Goal: Transaction & Acquisition: Purchase product/service

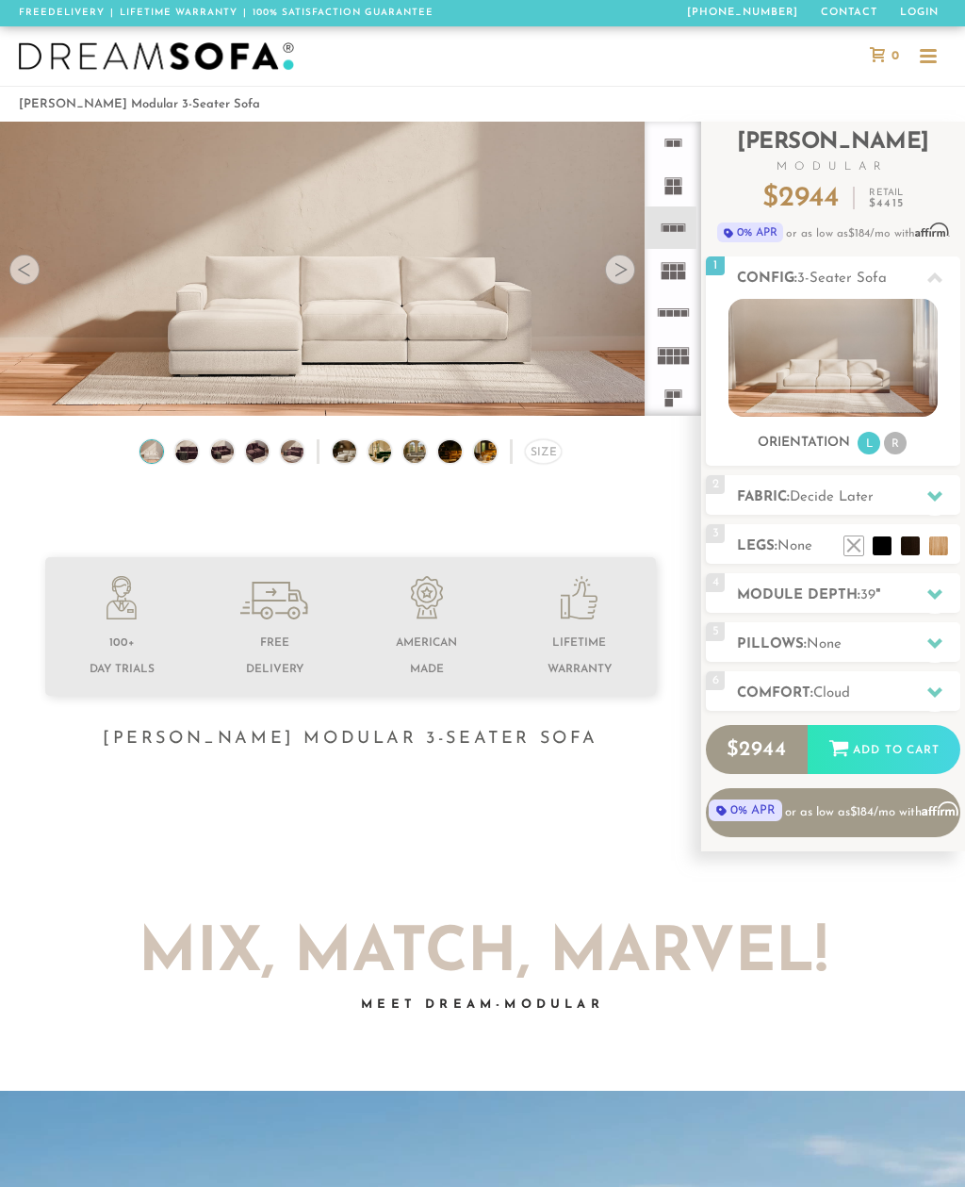
click at [936, 594] on icon at bounding box center [935, 594] width 15 height 10
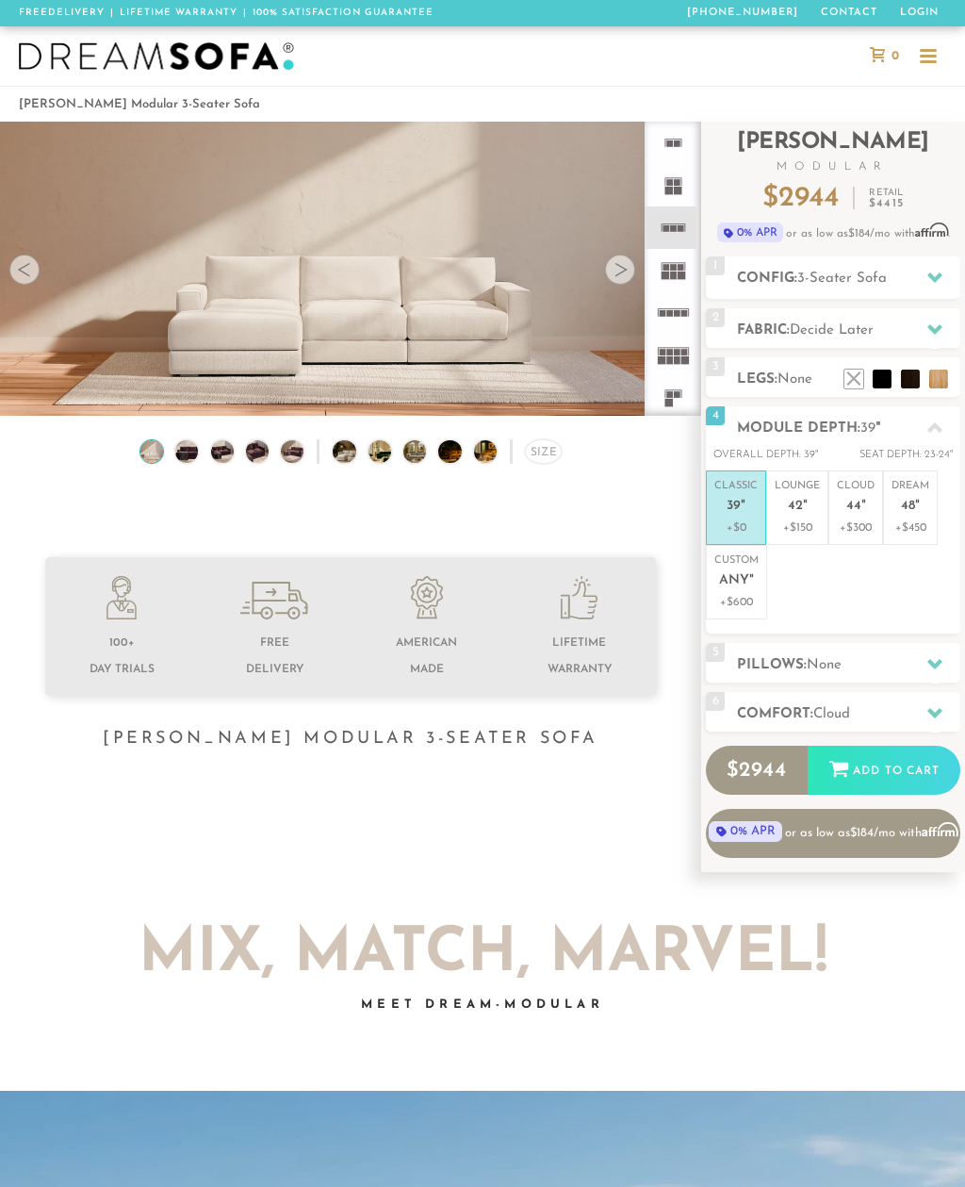
click at [741, 594] on p "+$600" at bounding box center [737, 602] width 44 height 17
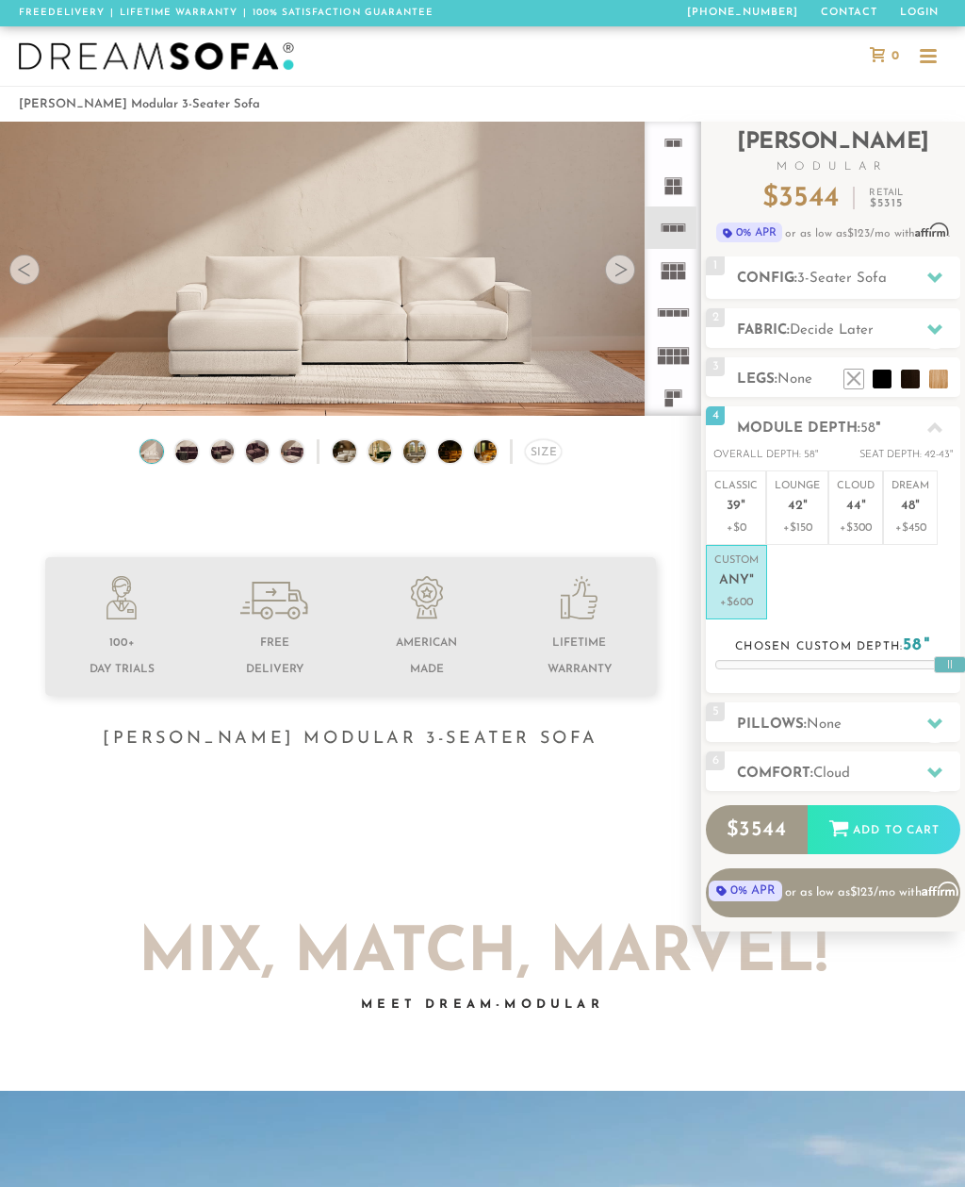
click at [934, 280] on icon at bounding box center [935, 277] width 15 height 10
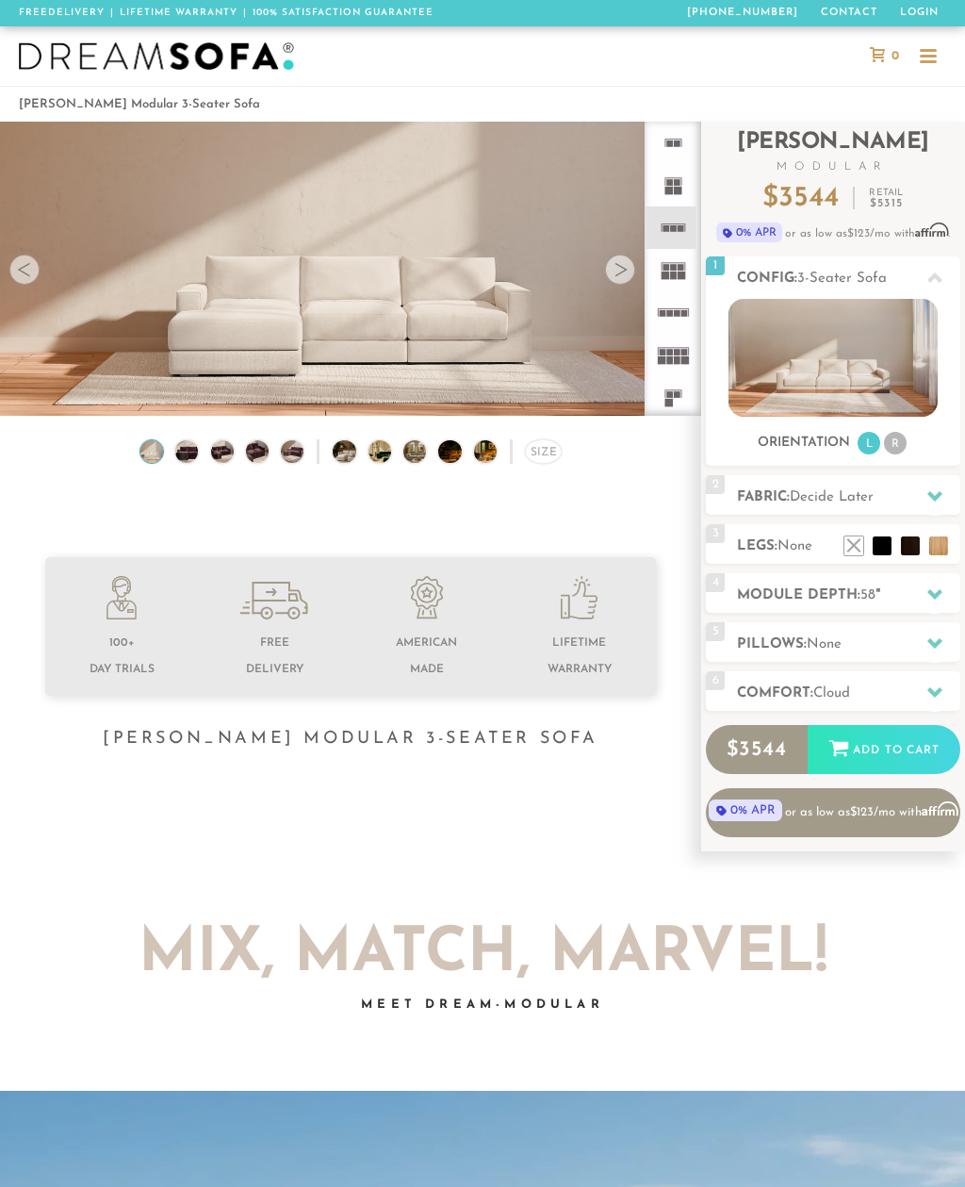
click at [938, 273] on icon at bounding box center [935, 278] width 15 height 15
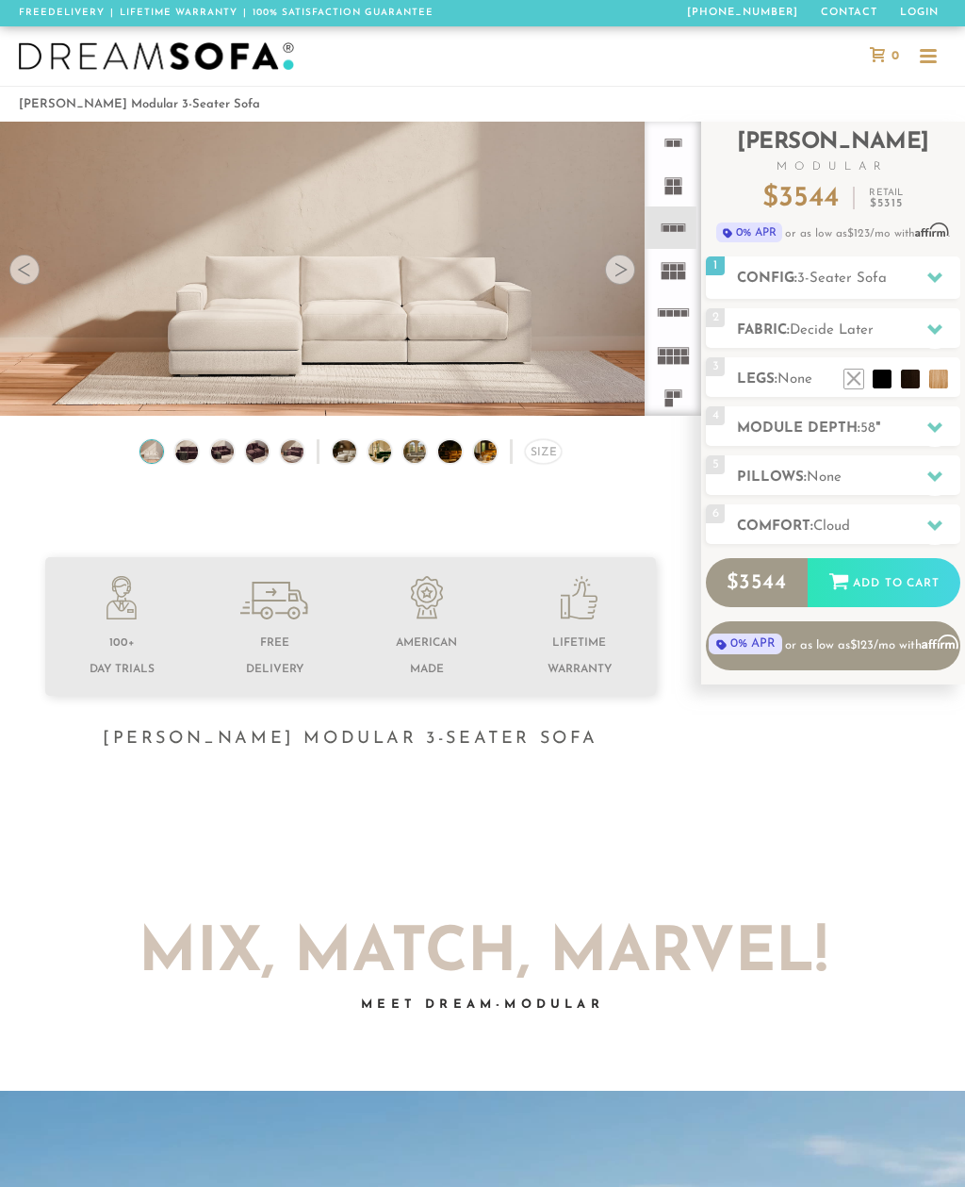
click at [933, 326] on icon at bounding box center [935, 329] width 15 height 15
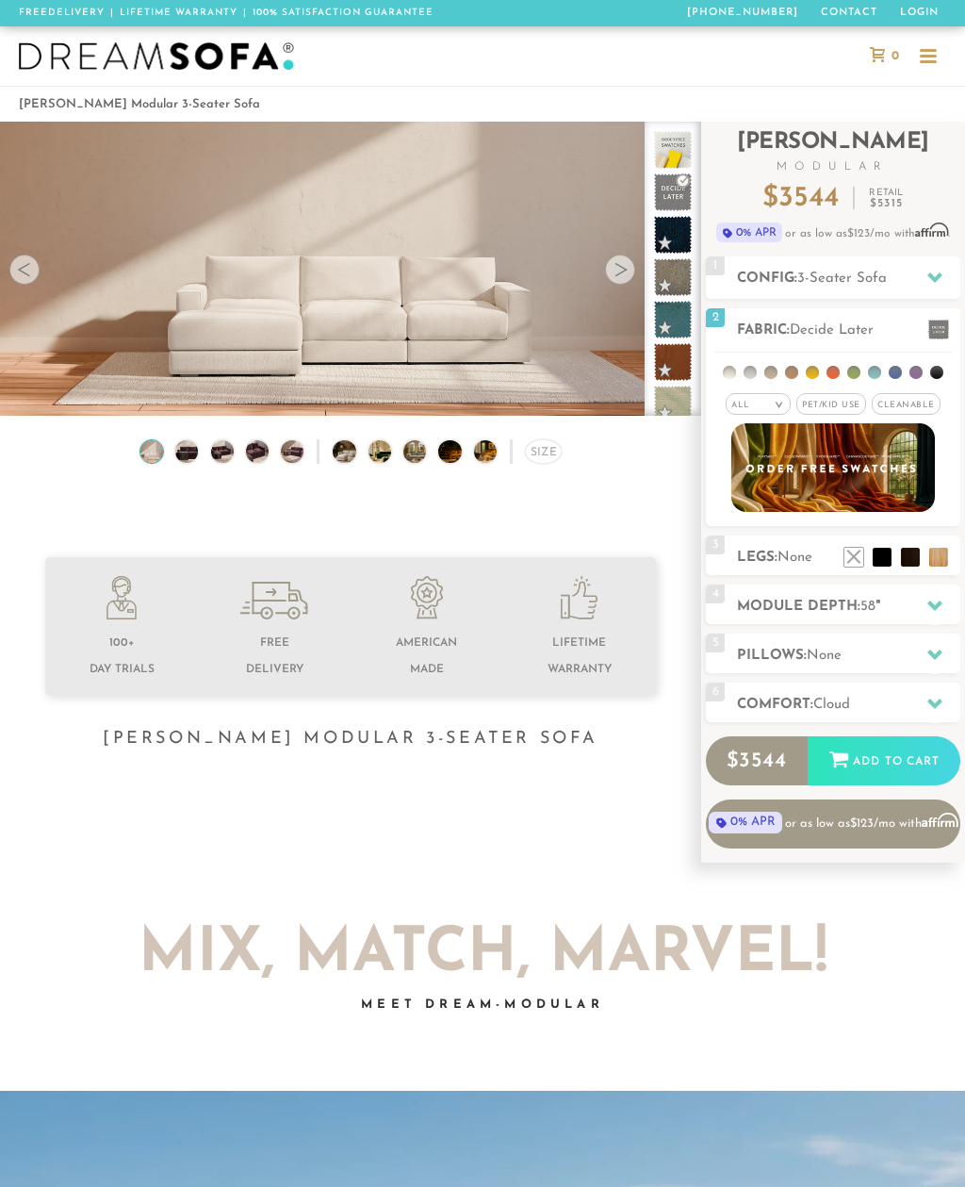
click at [757, 371] on li at bounding box center [750, 372] width 13 height 13
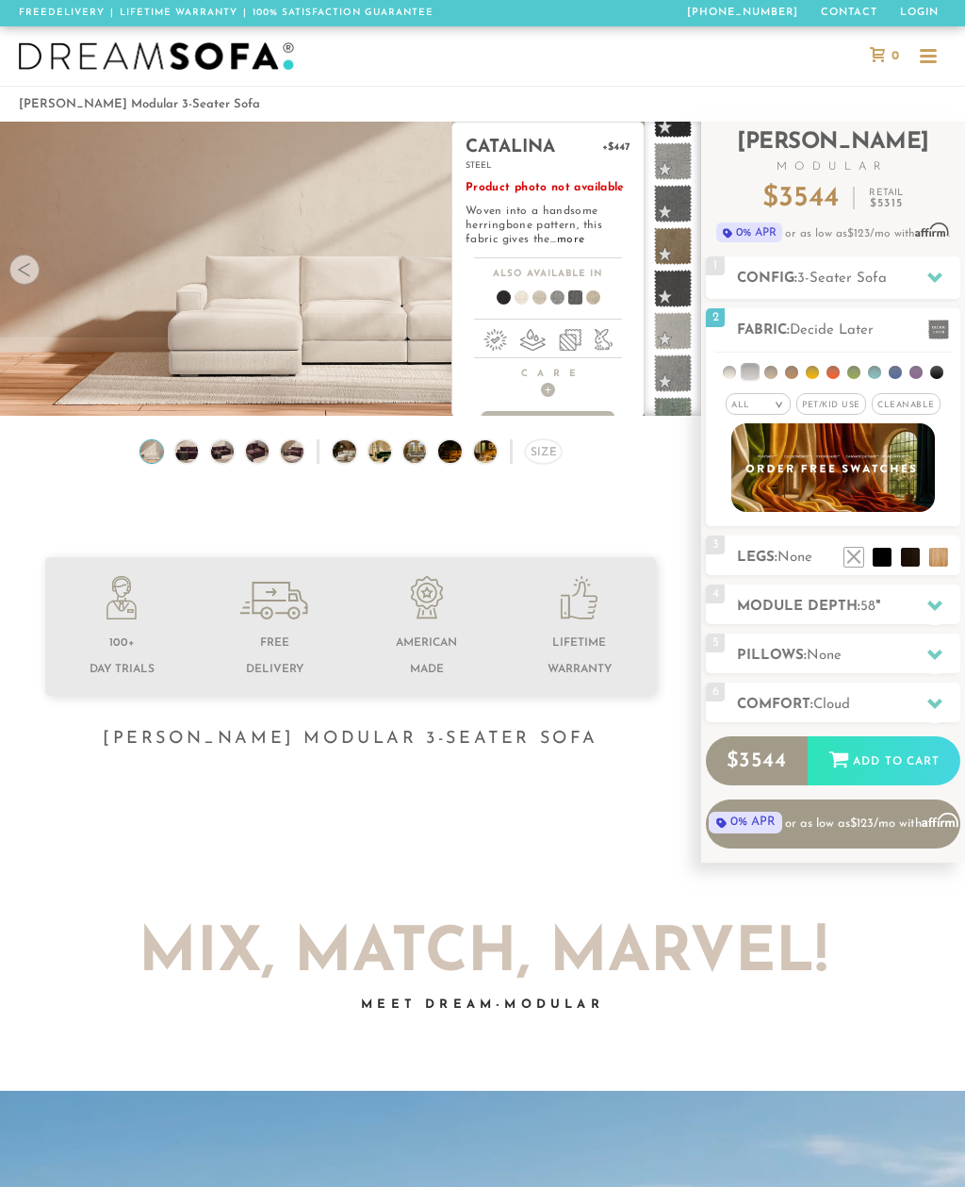
click at [673, 205] on span at bounding box center [673, 204] width 38 height 38
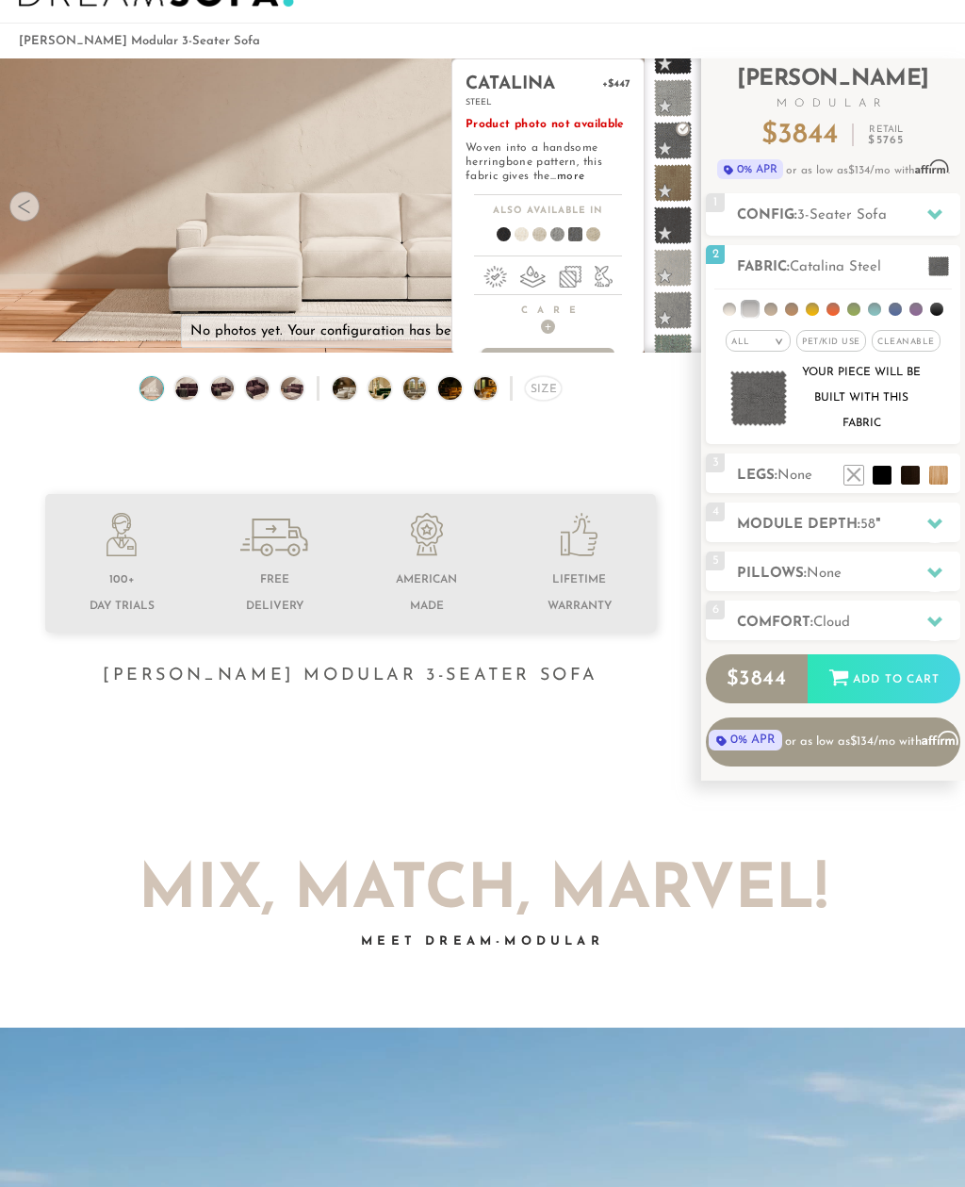
scroll to position [63, 0]
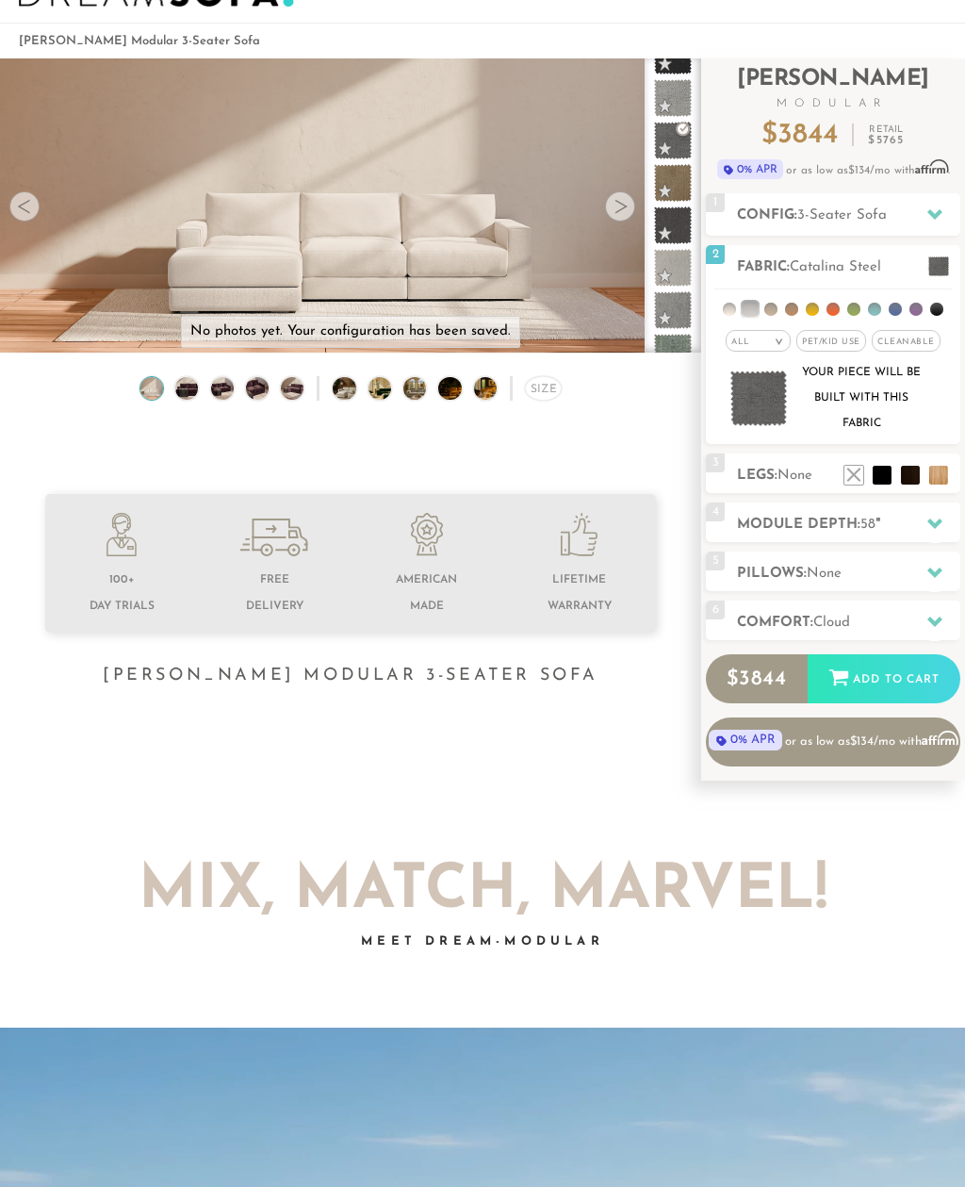
click at [884, 477] on li at bounding box center [882, 475] width 19 height 19
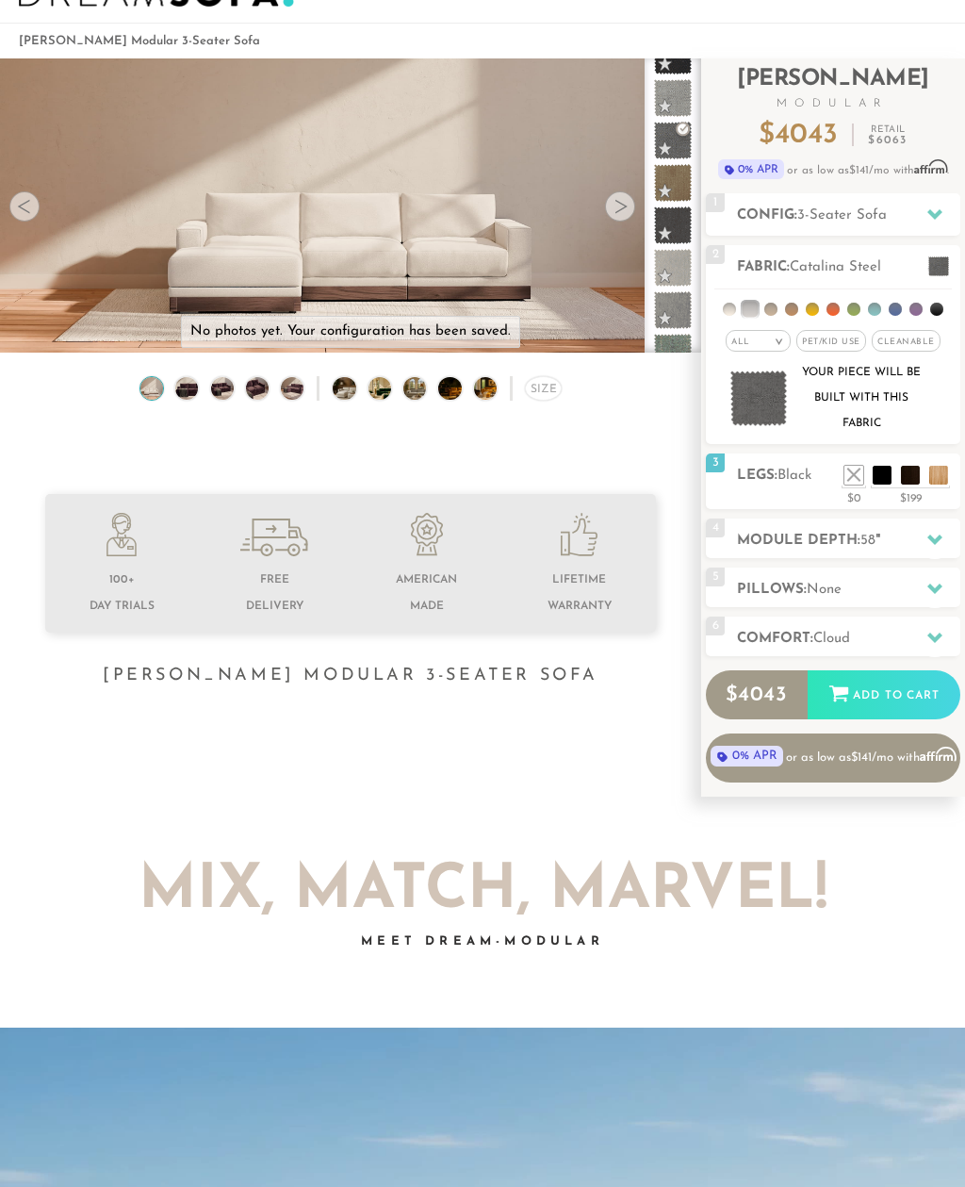
click at [908, 475] on li at bounding box center [910, 475] width 19 height 19
click at [939, 475] on li at bounding box center [939, 475] width 19 height 19
click at [930, 484] on li at bounding box center [939, 475] width 19 height 19
click at [857, 477] on li at bounding box center [854, 475] width 19 height 19
click at [908, 475] on li at bounding box center [910, 475] width 19 height 19
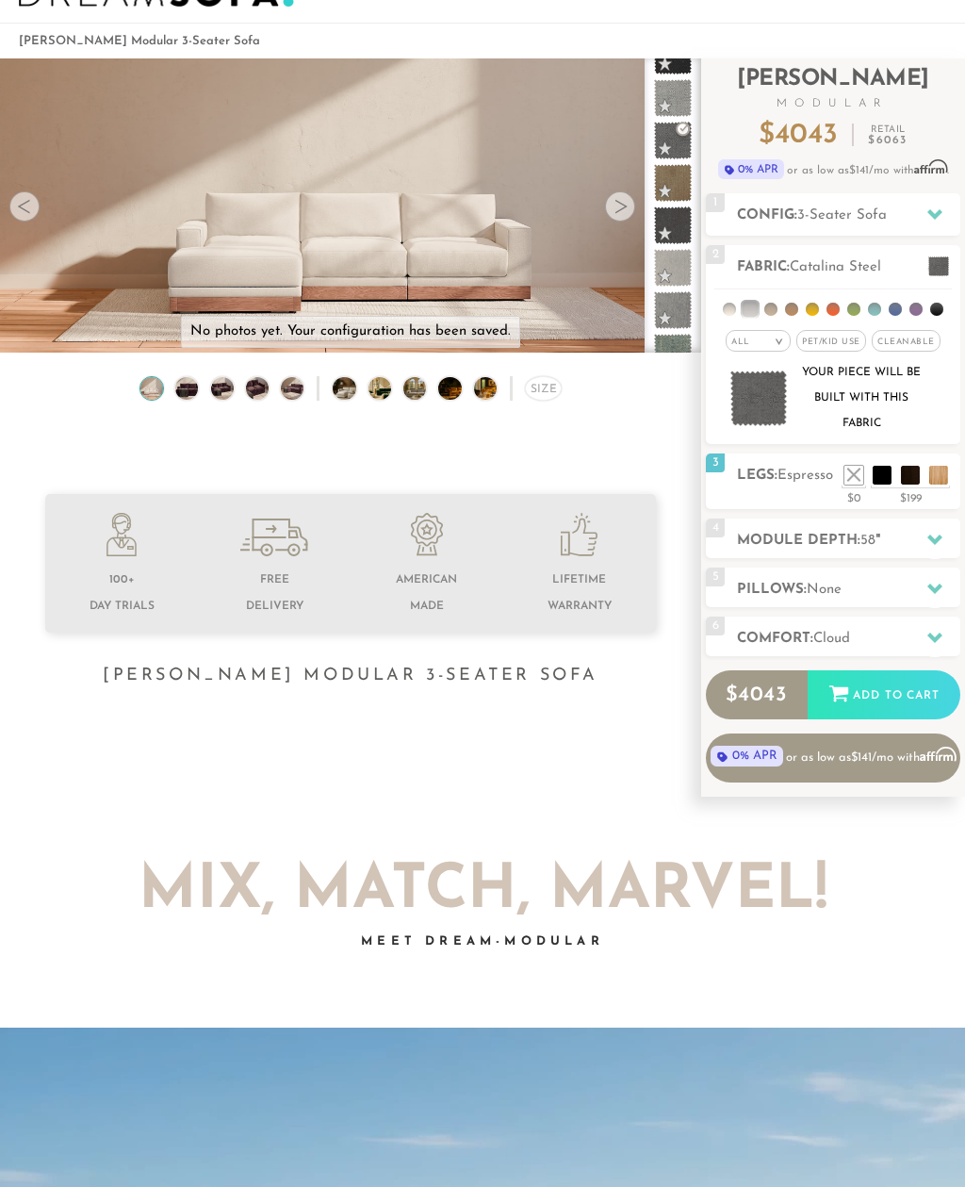
click at [901, 473] on li at bounding box center [910, 475] width 19 height 19
click at [936, 478] on li at bounding box center [939, 475] width 19 height 19
click at [930, 484] on li at bounding box center [939, 475] width 19 height 19
click at [855, 483] on li at bounding box center [854, 475] width 19 height 19
click at [881, 477] on li at bounding box center [882, 475] width 19 height 19
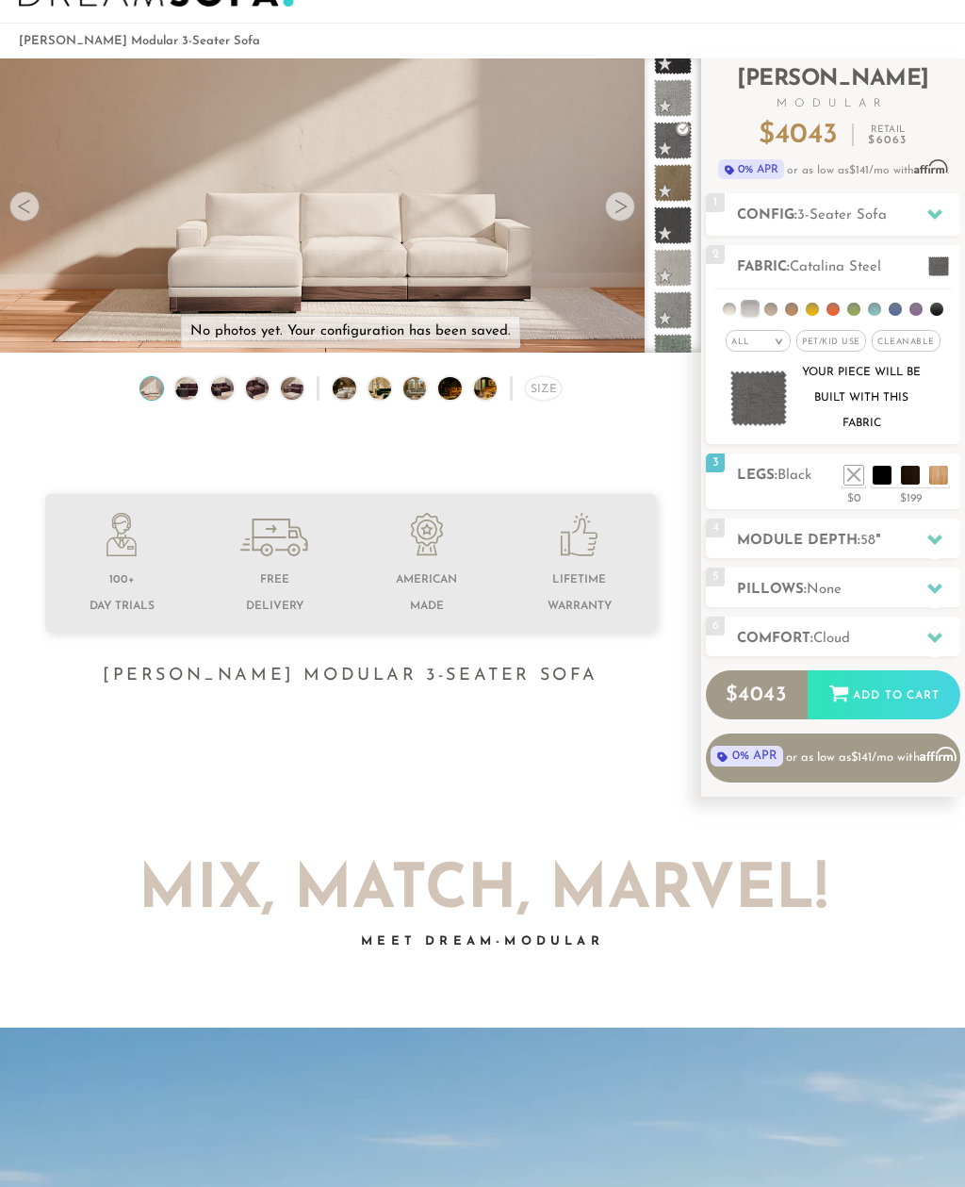
click at [928, 427] on div "Your piece will be built with this fabric" at bounding box center [833, 398] width 229 height 76
click at [852, 476] on li at bounding box center [854, 475] width 19 height 19
click at [932, 593] on icon at bounding box center [935, 588] width 15 height 15
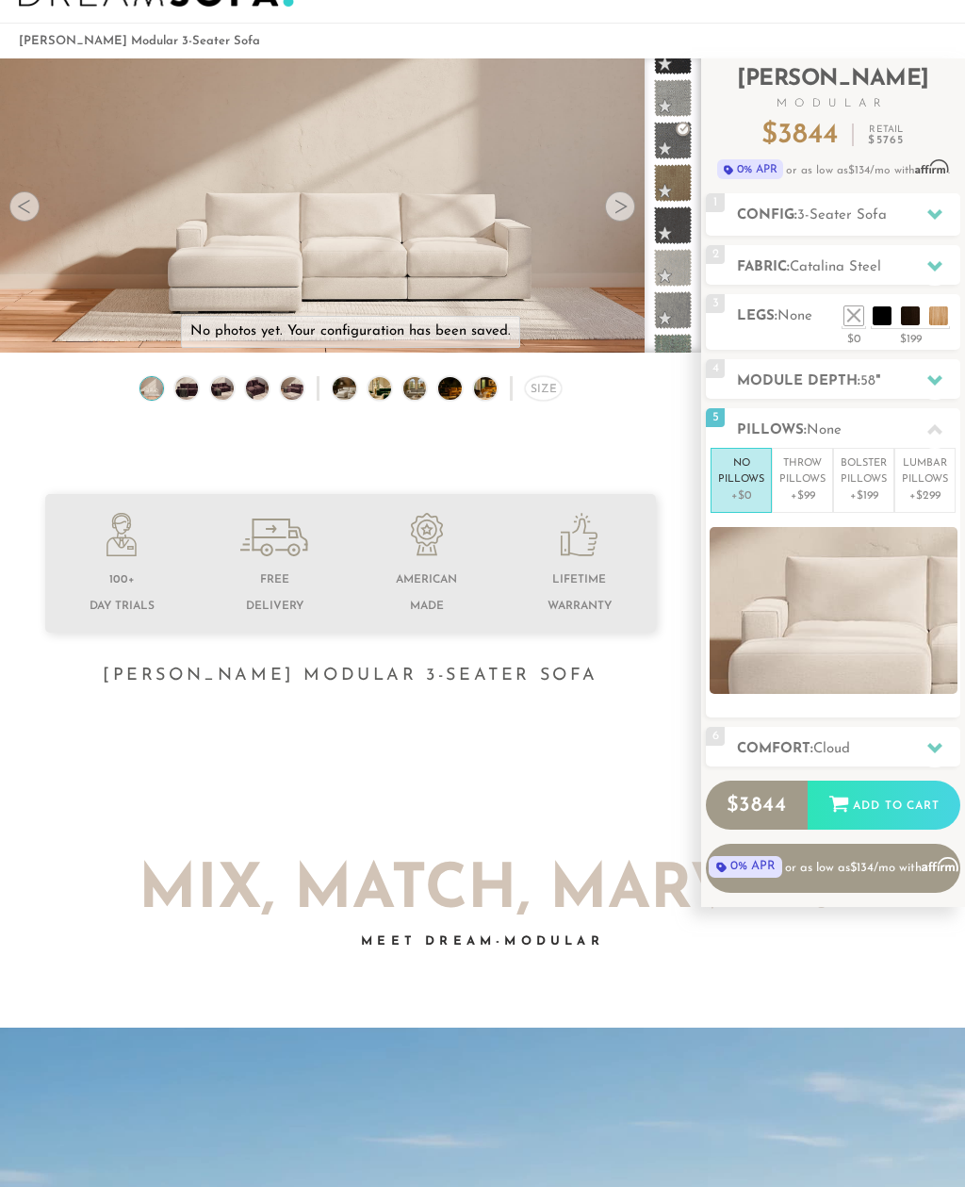
click at [806, 475] on p "Throw Pillows" at bounding box center [803, 471] width 46 height 31
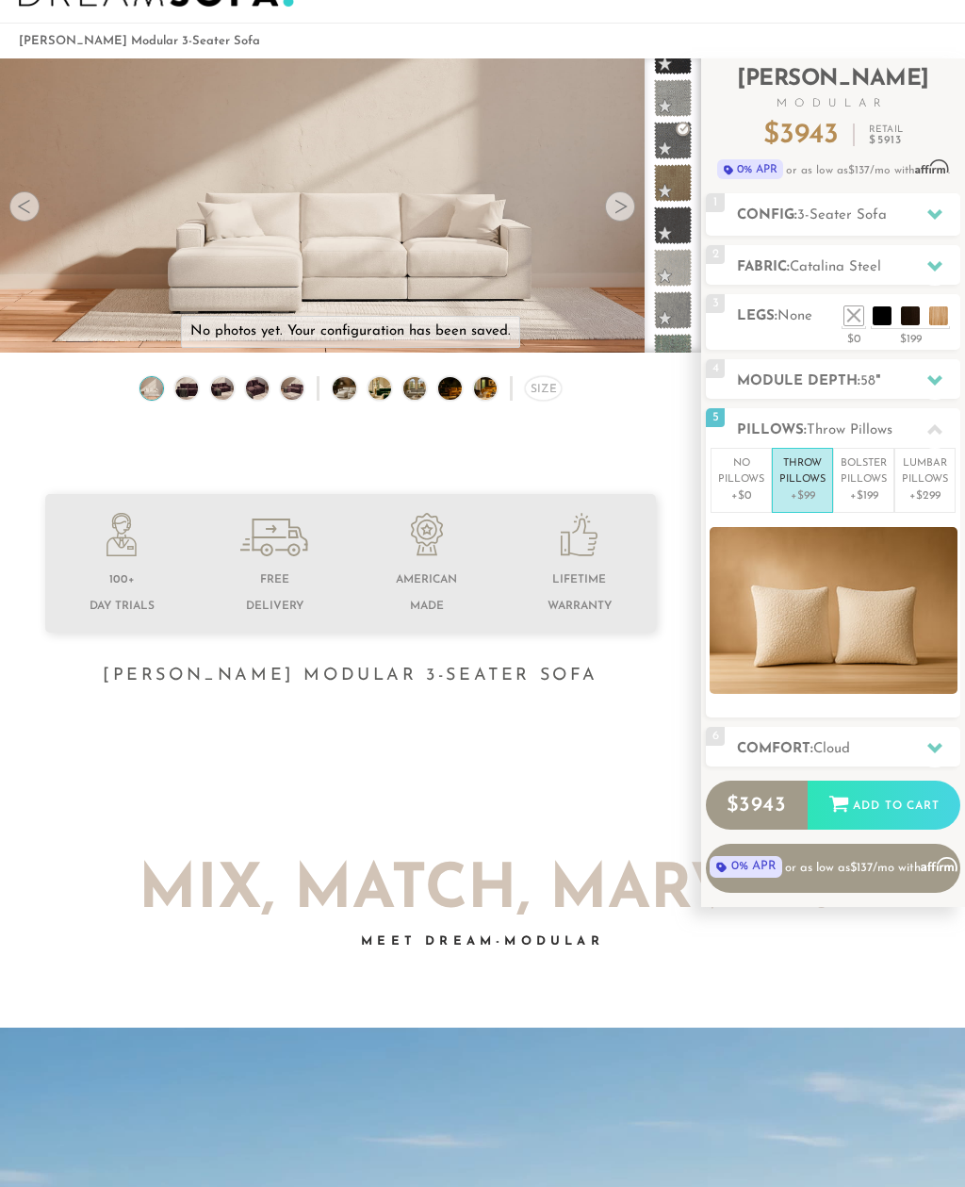
click at [858, 481] on p "Bolster Pillows" at bounding box center [864, 471] width 46 height 31
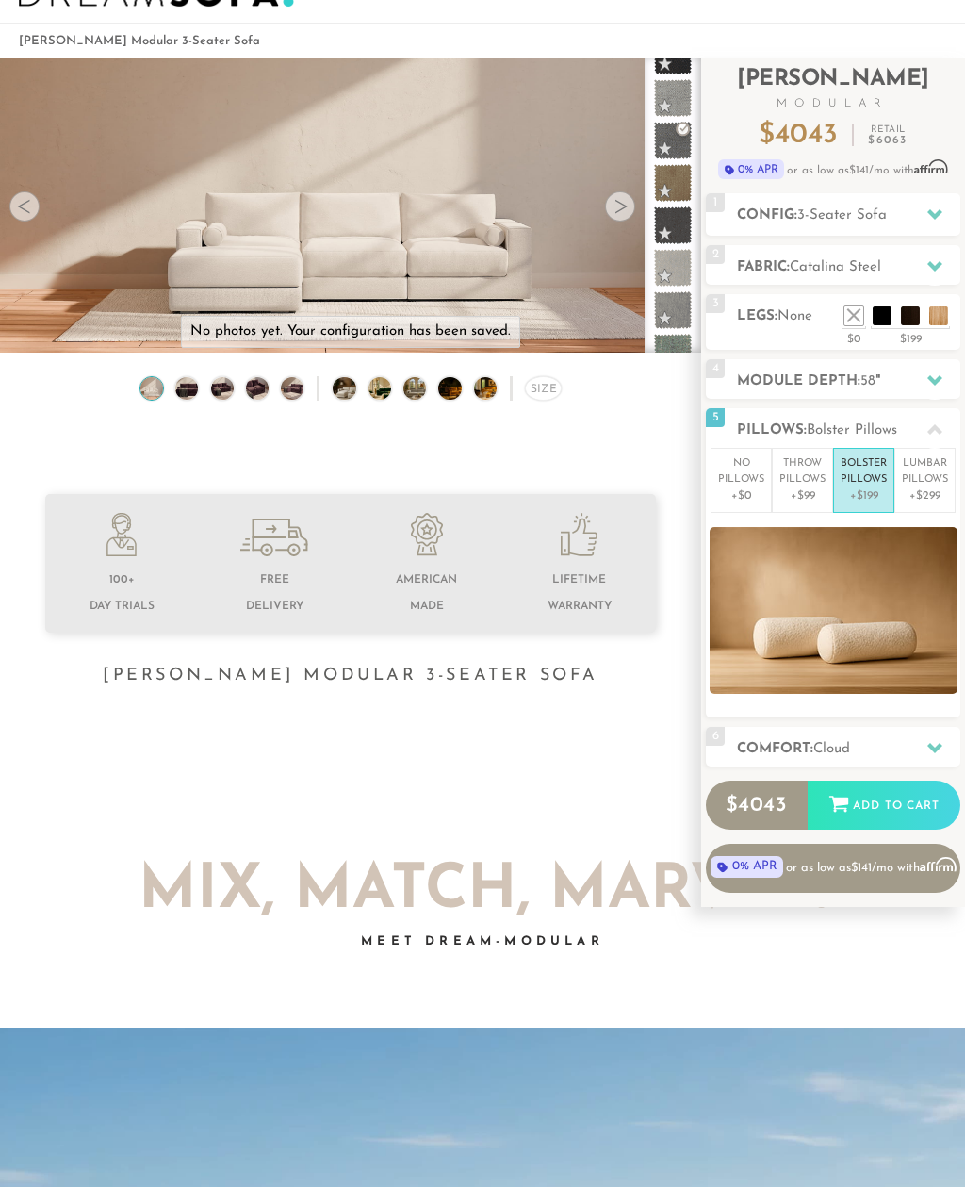
click at [931, 483] on p "Lumbar Pillows" at bounding box center [925, 471] width 46 height 31
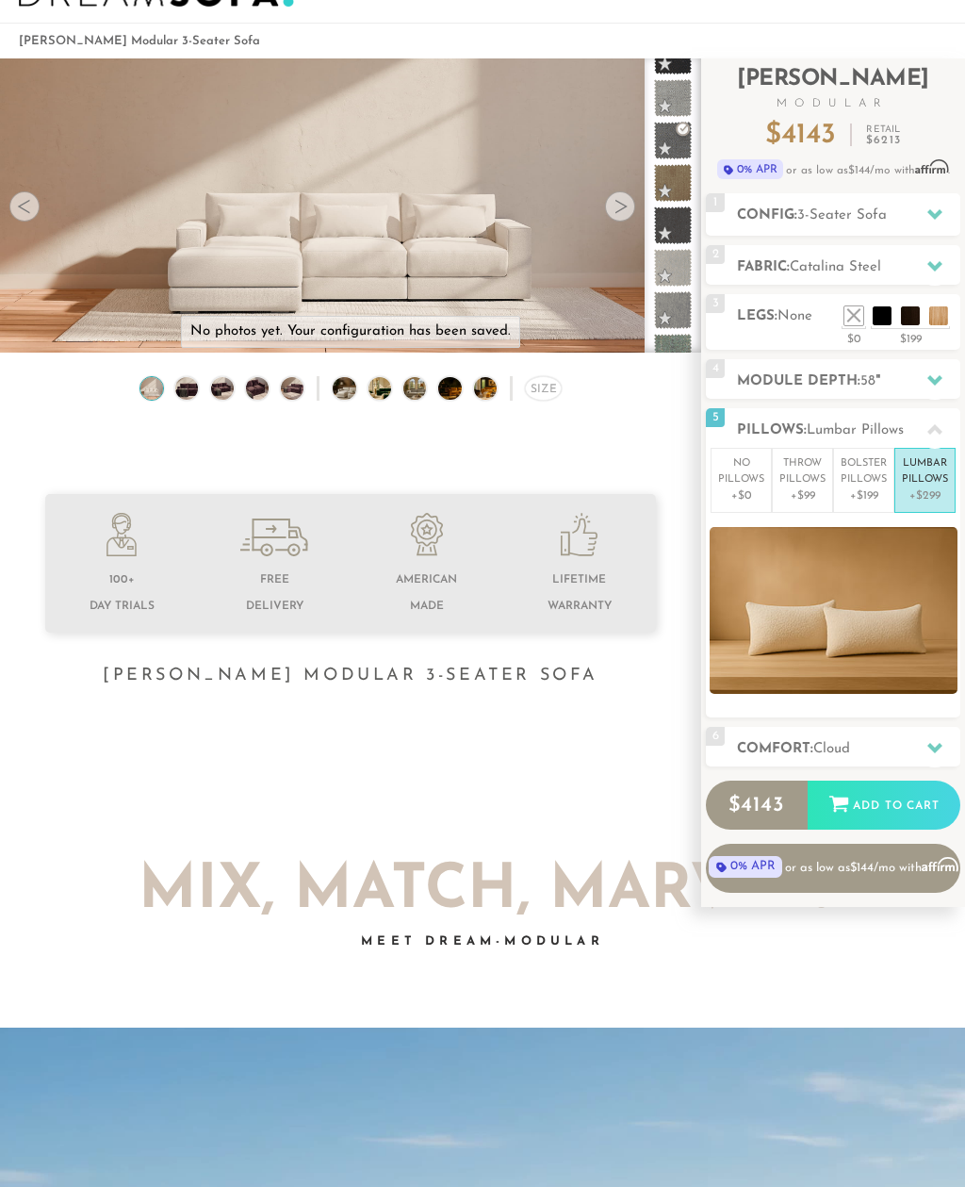
click at [801, 481] on p "Throw Pillows" at bounding box center [803, 471] width 46 height 31
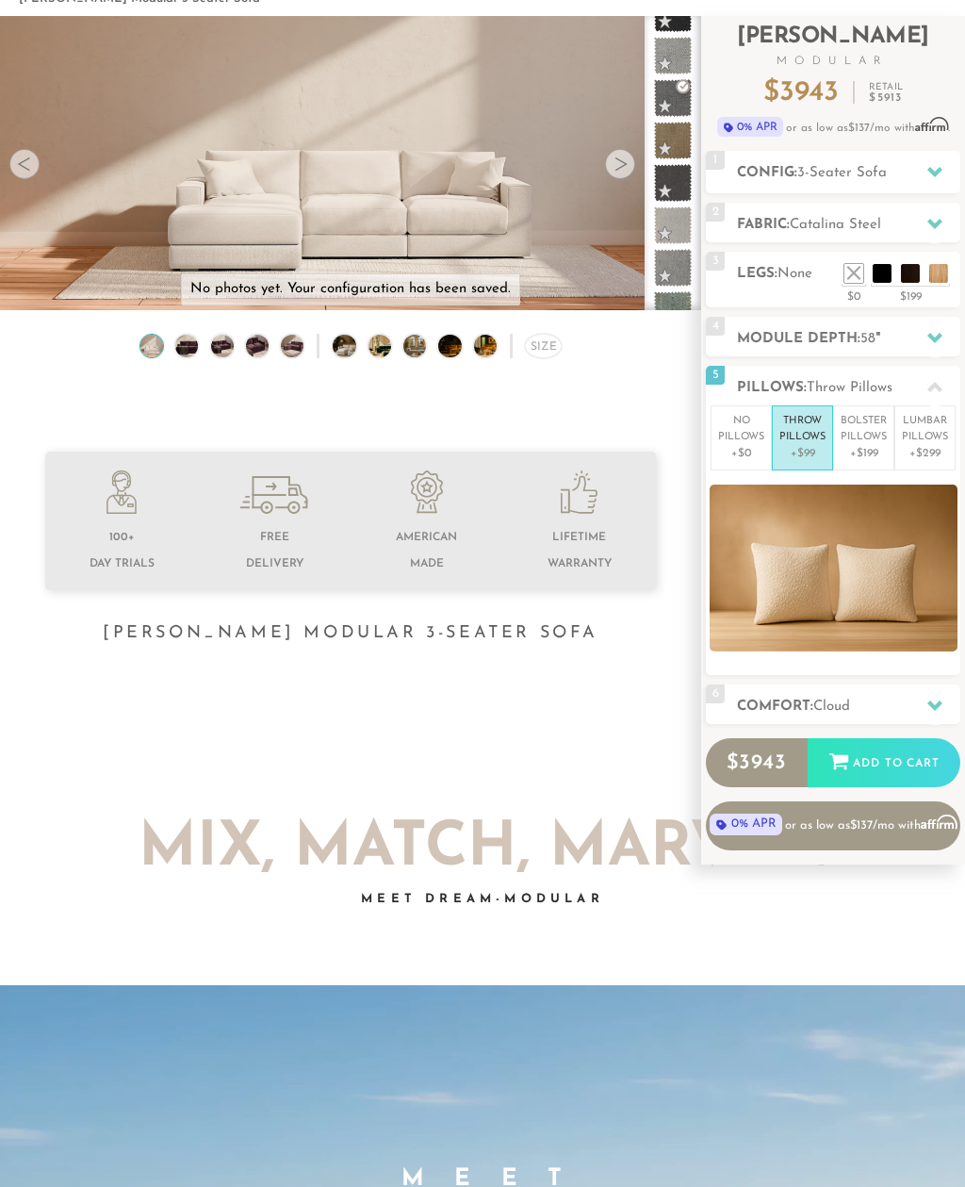
scroll to position [164, 0]
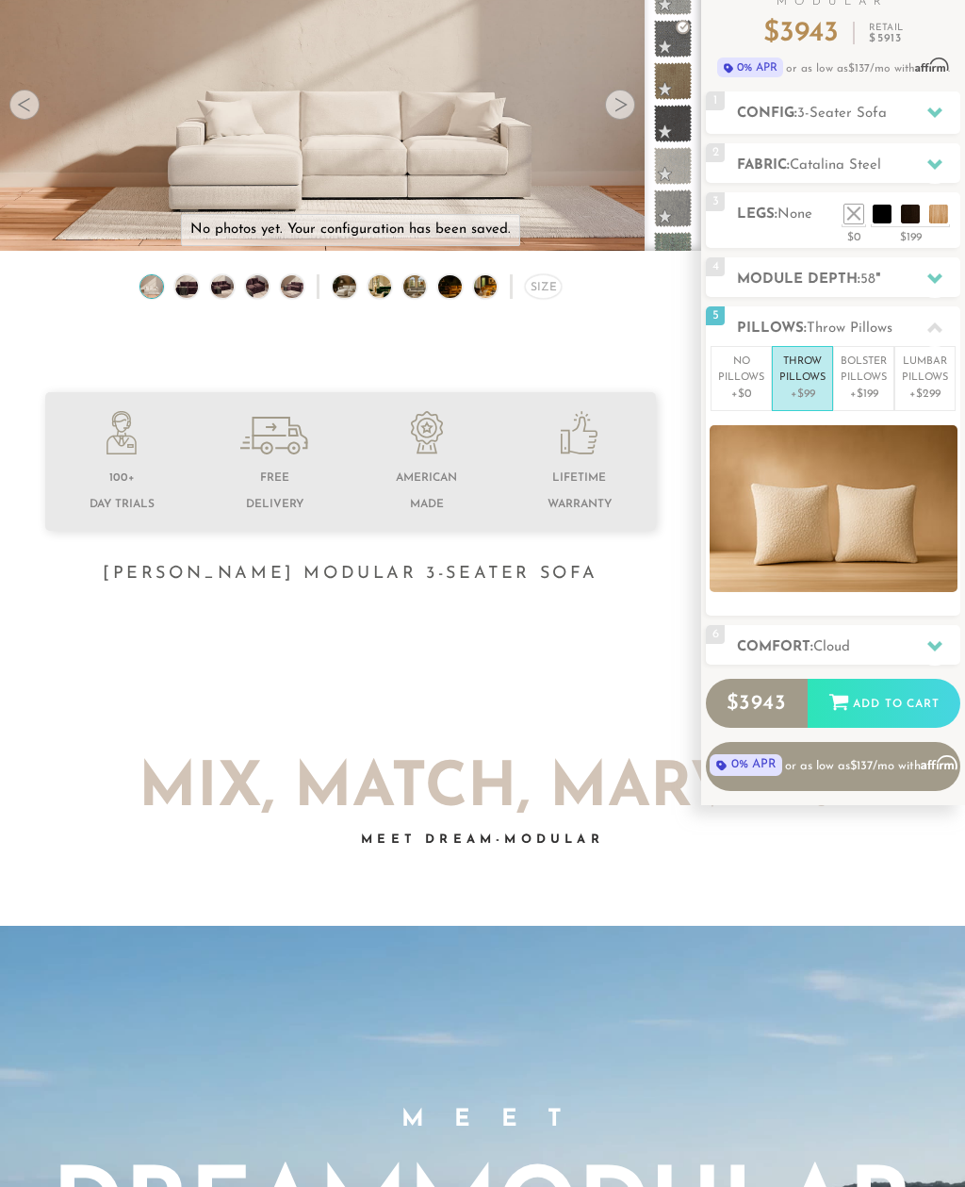
click at [931, 647] on icon at bounding box center [935, 646] width 15 height 15
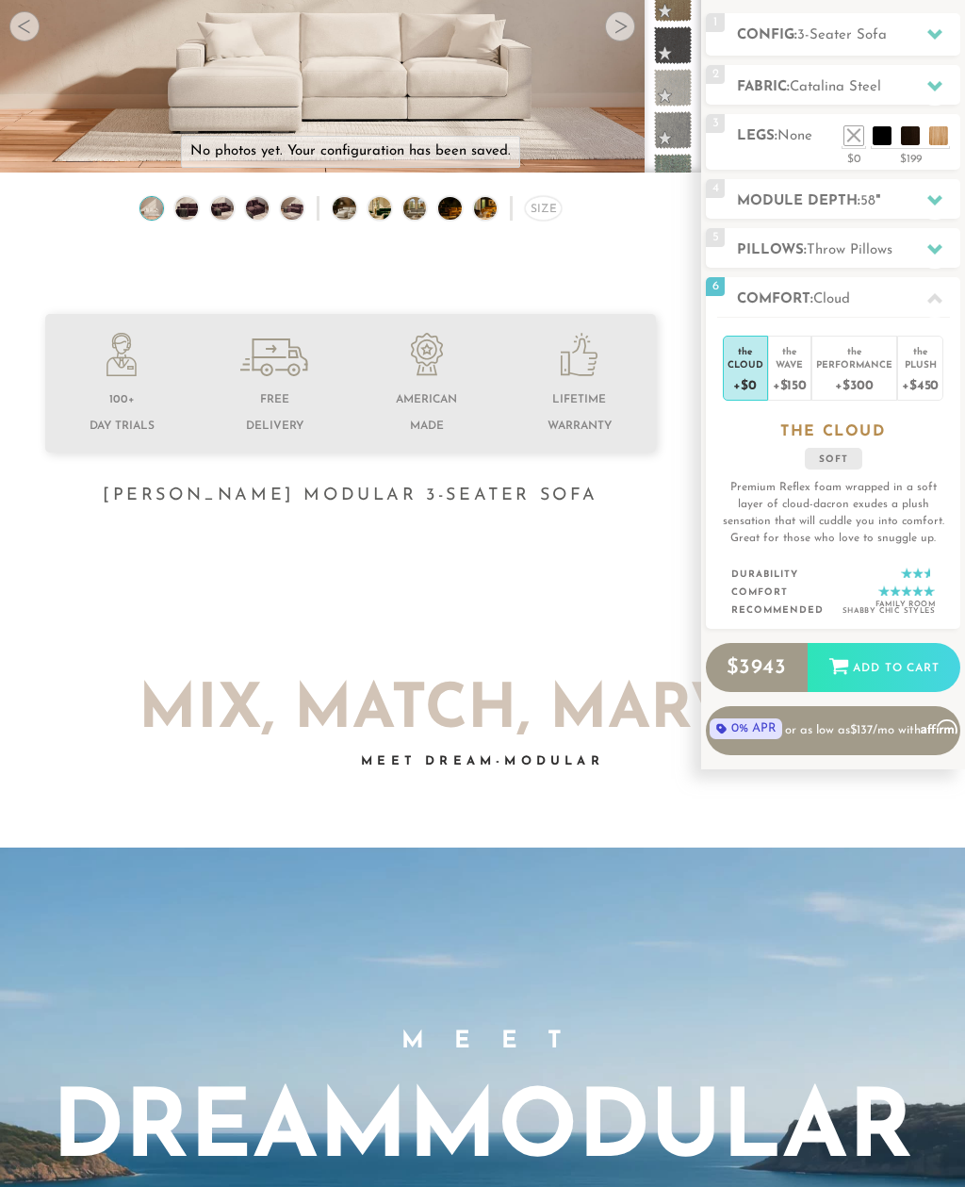
scroll to position [243, 0]
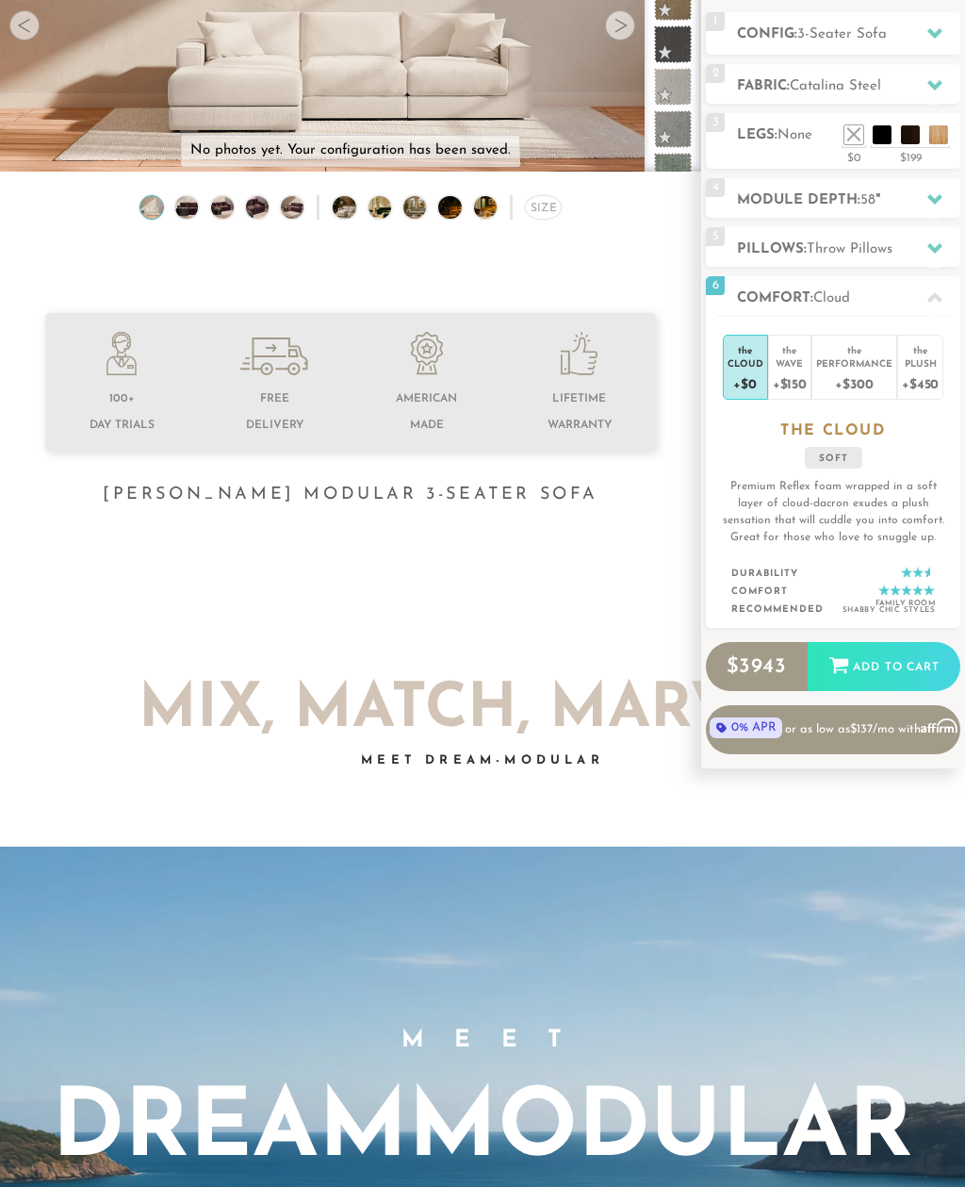
click at [790, 367] on div "Wave" at bounding box center [790, 363] width 34 height 13
click at [860, 368] on div "Performance" at bounding box center [854, 362] width 76 height 13
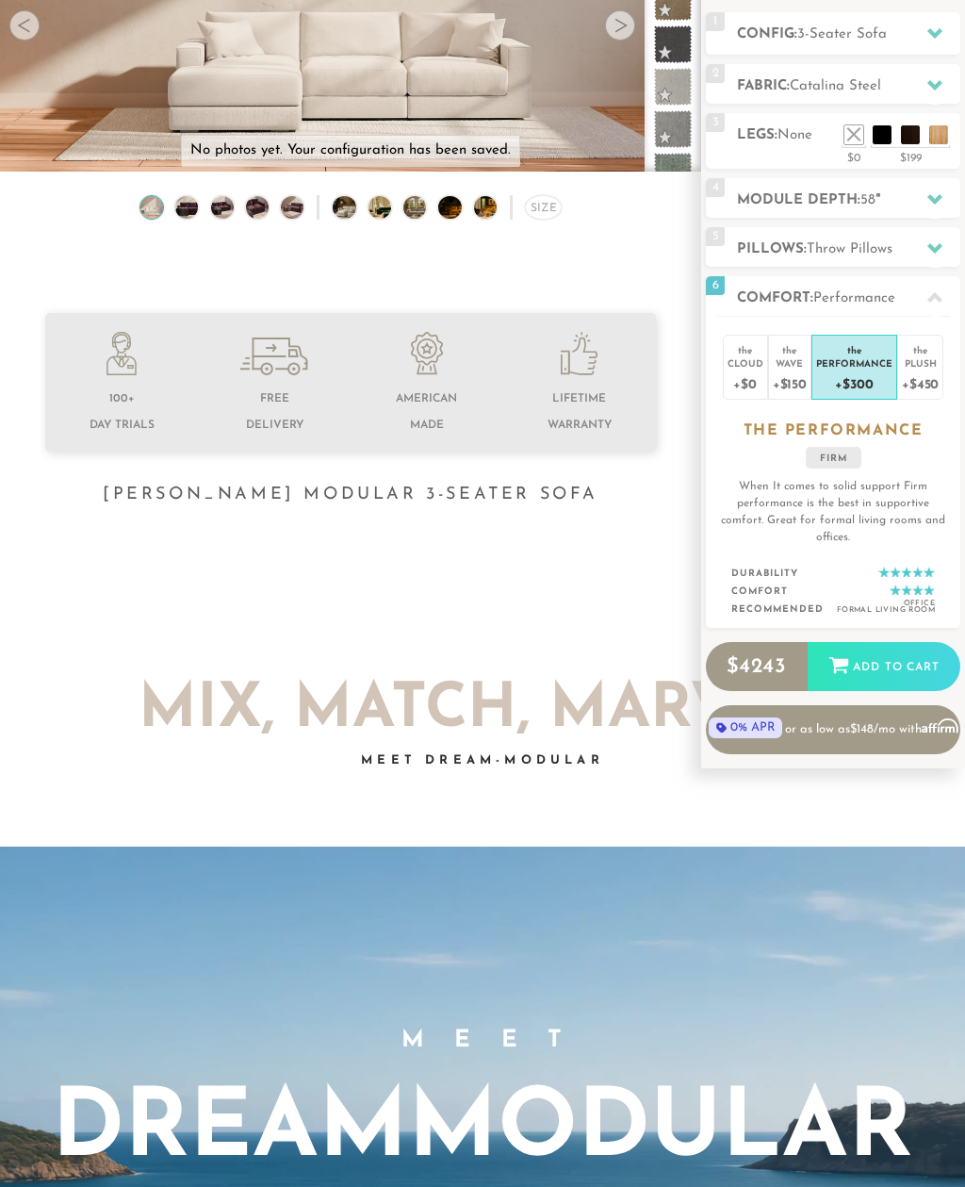
click at [921, 364] on div "Plush" at bounding box center [920, 362] width 37 height 13
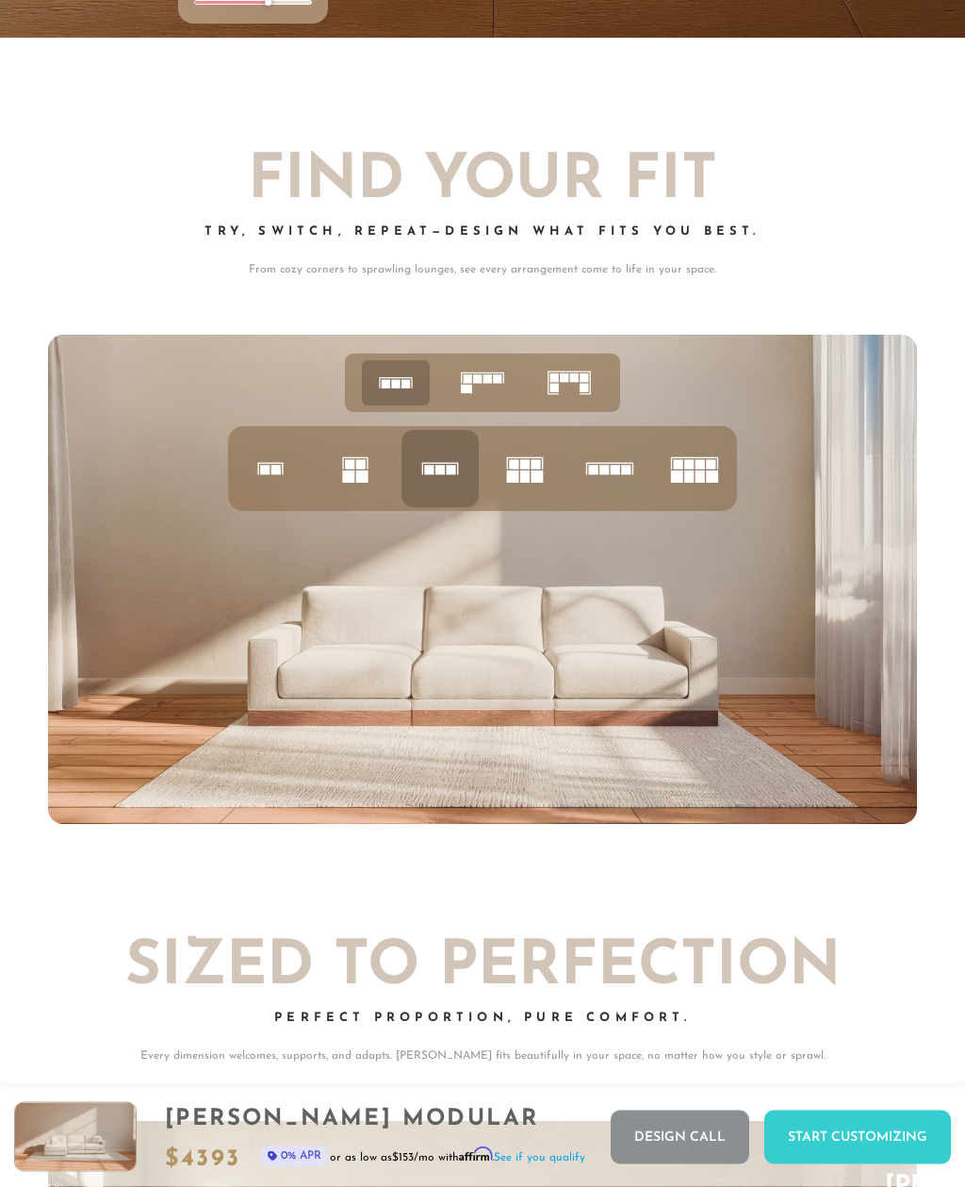
scroll to position [5808, 0]
click at [532, 470] on icon at bounding box center [525, 469] width 64 height 64
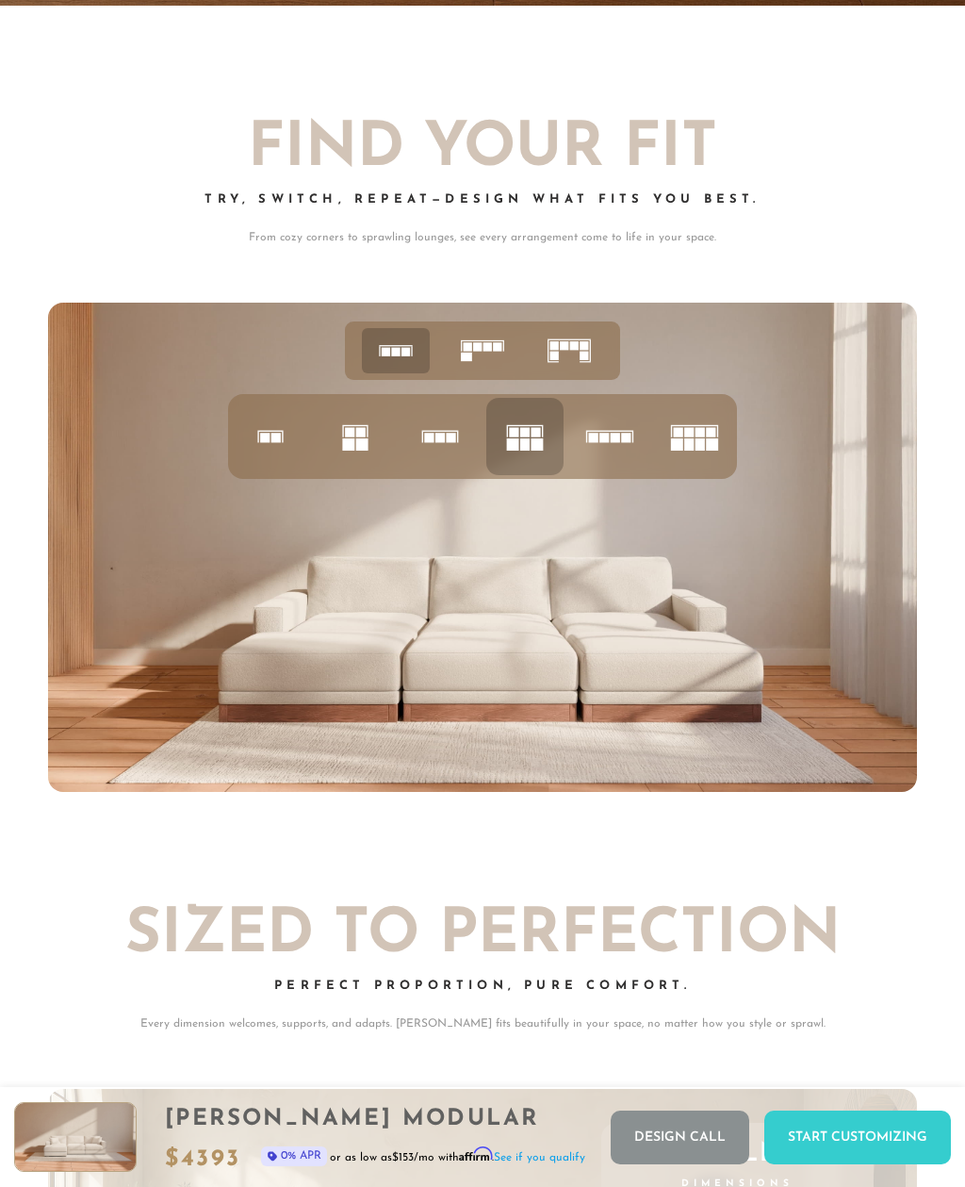
scroll to position [5523, 0]
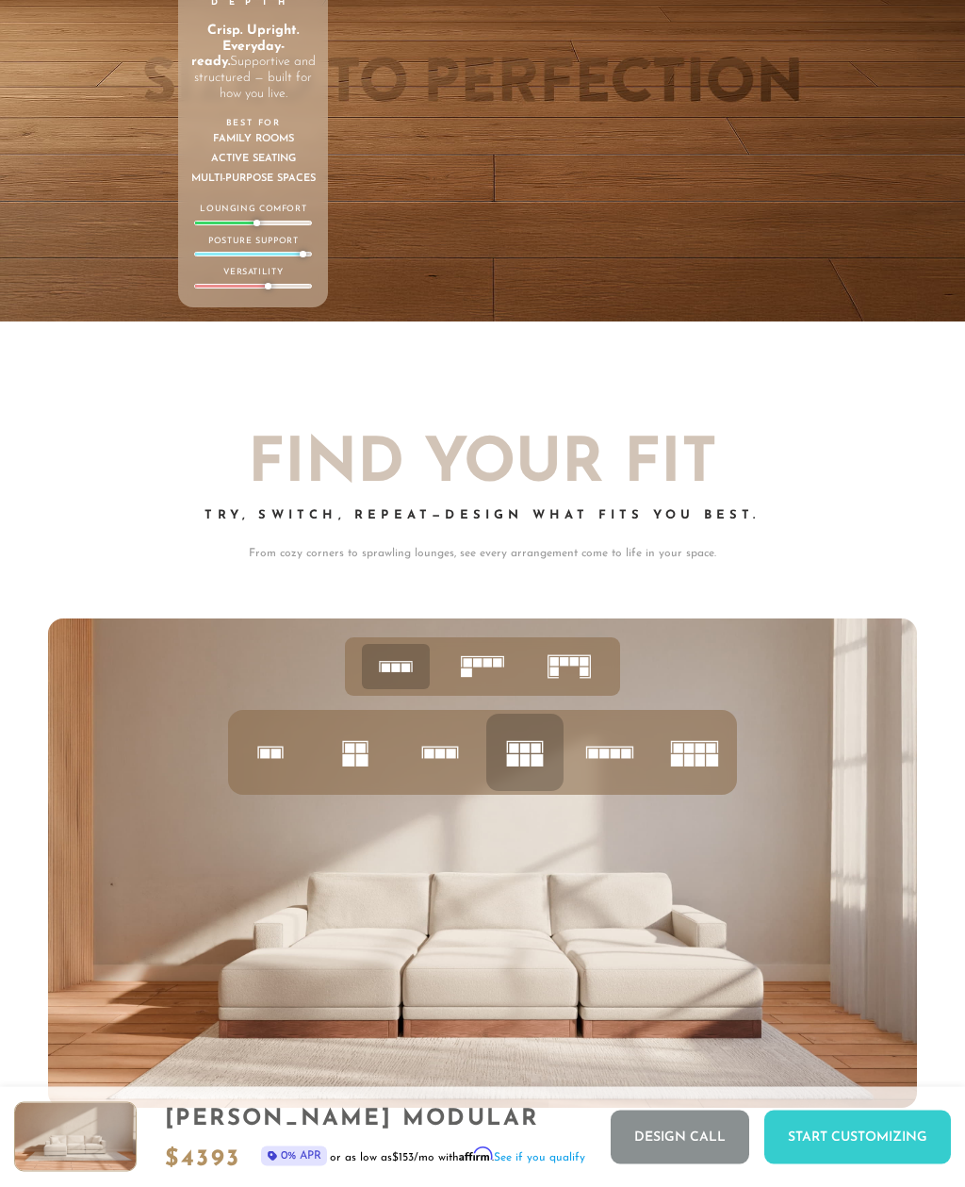
click at [414, 674] on icon at bounding box center [396, 667] width 58 height 58
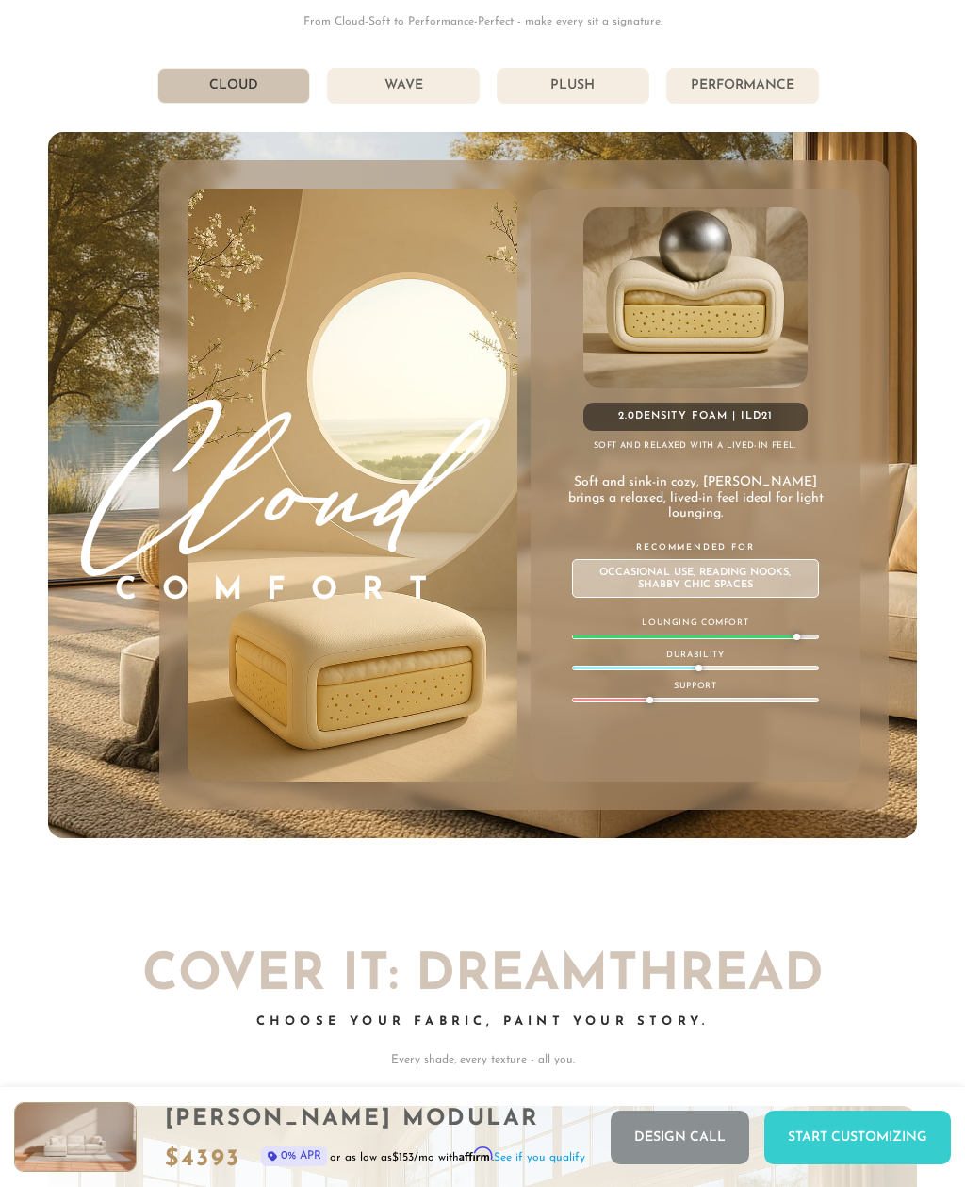
scroll to position [8539, 0]
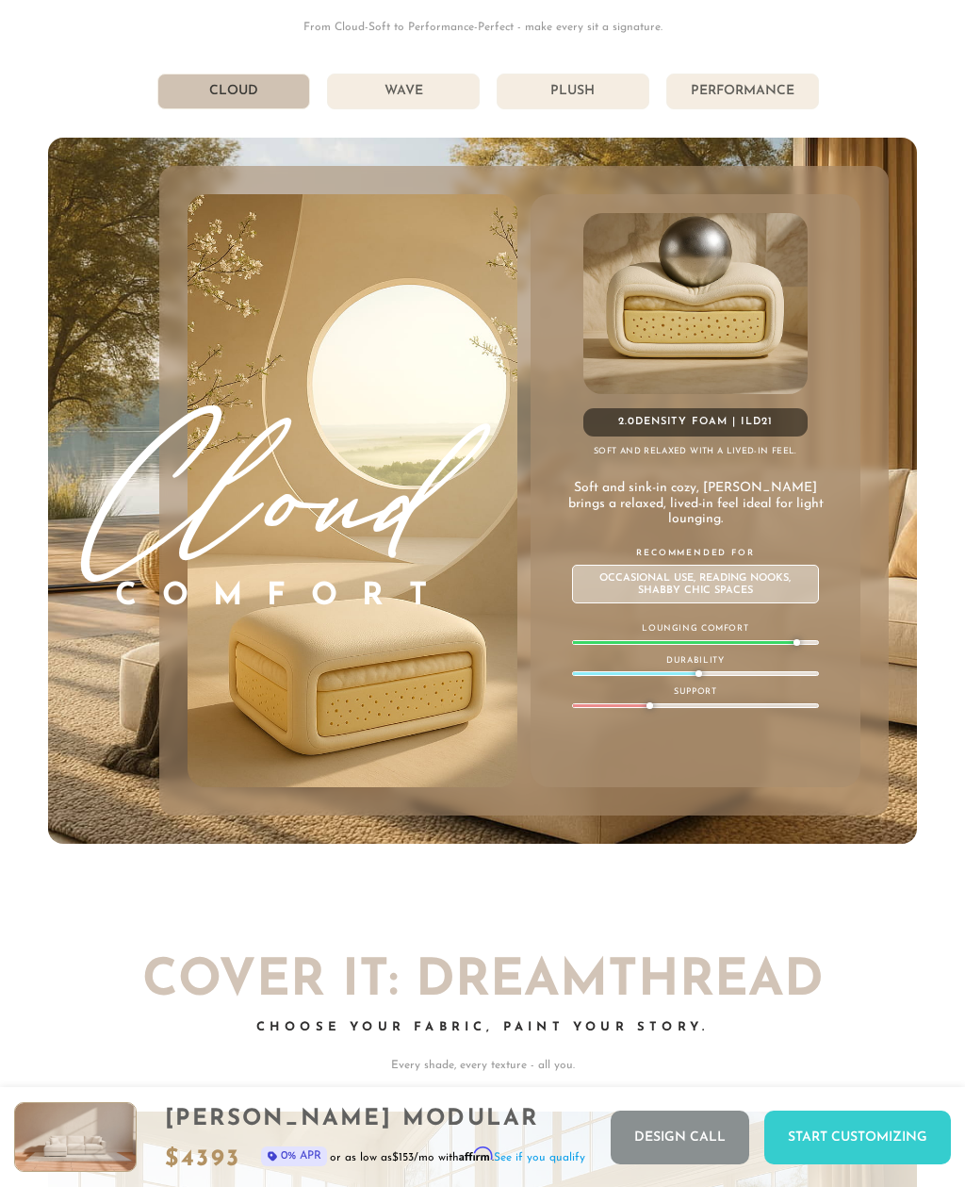
click at [437, 93] on li "Wave" at bounding box center [403, 92] width 153 height 36
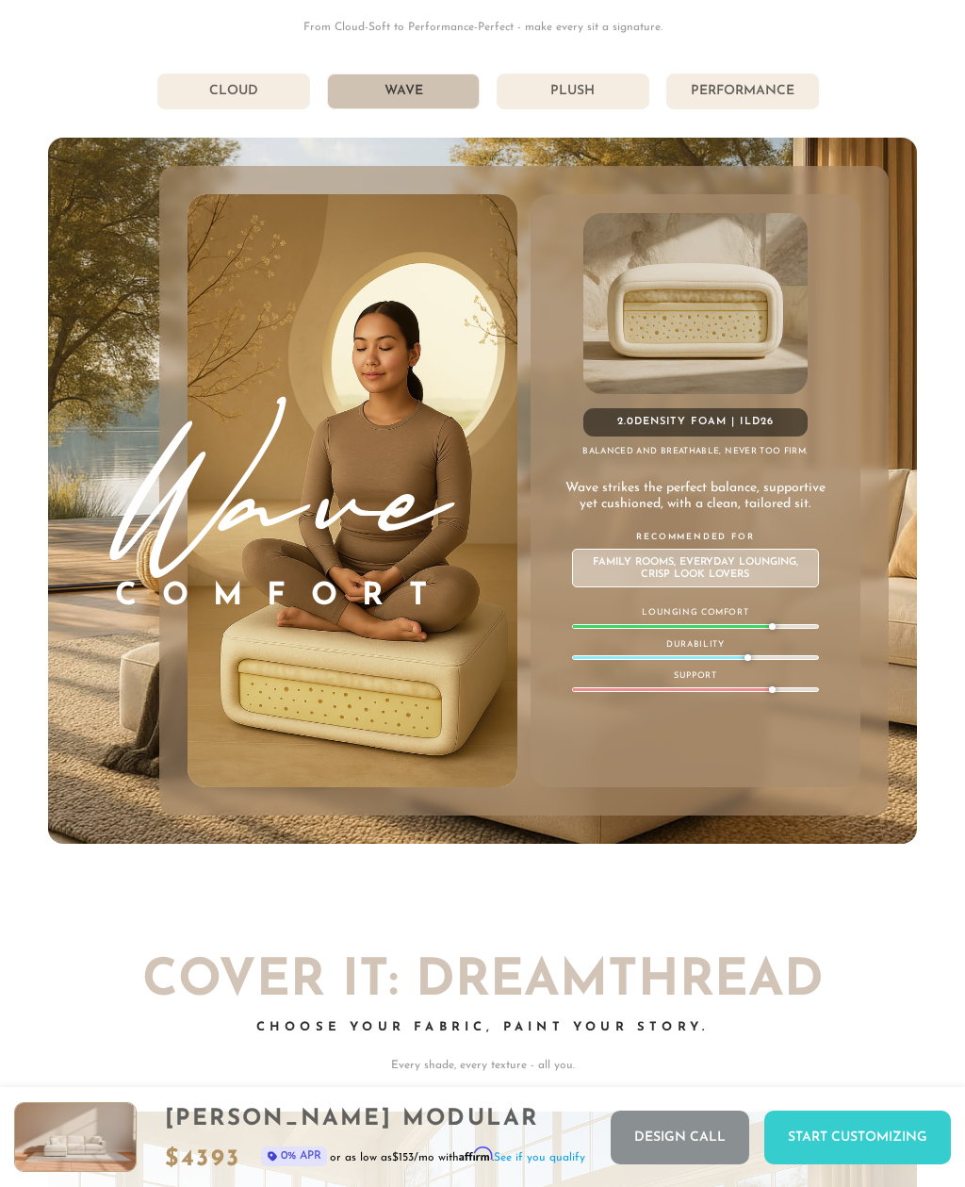
click at [600, 102] on li "Plush" at bounding box center [573, 92] width 153 height 36
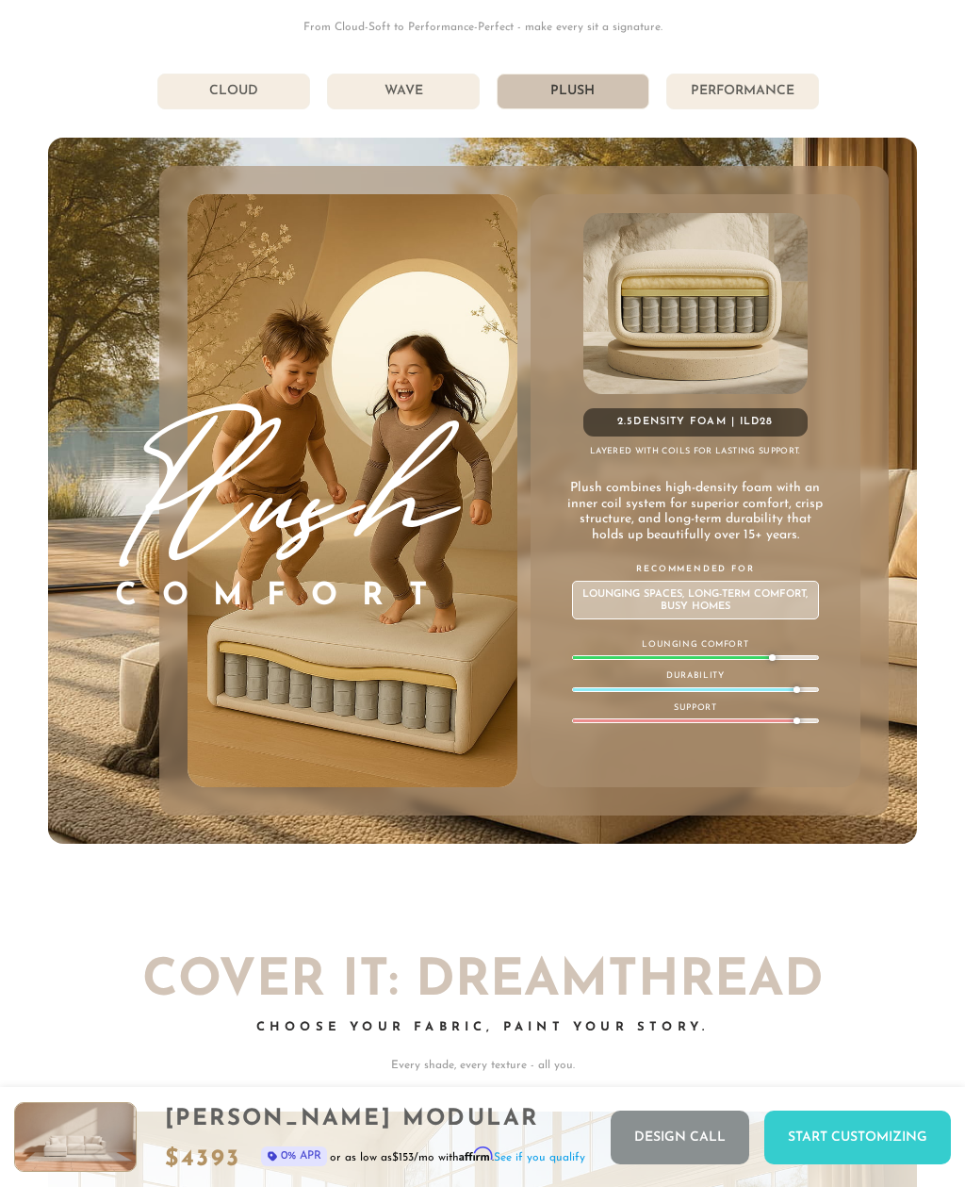
click at [779, 95] on li "Performance" at bounding box center [743, 92] width 153 height 36
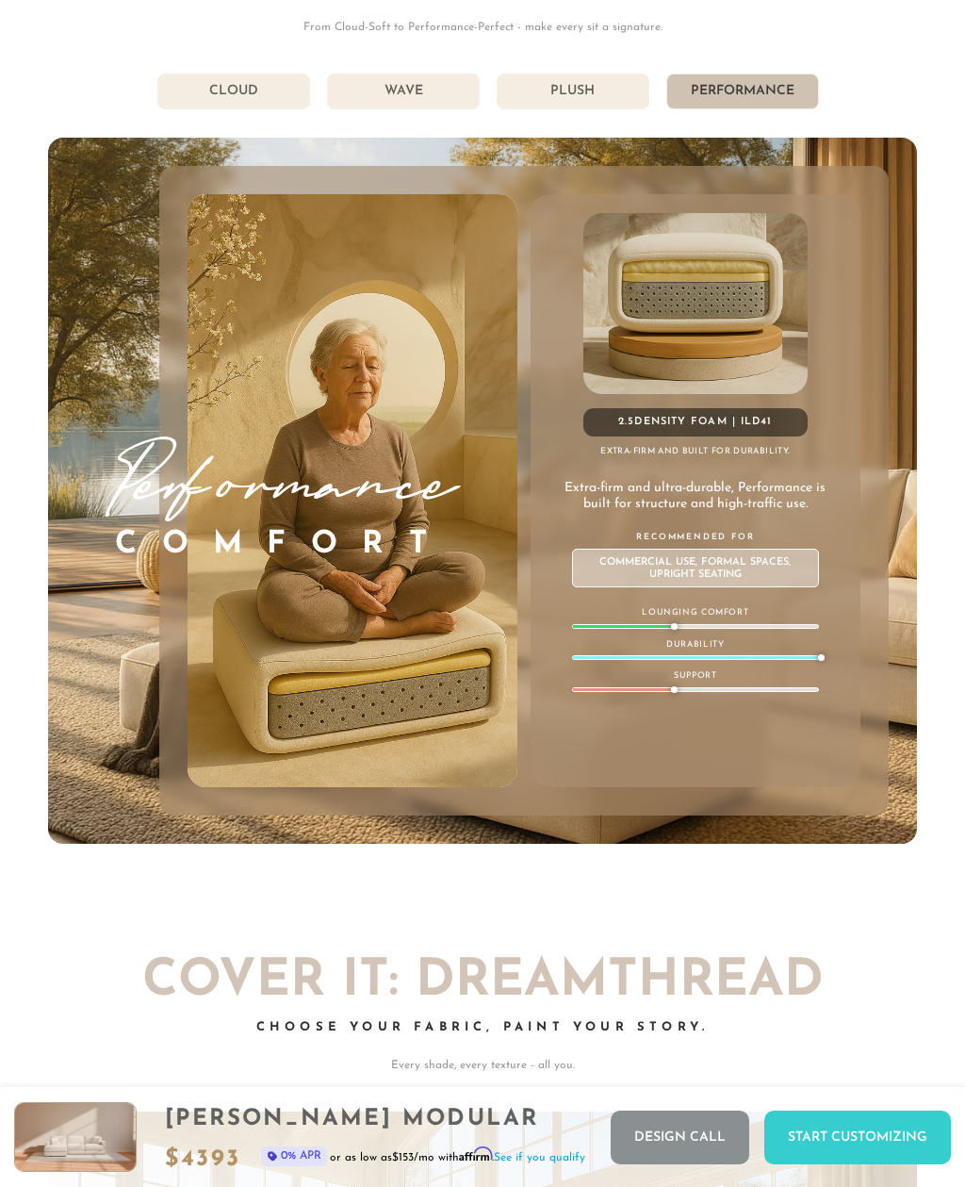
click at [452, 93] on li "Wave" at bounding box center [403, 92] width 153 height 36
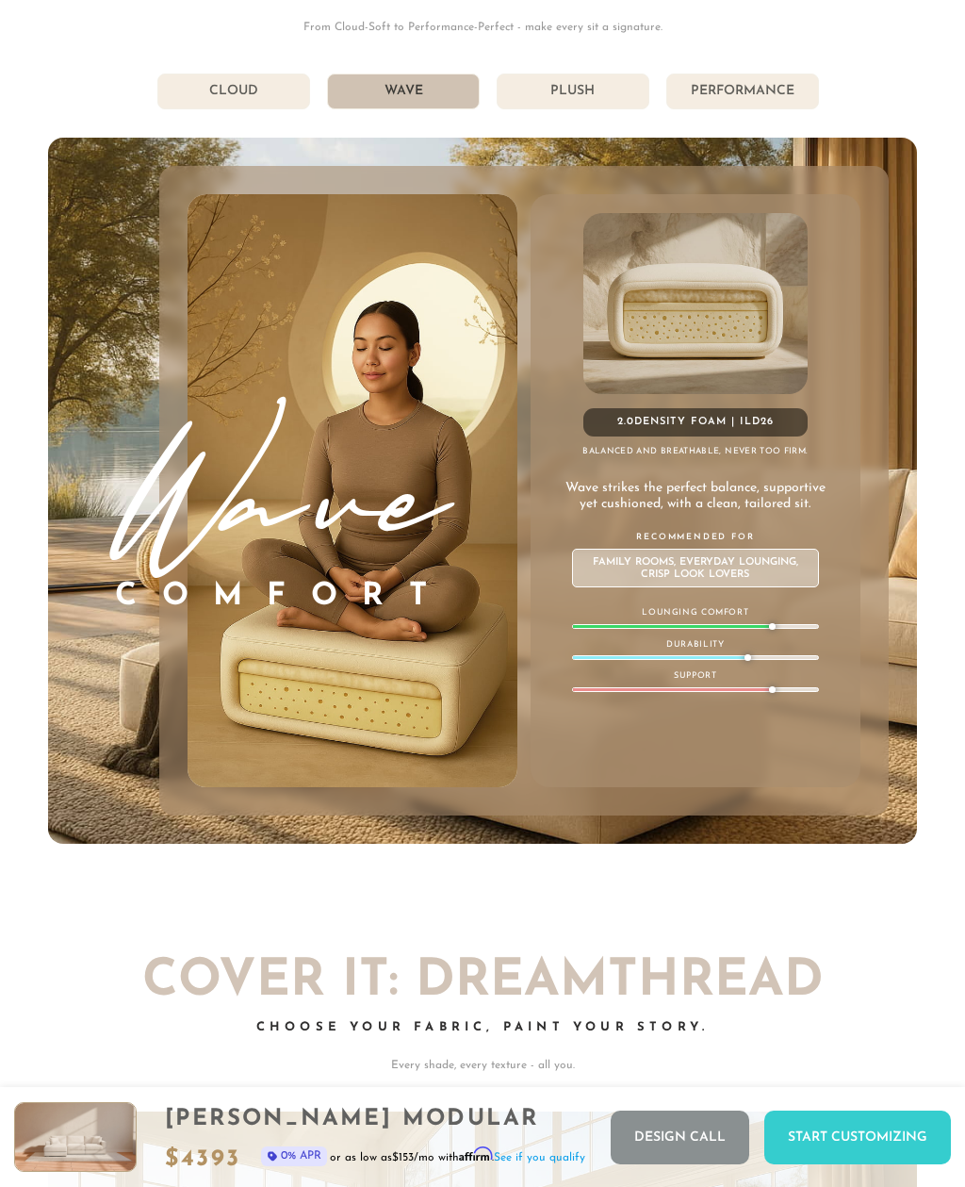
click at [587, 107] on li "Plush" at bounding box center [573, 92] width 153 height 36
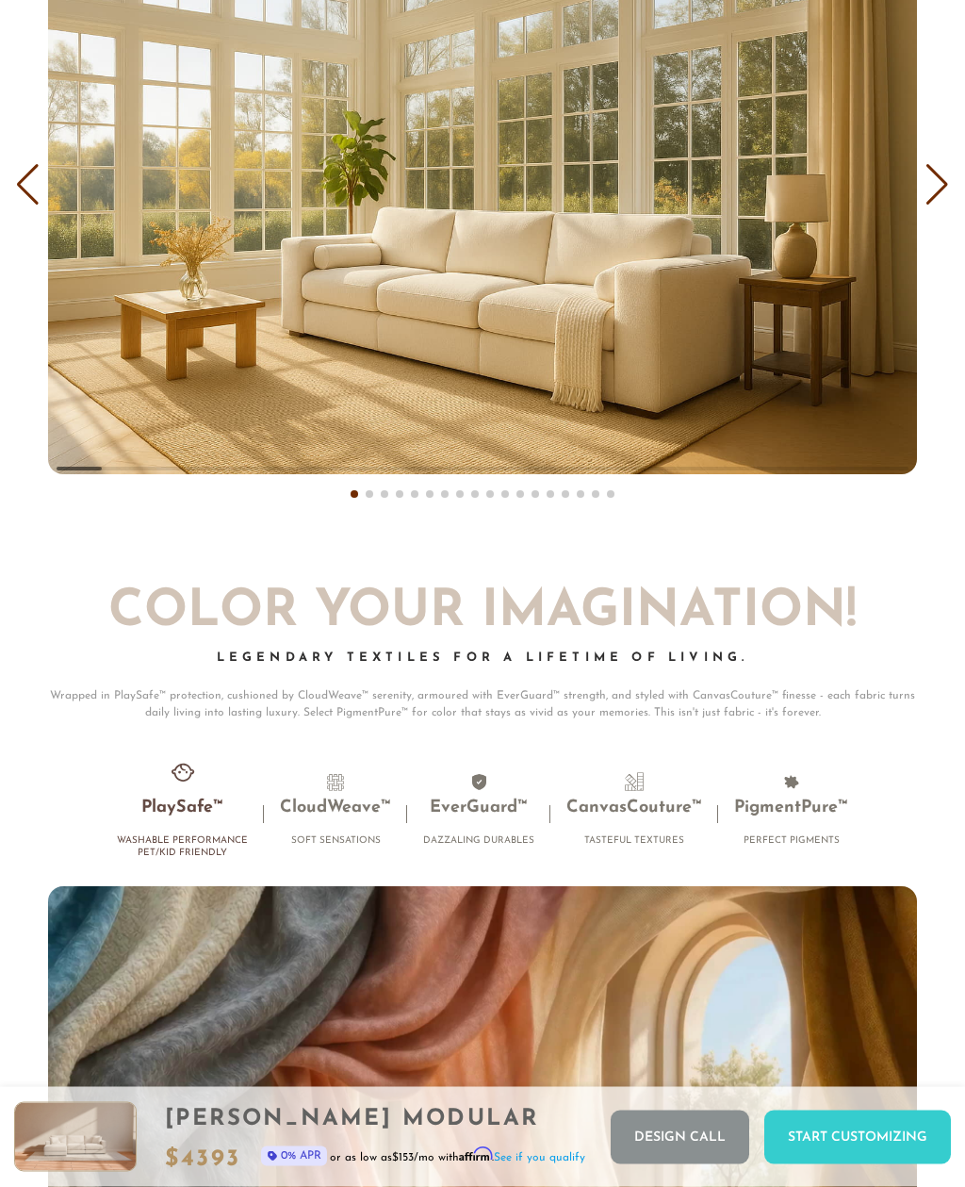
scroll to position [9756, 0]
click at [931, 196] on div "Next slide" at bounding box center [937, 184] width 25 height 41
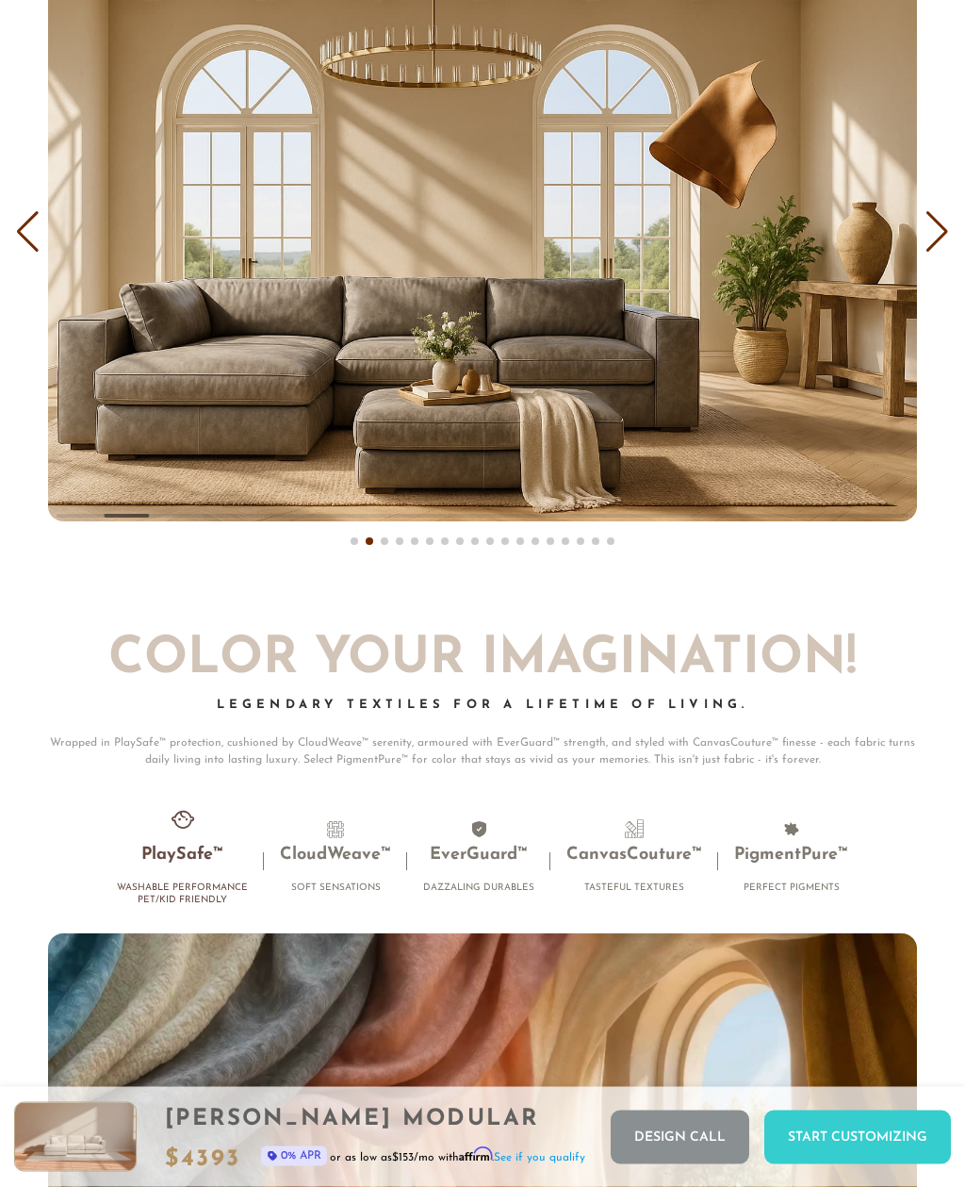
scroll to position [9624, 0]
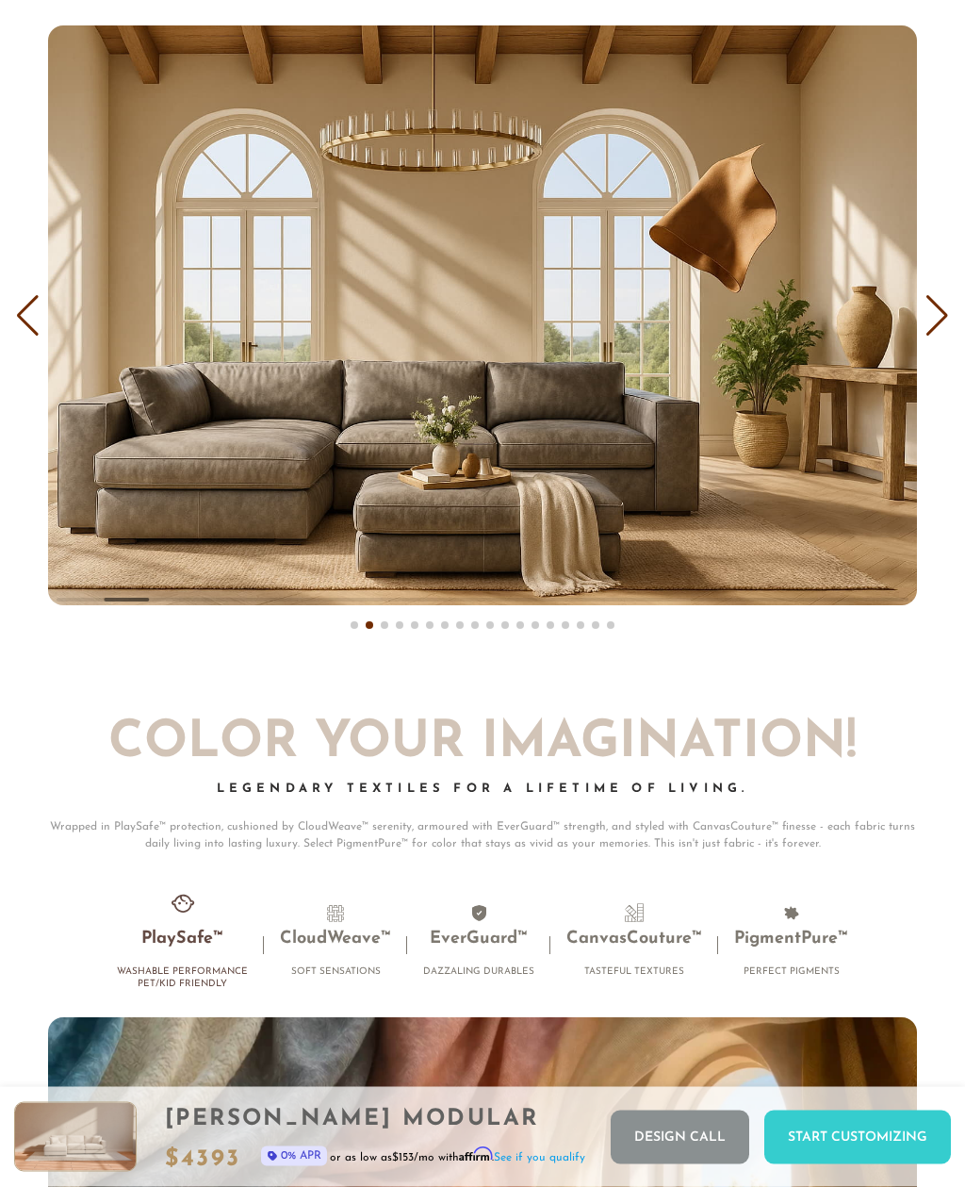
click at [935, 305] on div "Next slide" at bounding box center [937, 316] width 25 height 41
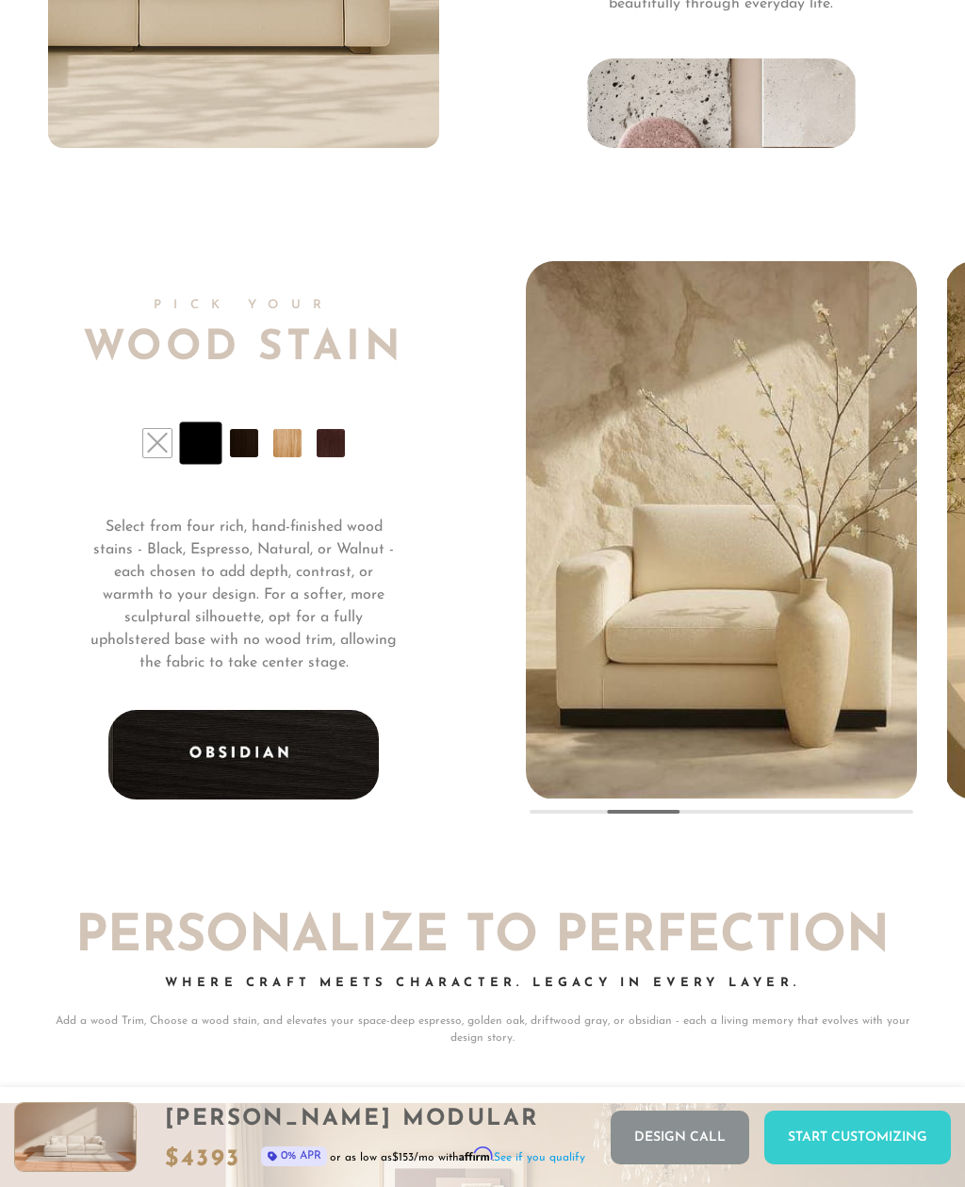
scroll to position [11831, 0]
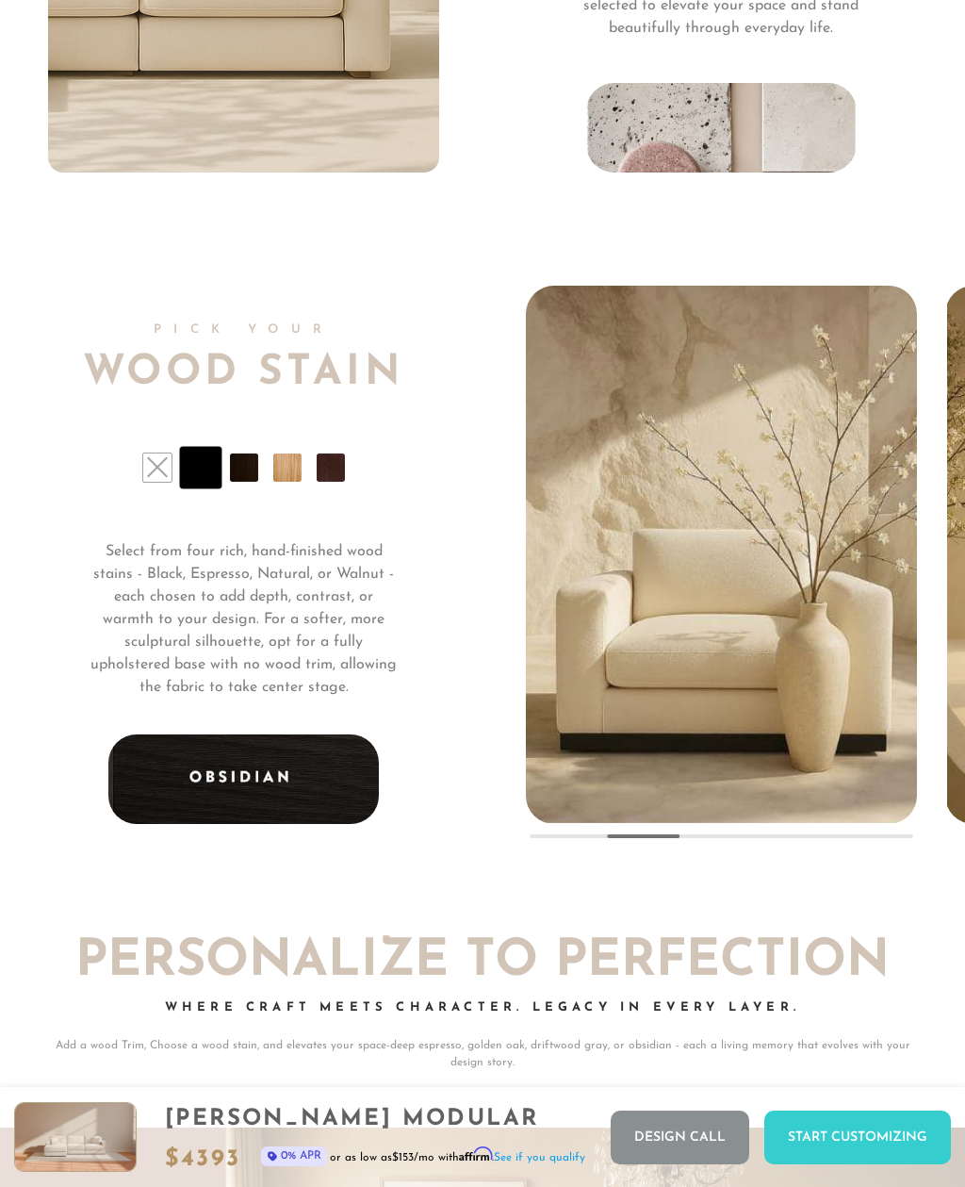
click at [238, 468] on li at bounding box center [244, 468] width 28 height 28
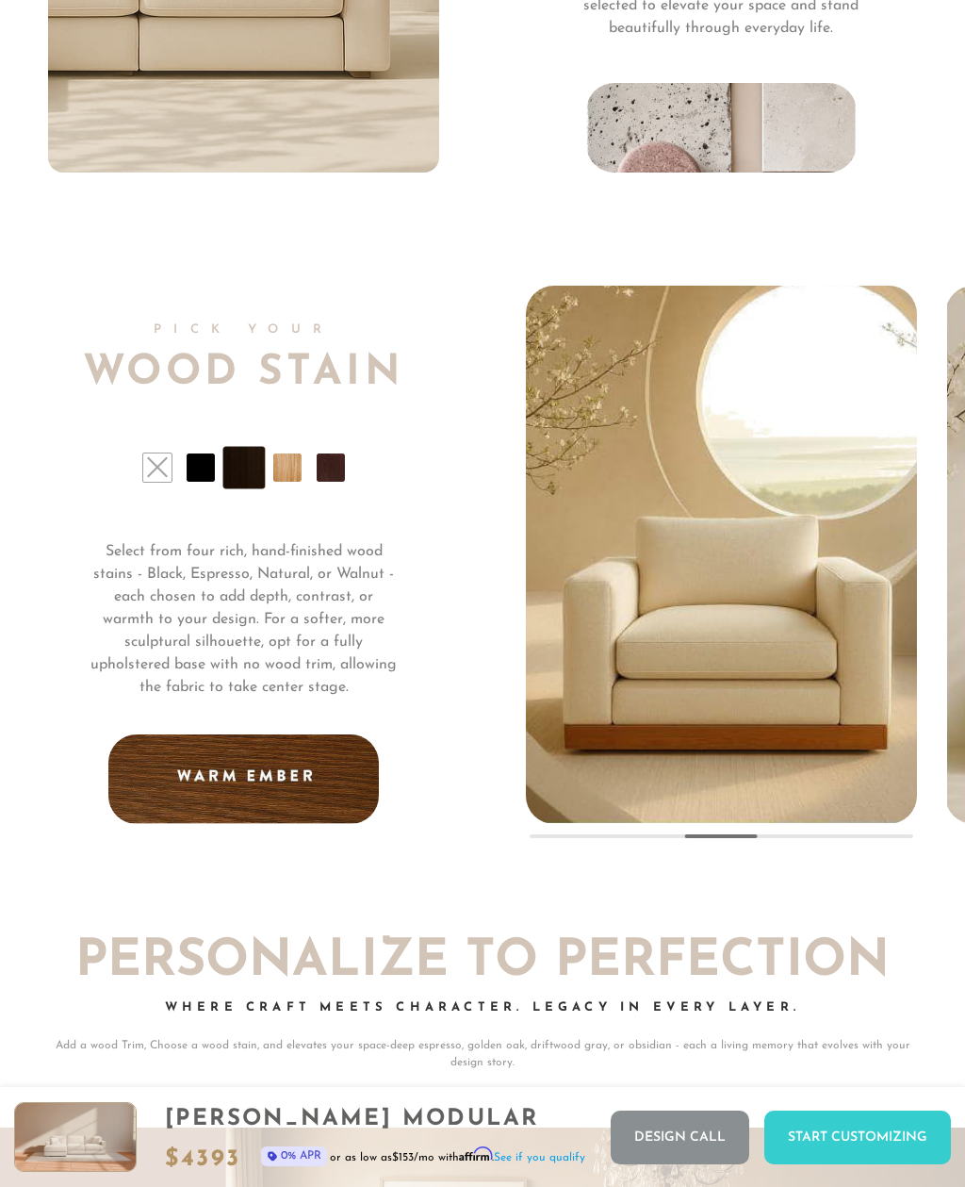
click at [282, 477] on li at bounding box center [287, 468] width 28 height 28
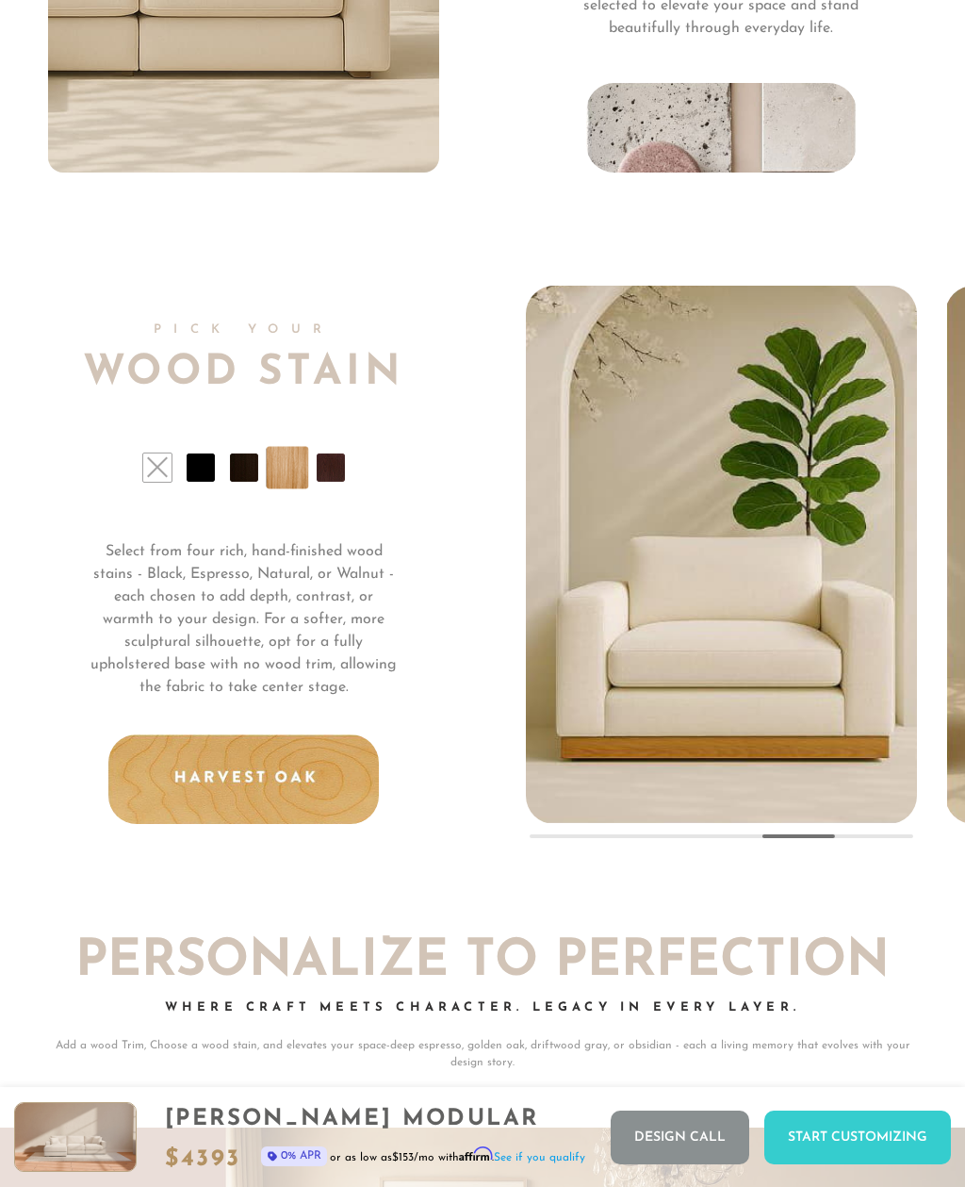
click at [348, 459] on ul at bounding box center [243, 468] width 391 height 28
click at [345, 452] on div "Pick Your Wood Stain Select from four rich, hand-finished wood stains - Black, …" at bounding box center [287, 555] width 478 height 538
click at [338, 469] on li at bounding box center [331, 468] width 28 height 28
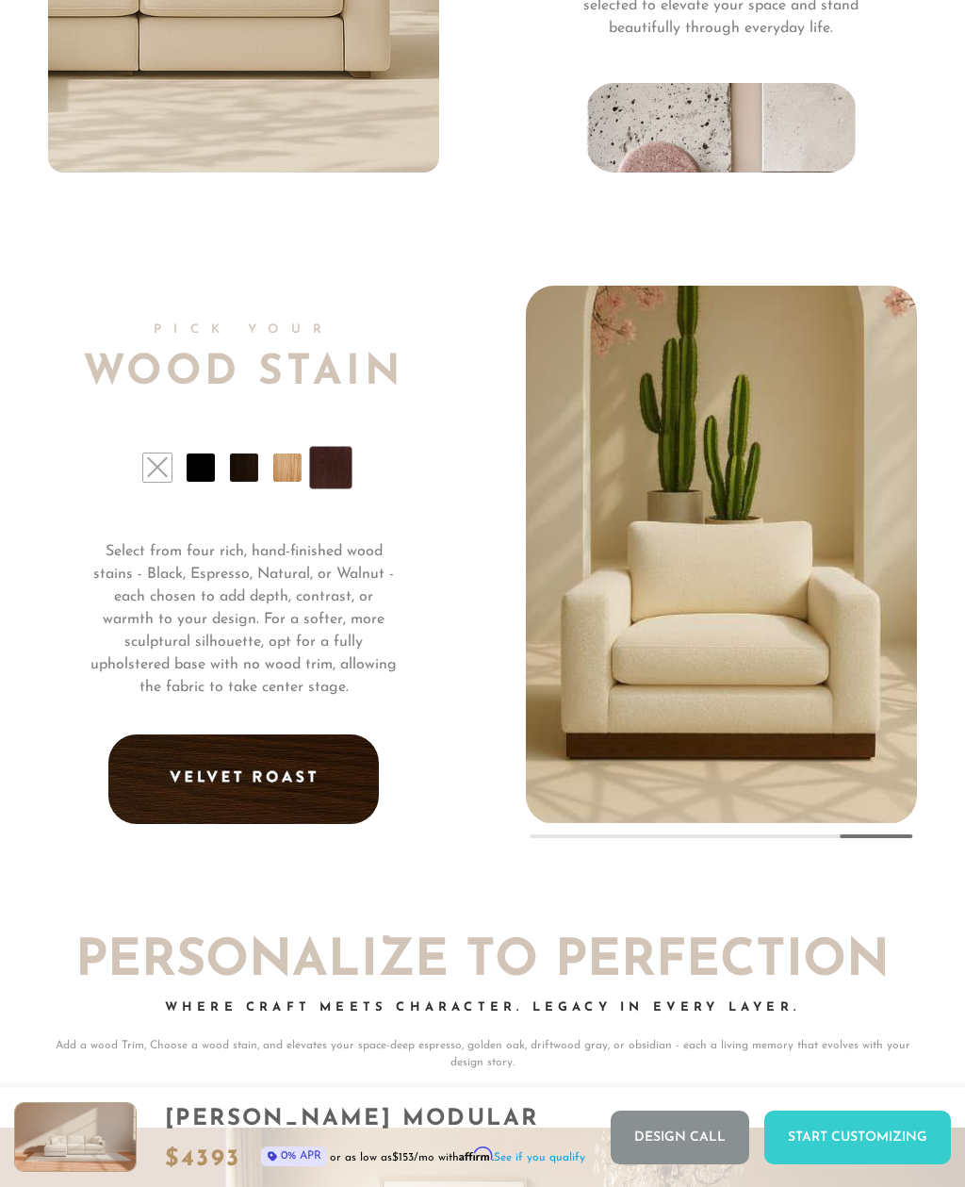
click at [203, 463] on li at bounding box center [201, 468] width 28 height 28
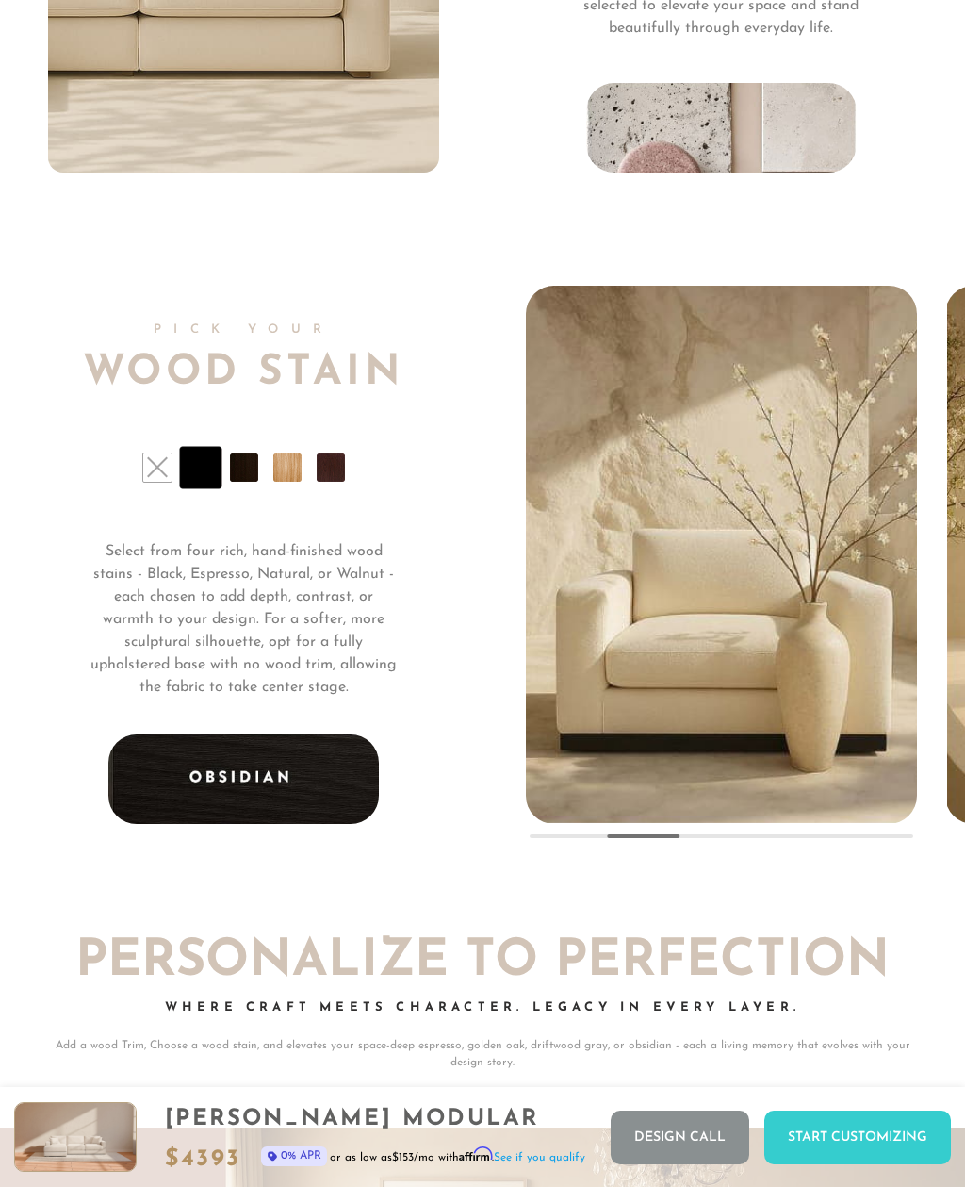
click at [164, 473] on li at bounding box center [157, 468] width 28 height 28
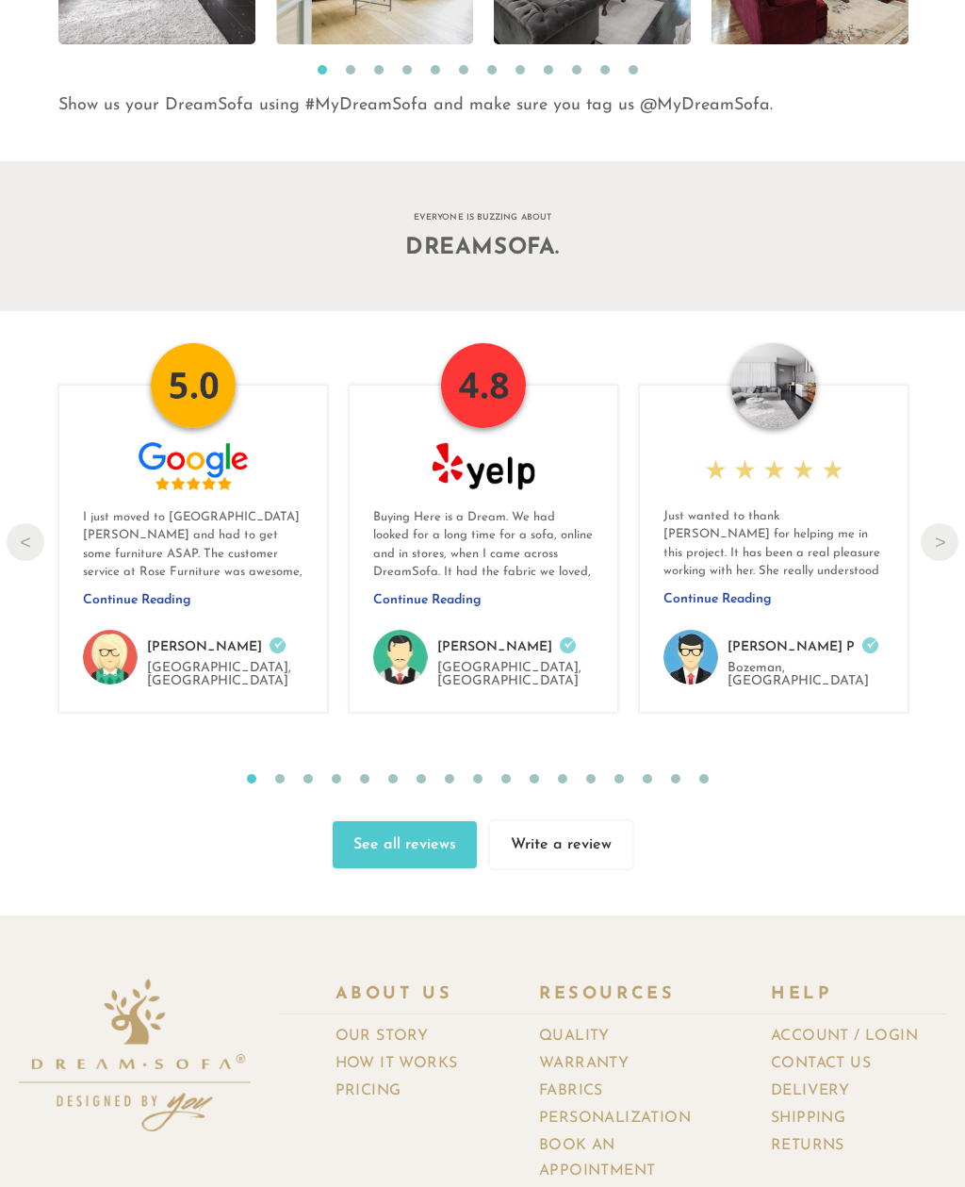
scroll to position [17024, 0]
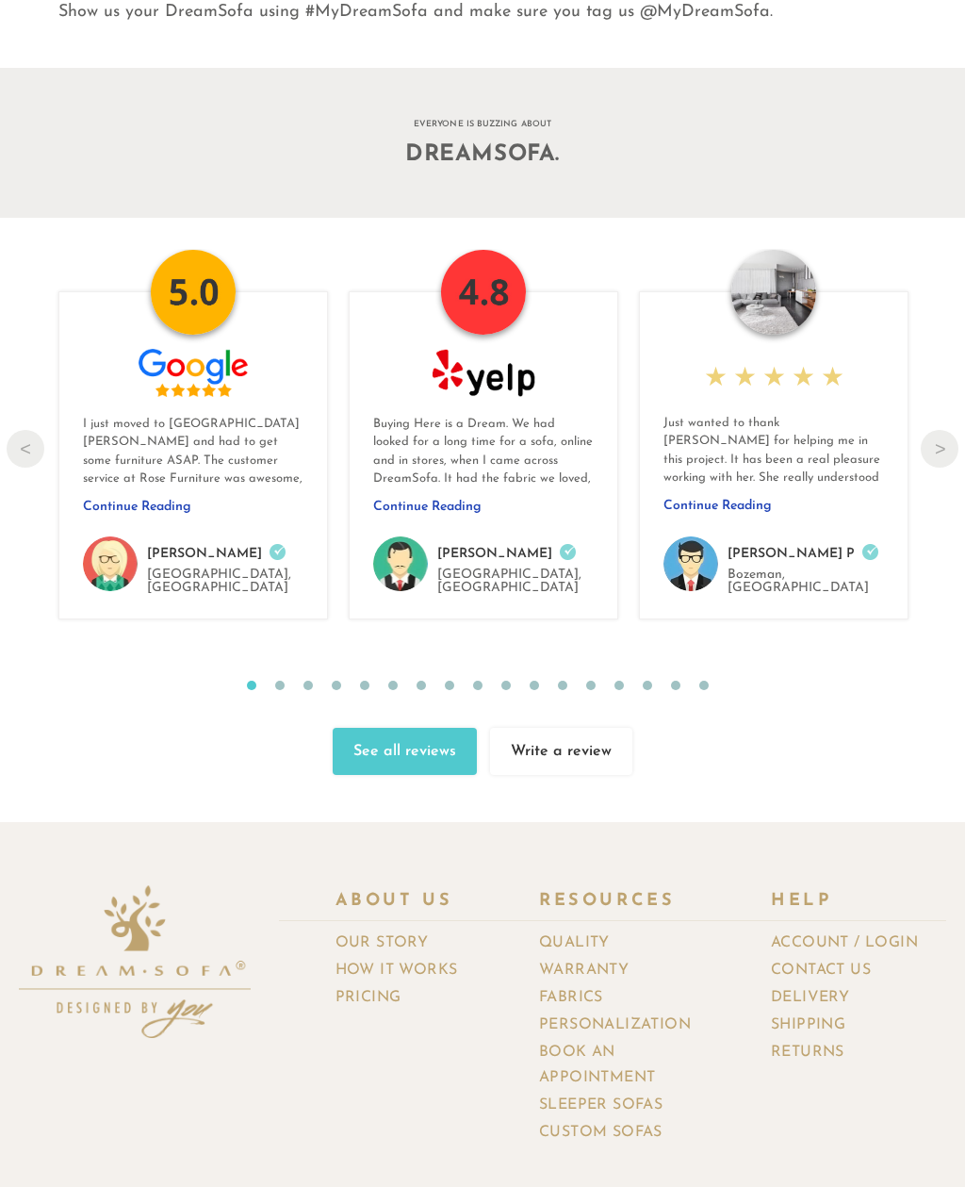
click at [636, 1119] on link "Custom Sofas" at bounding box center [608, 1132] width 138 height 27
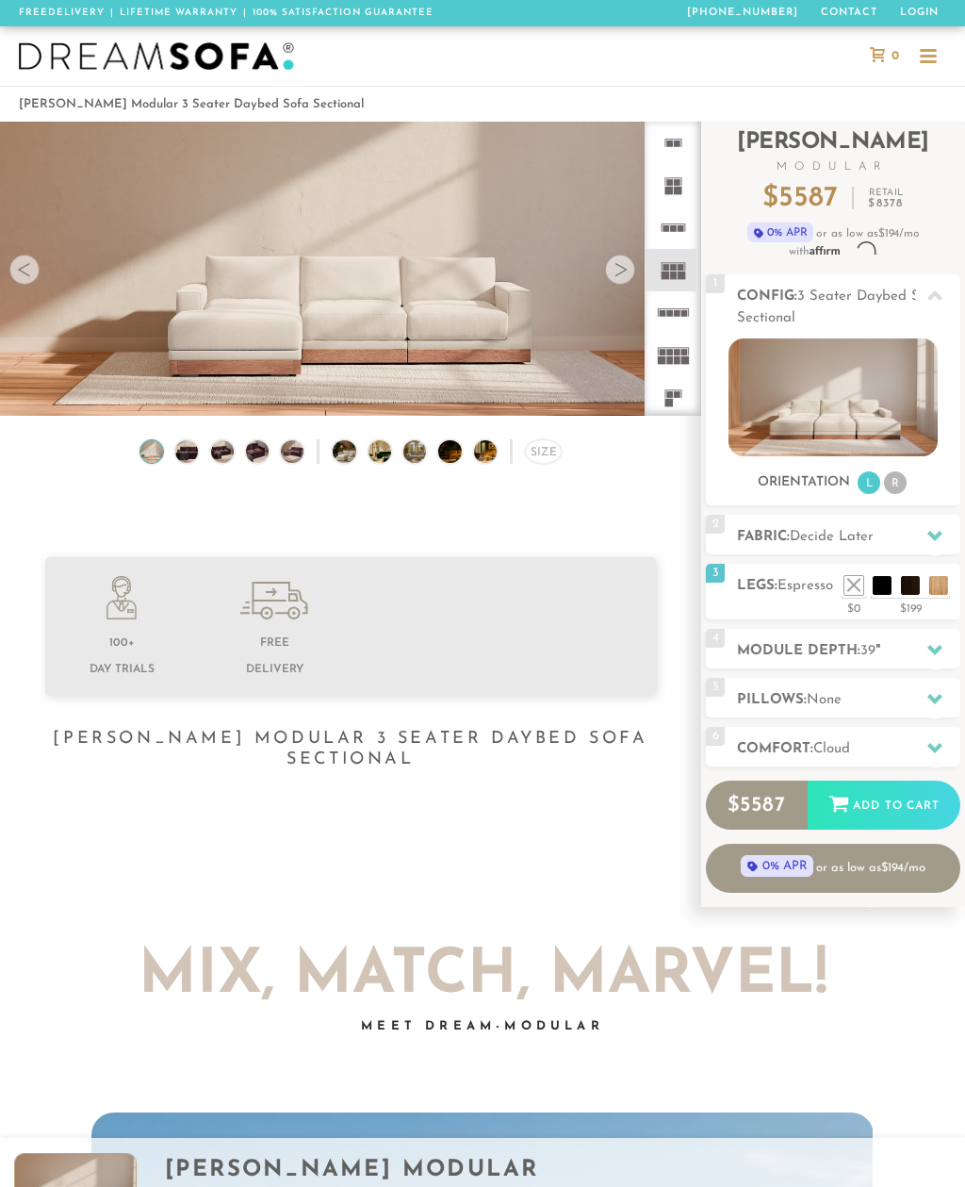
scroll to position [18168, 965]
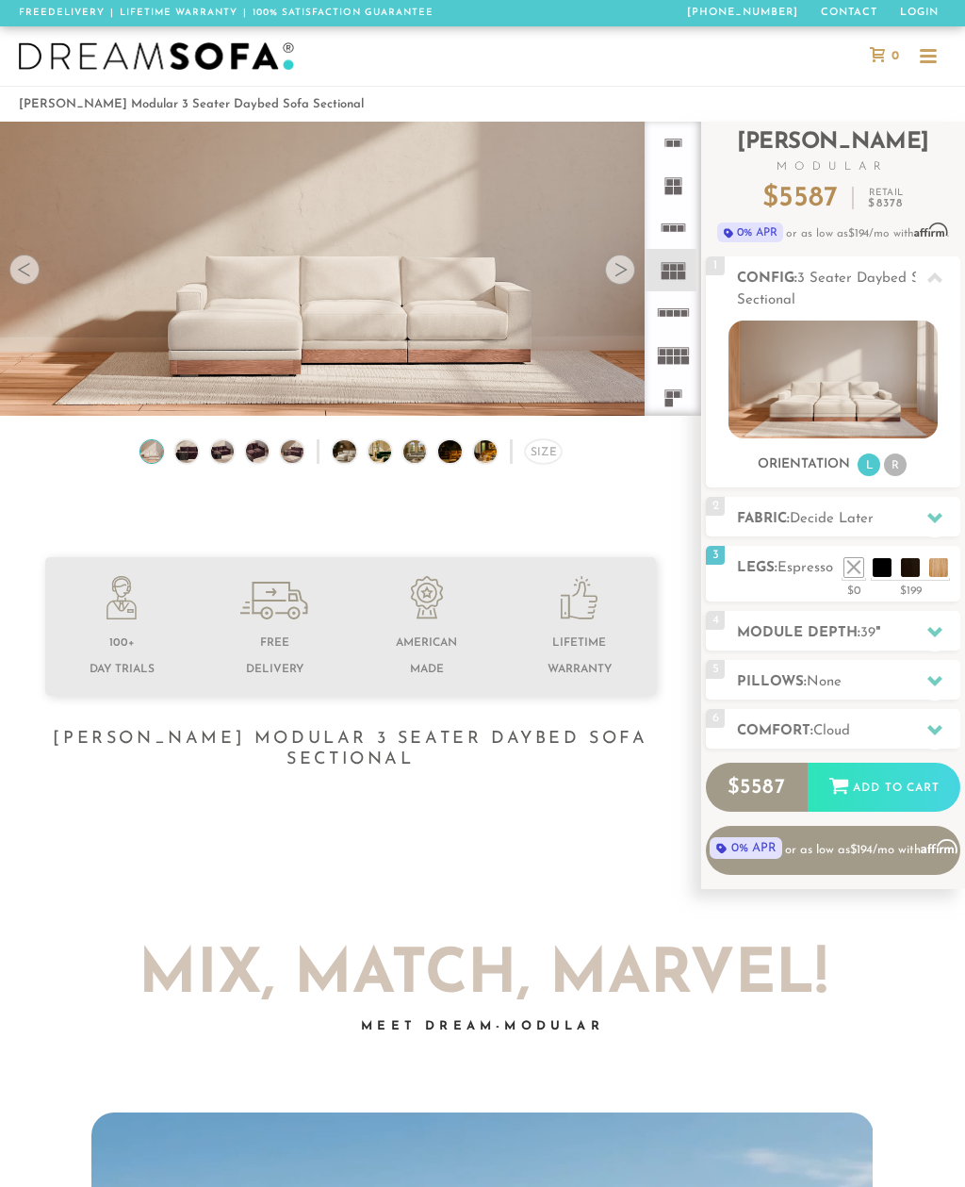
click at [917, 638] on div at bounding box center [935, 632] width 40 height 39
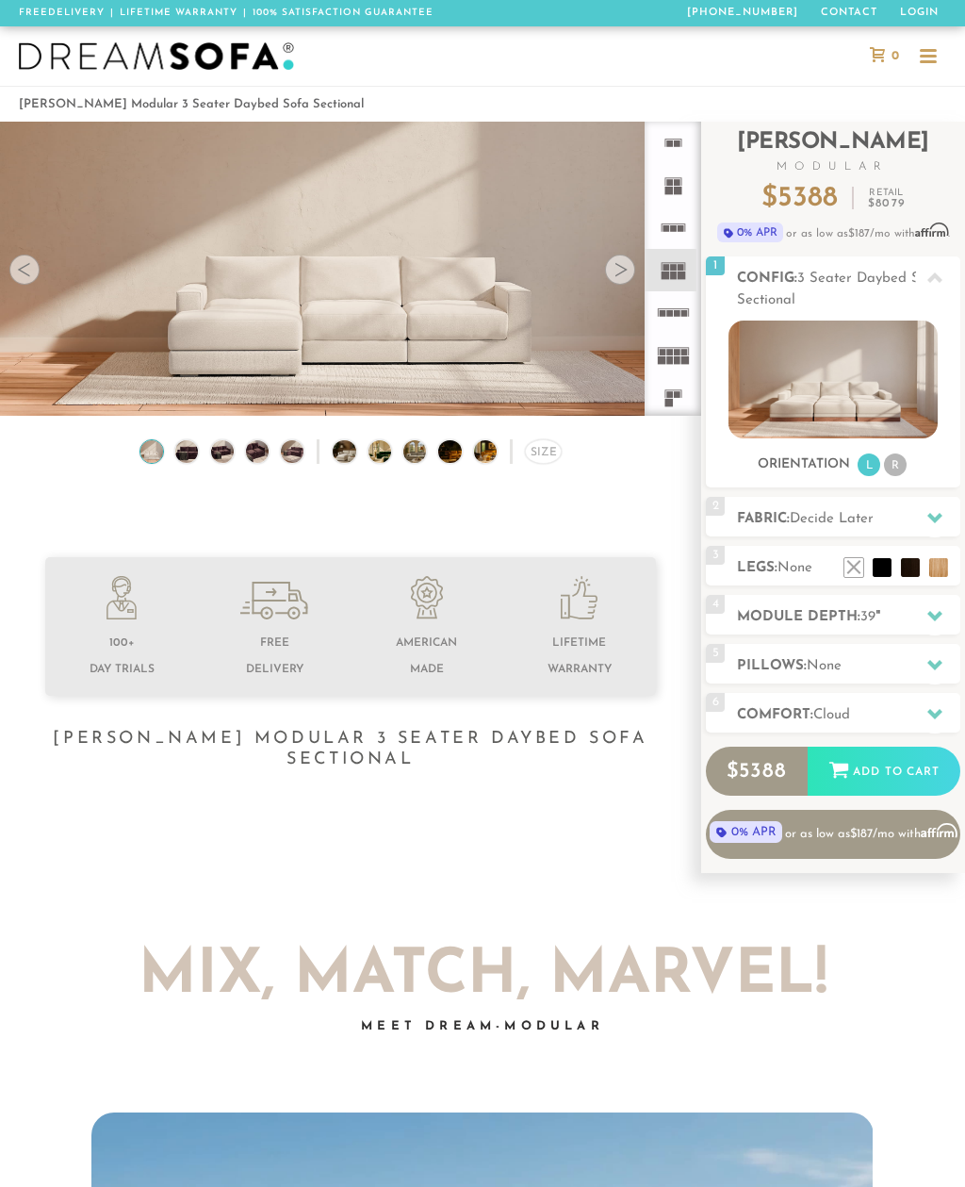
click at [193, 447] on img at bounding box center [186, 450] width 27 height 23
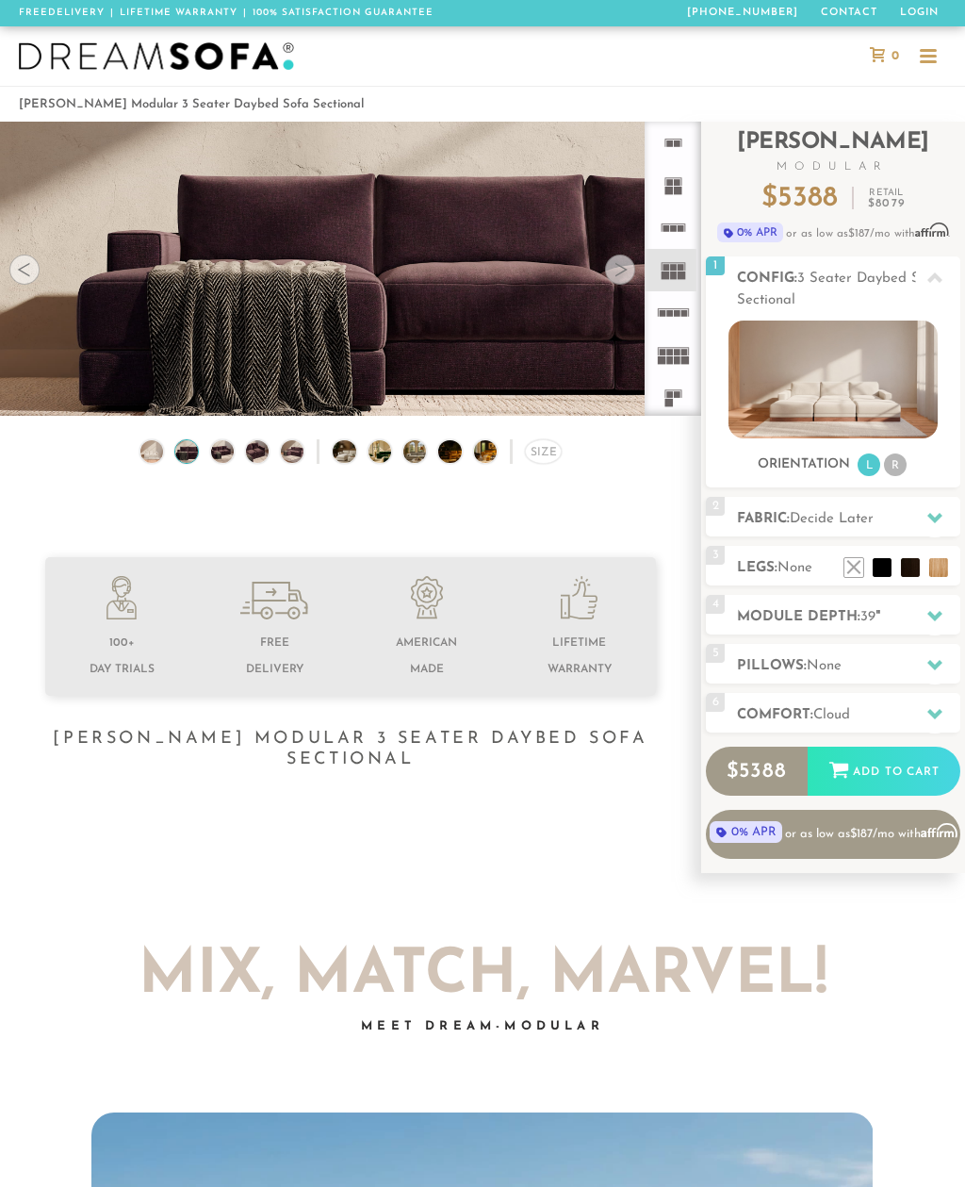
click at [228, 452] on img at bounding box center [221, 450] width 27 height 23
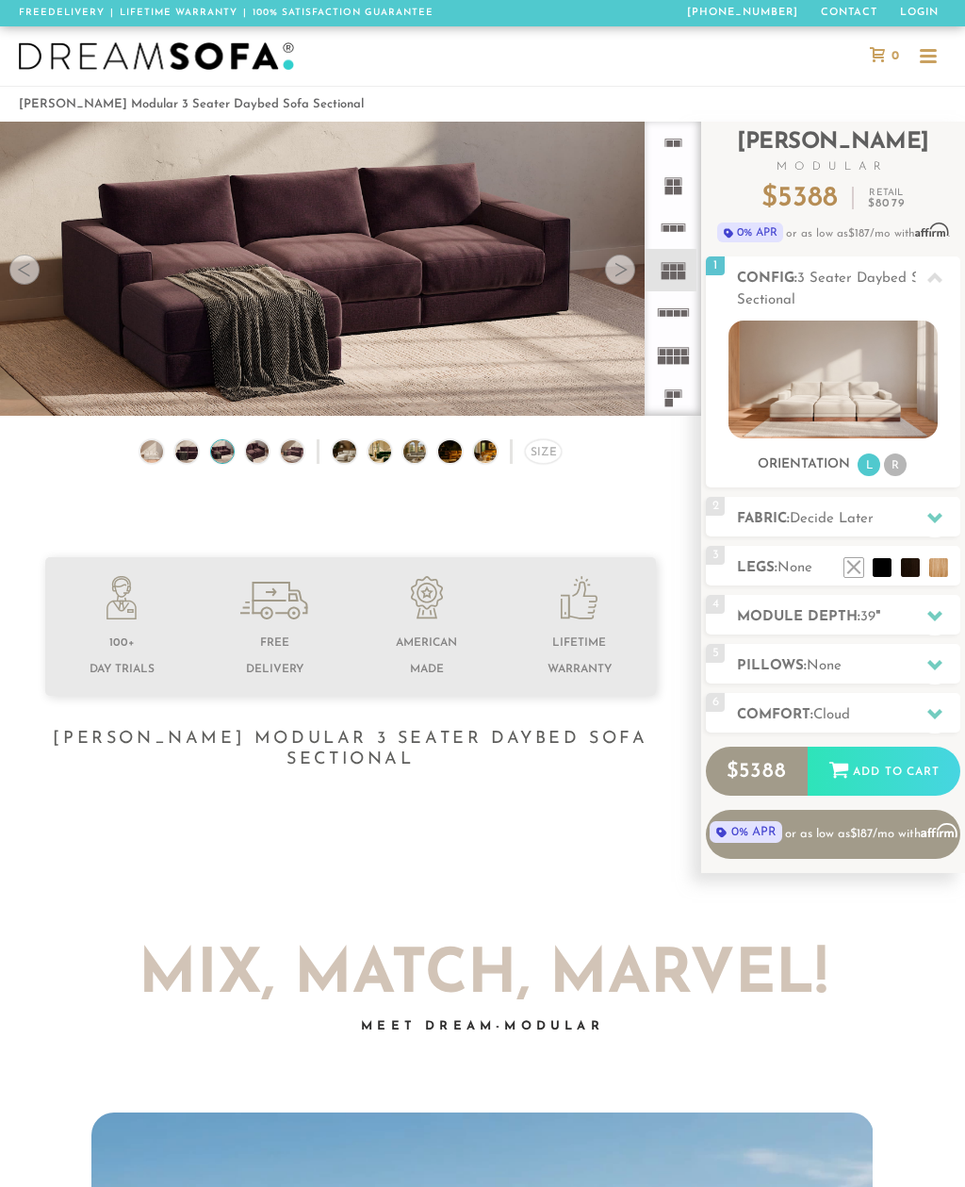
click at [252, 459] on img at bounding box center [256, 450] width 27 height 23
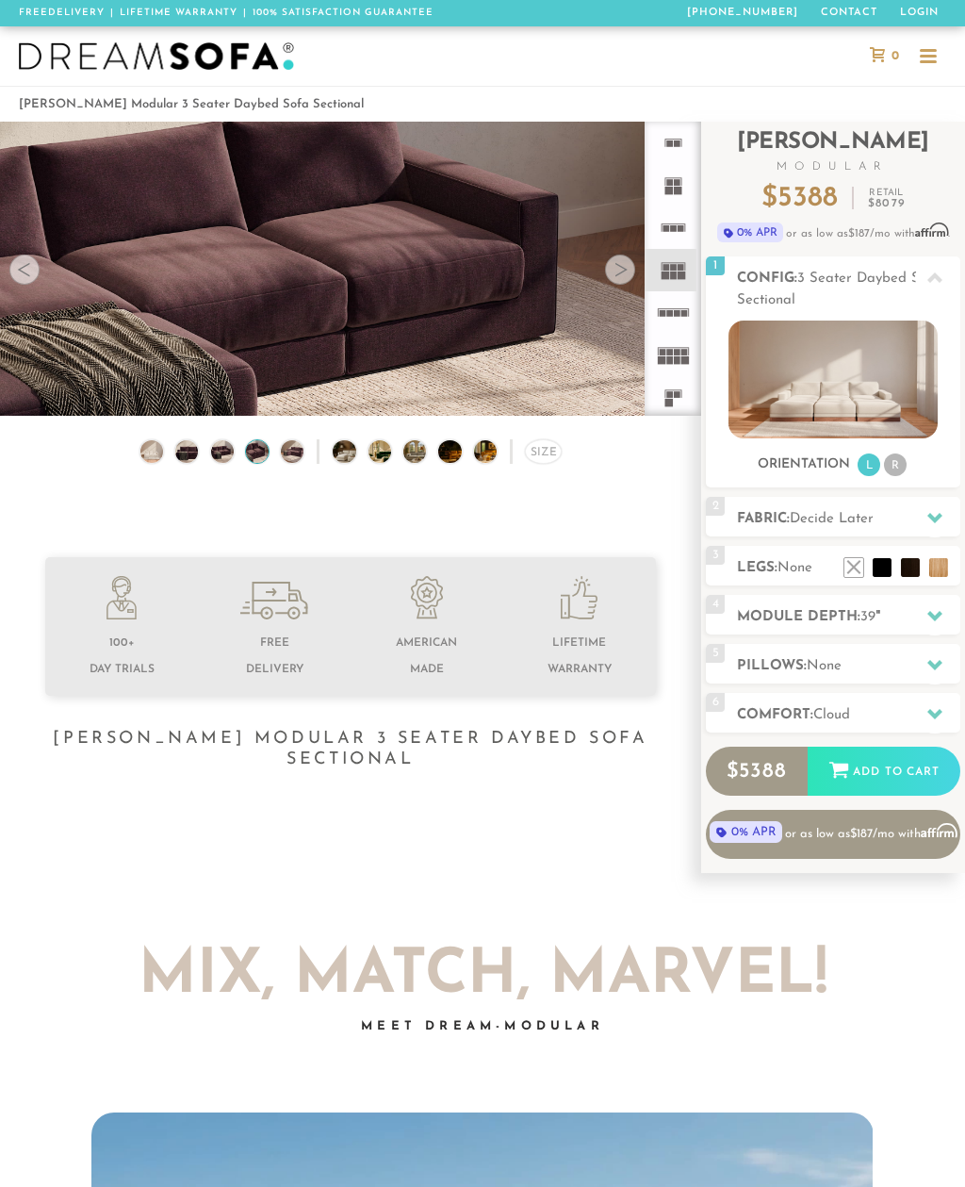
click at [297, 456] on img at bounding box center [292, 450] width 27 height 23
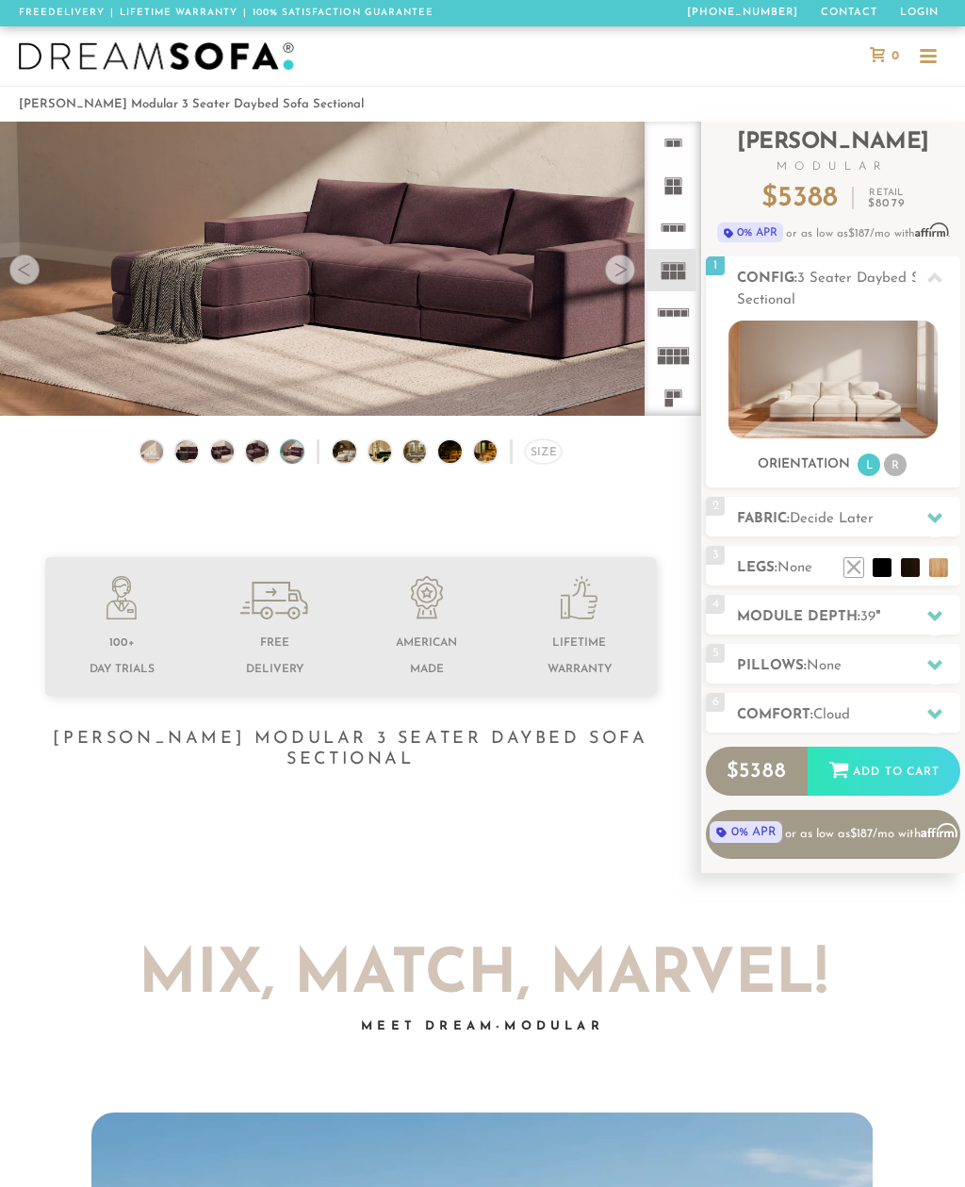
click at [341, 458] on img at bounding box center [353, 451] width 41 height 23
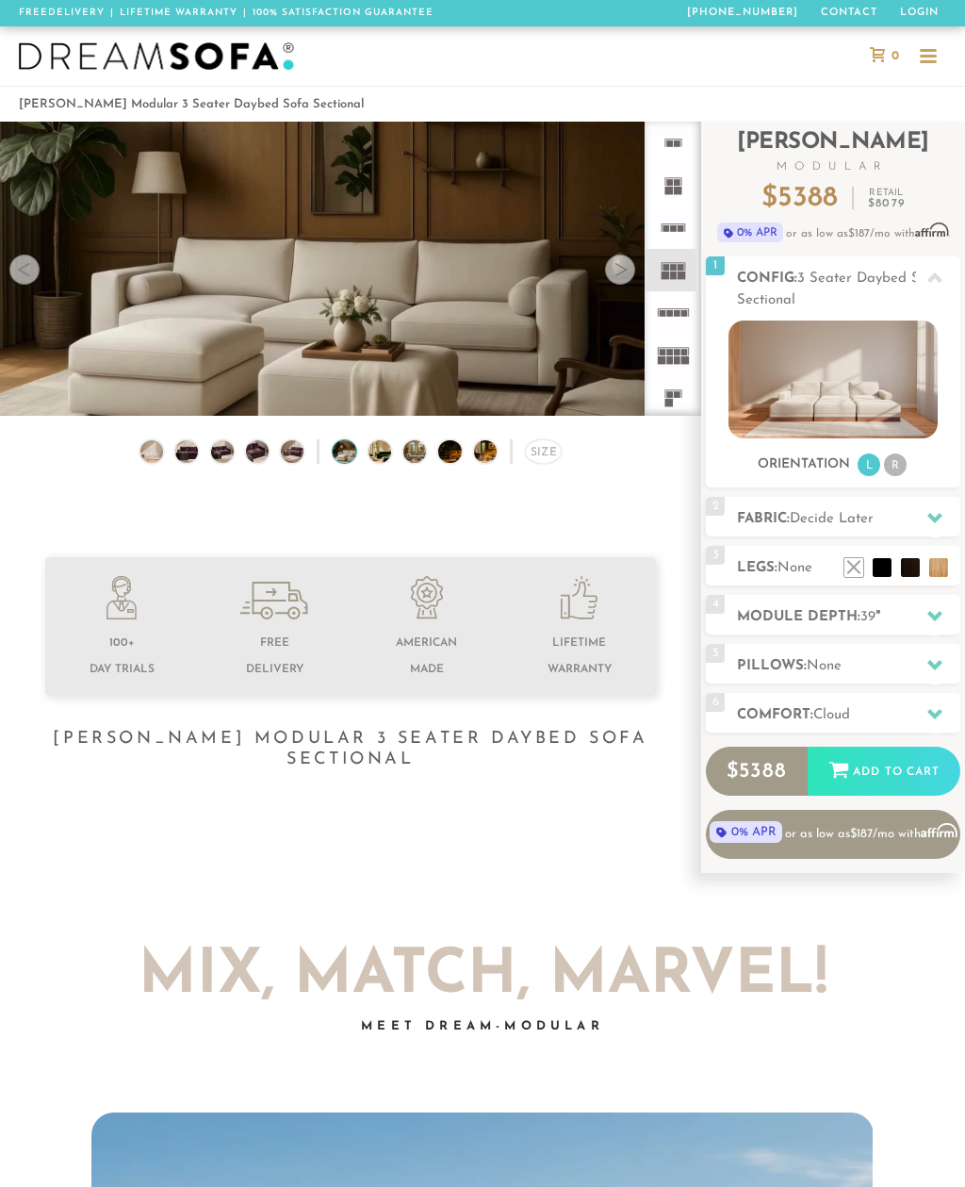
click at [384, 456] on img at bounding box center [389, 451] width 41 height 23
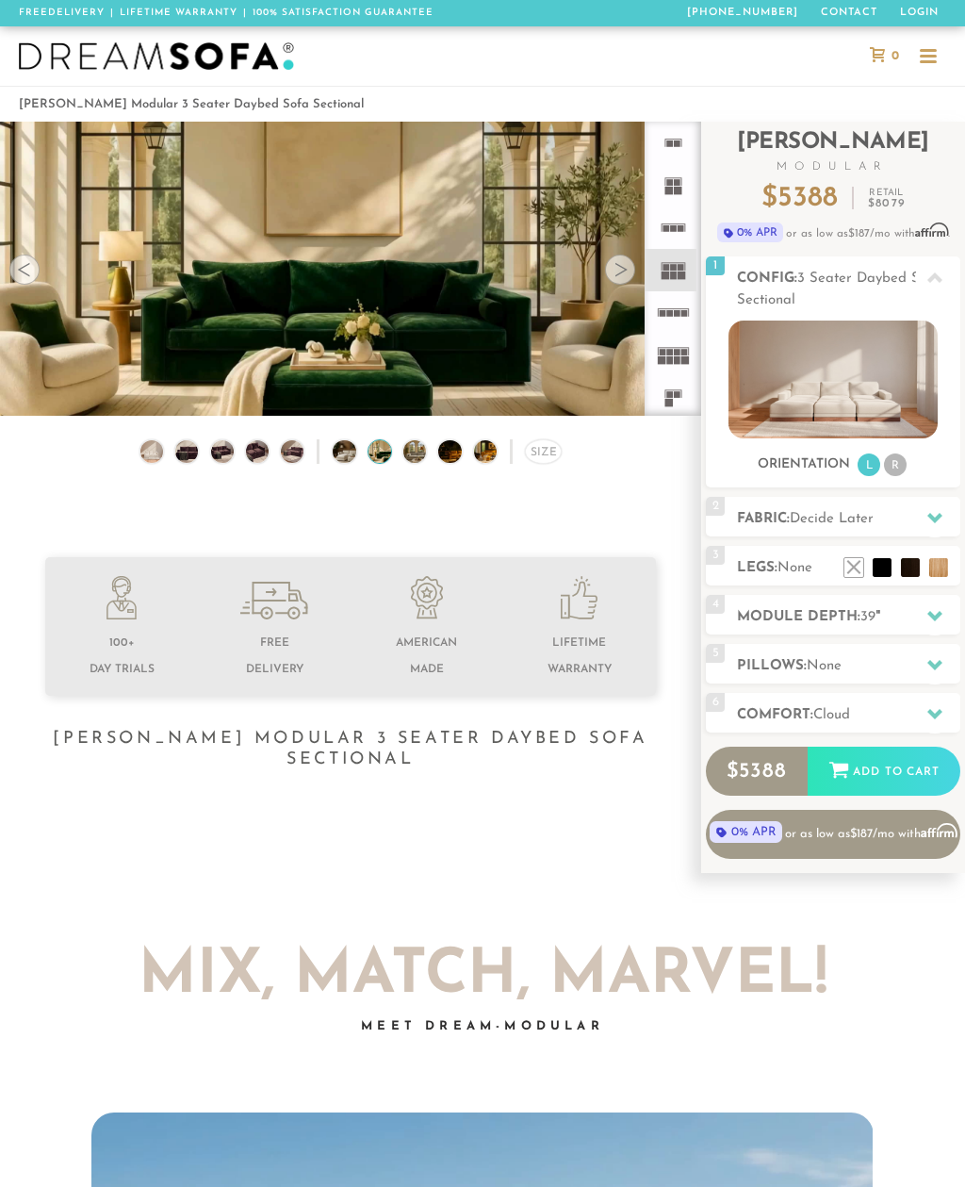
click at [420, 454] on img at bounding box center [424, 451] width 41 height 23
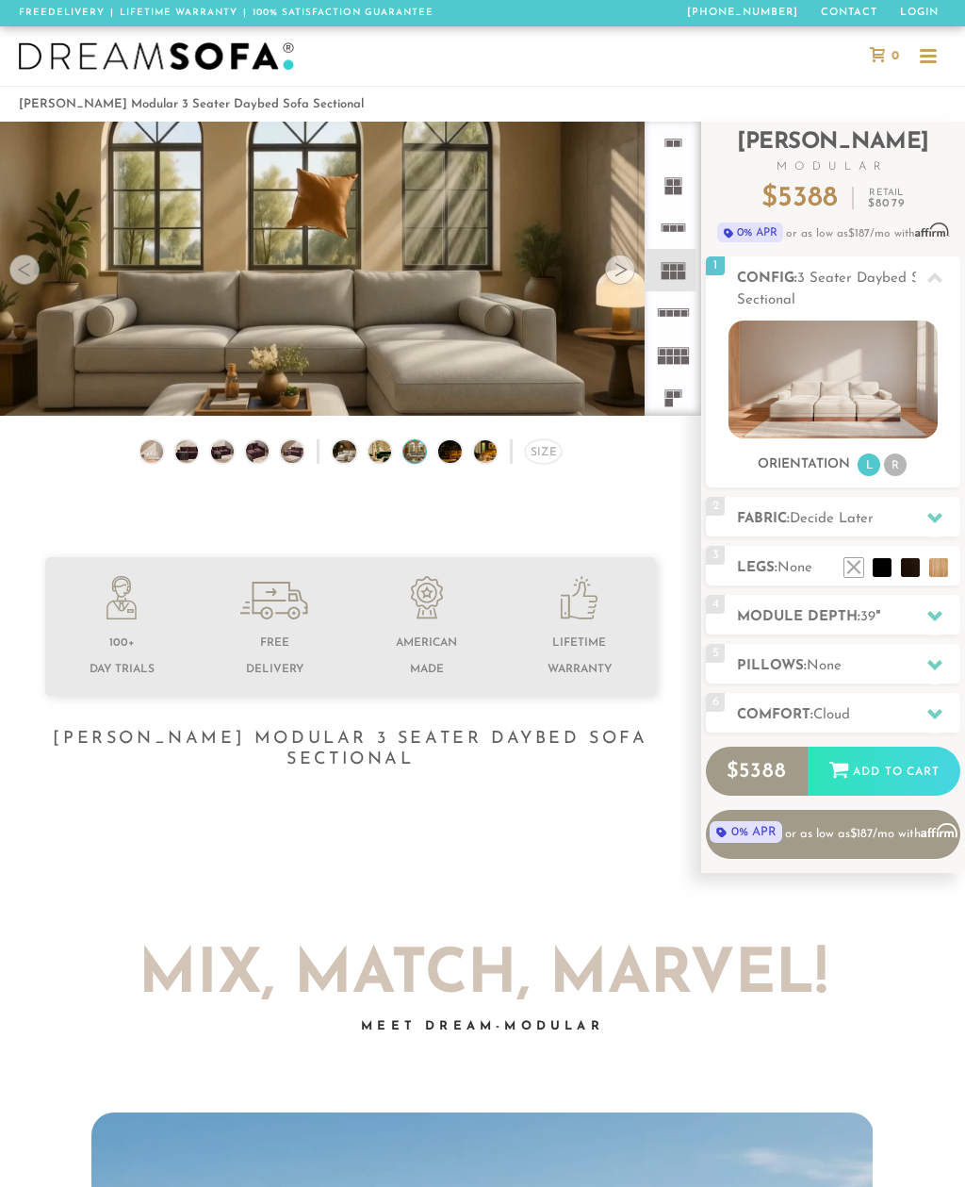
click at [444, 457] on img at bounding box center [458, 451] width 41 height 23
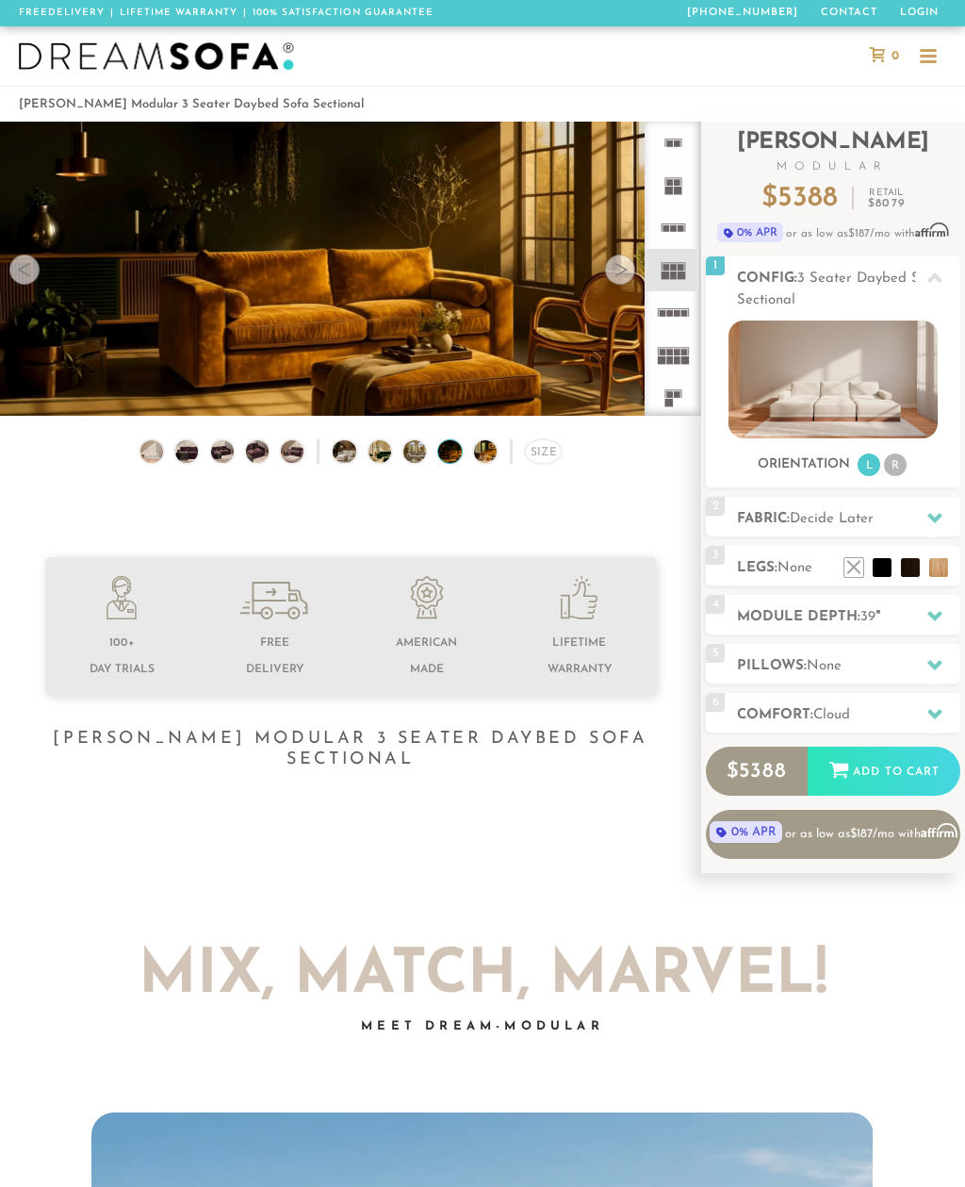
click at [482, 456] on img at bounding box center [494, 451] width 41 height 23
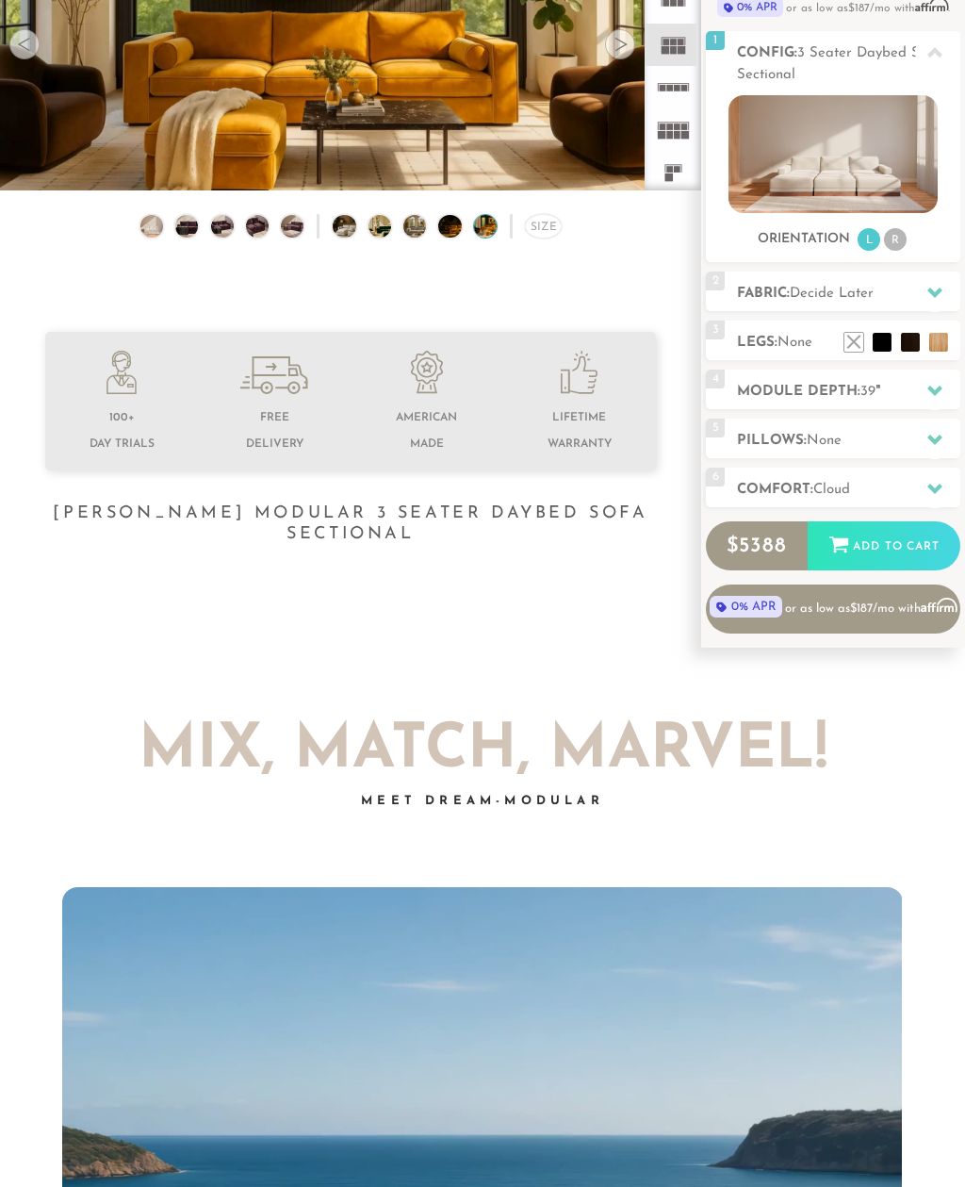
scroll to position [232, 0]
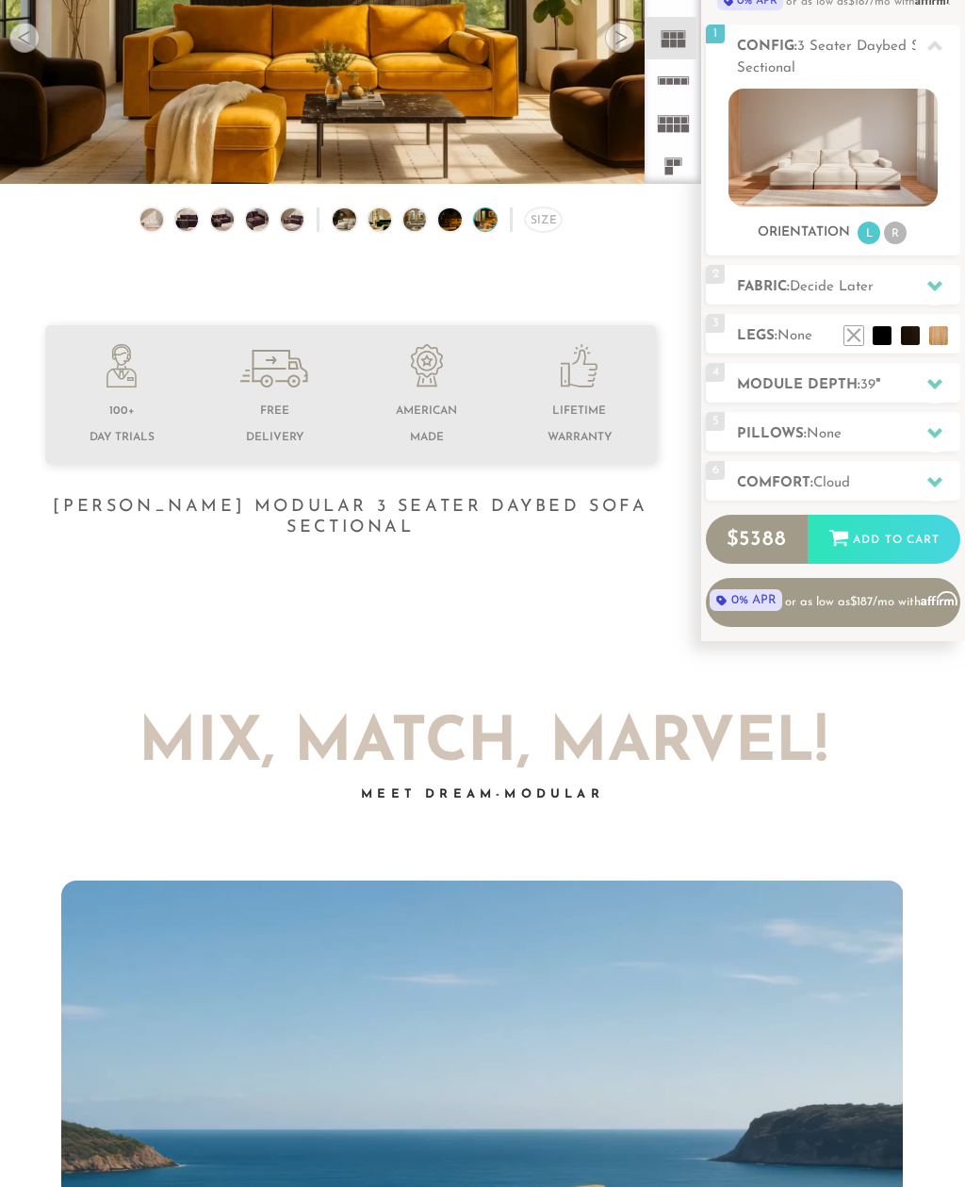
click at [921, 380] on div at bounding box center [935, 384] width 40 height 39
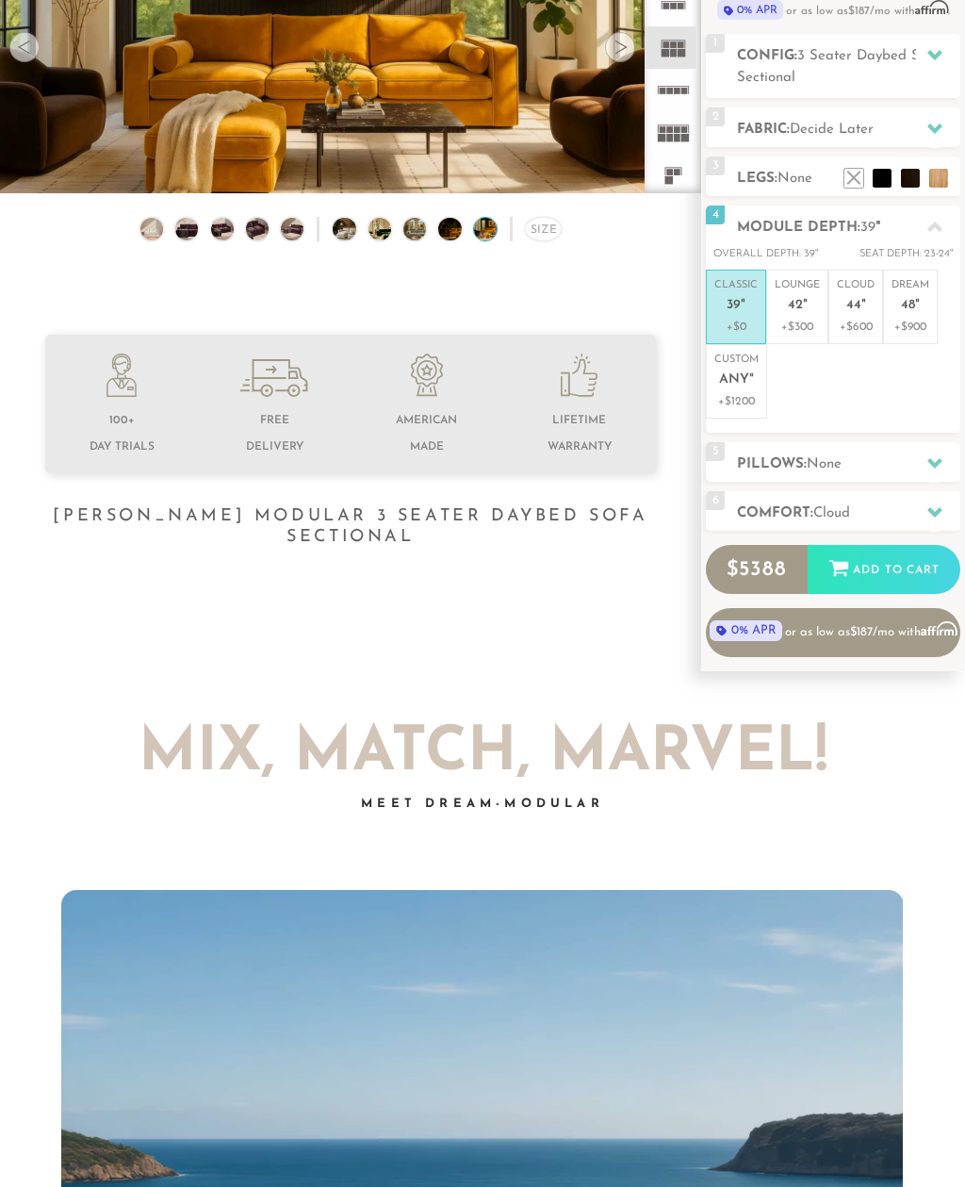
scroll to position [214, 0]
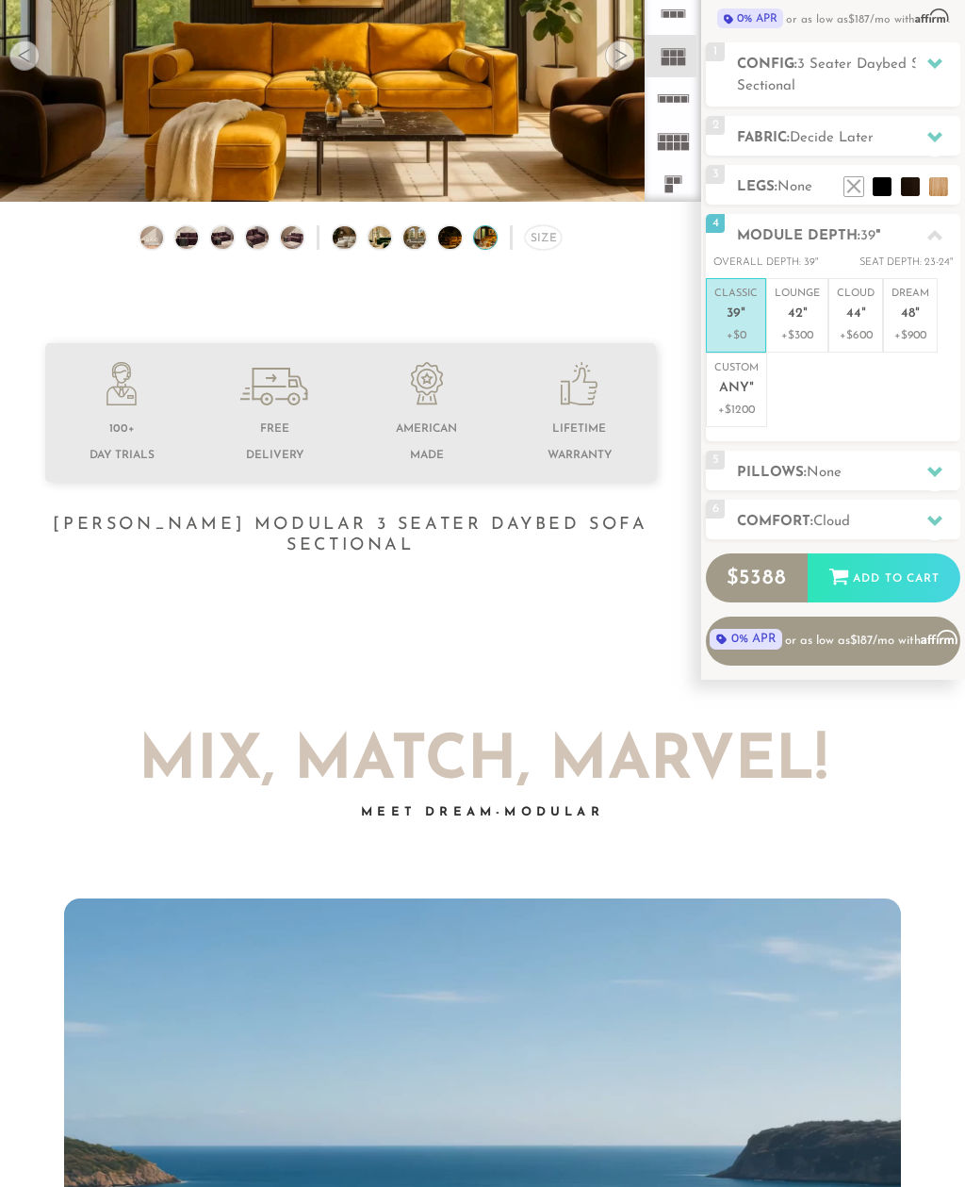
click at [920, 338] on p "+$900" at bounding box center [911, 335] width 38 height 17
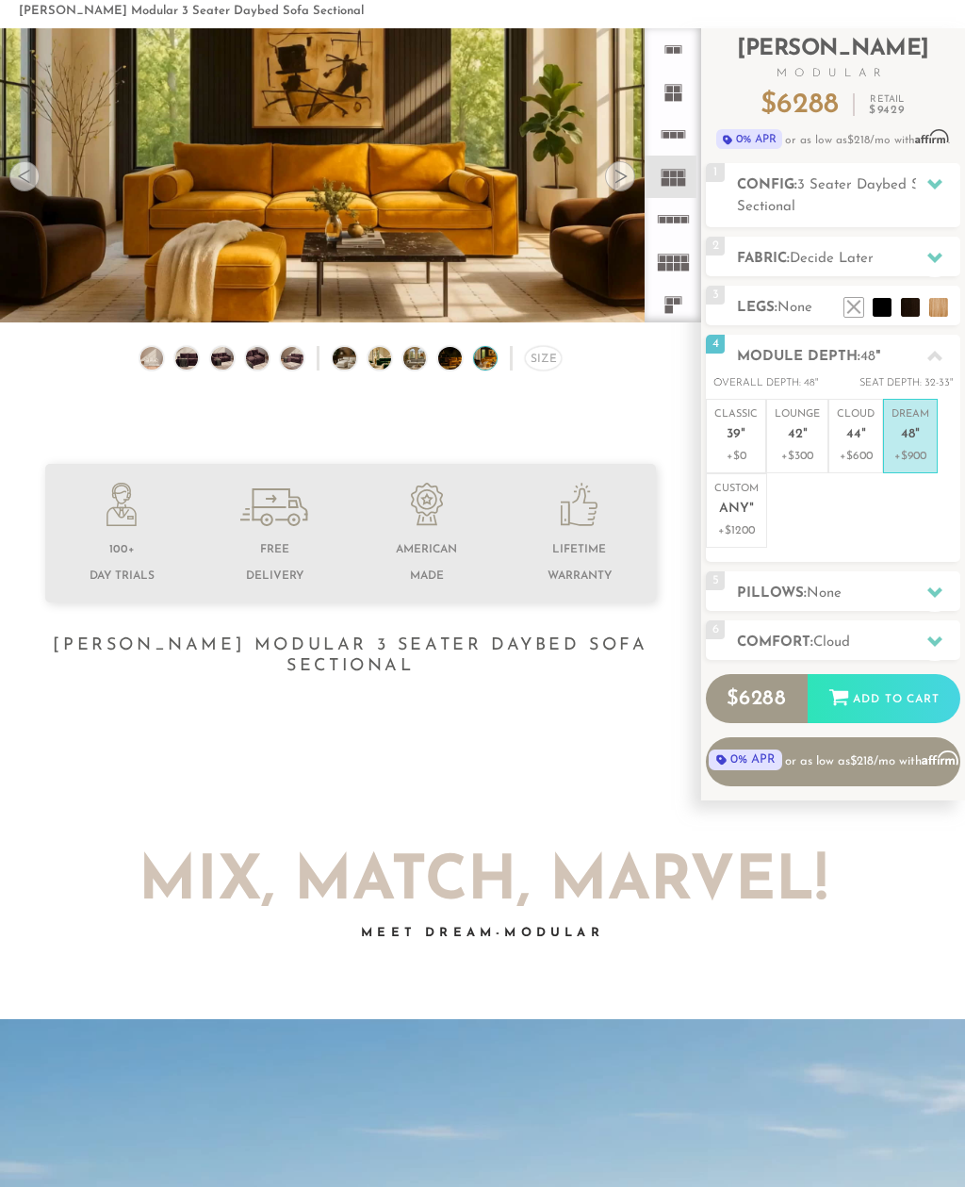
scroll to position [0, 0]
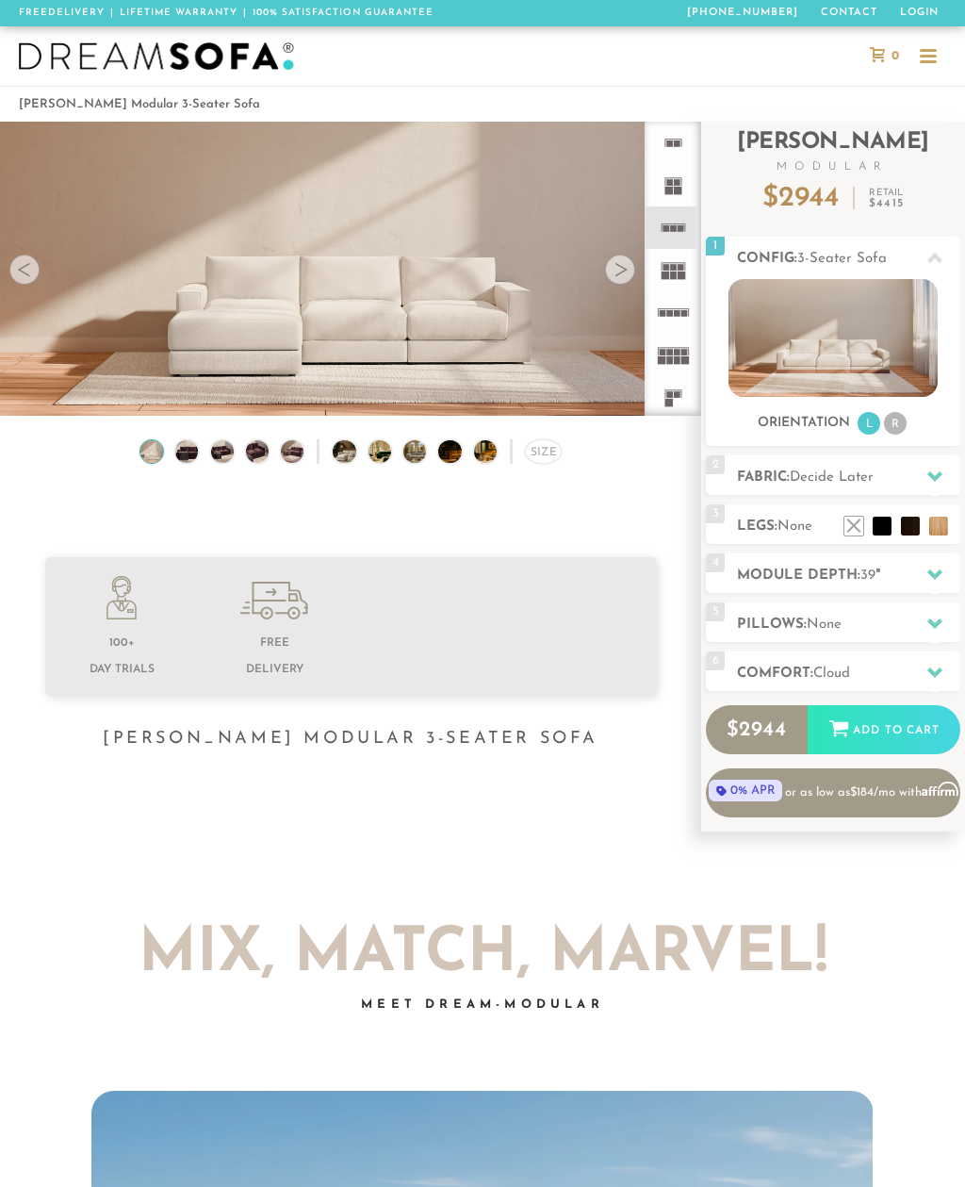
scroll to position [18168, 965]
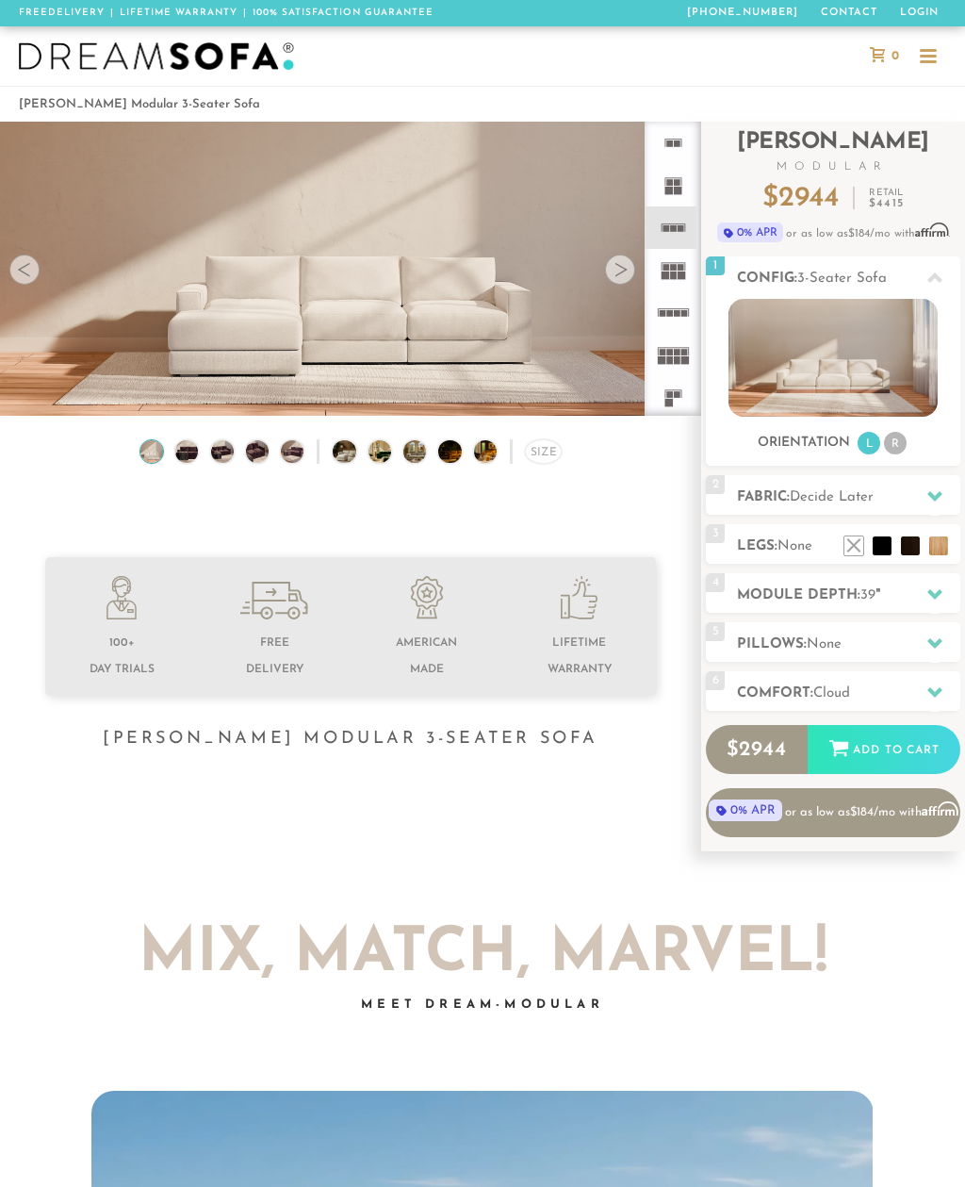
click at [186, 455] on img at bounding box center [186, 450] width 27 height 23
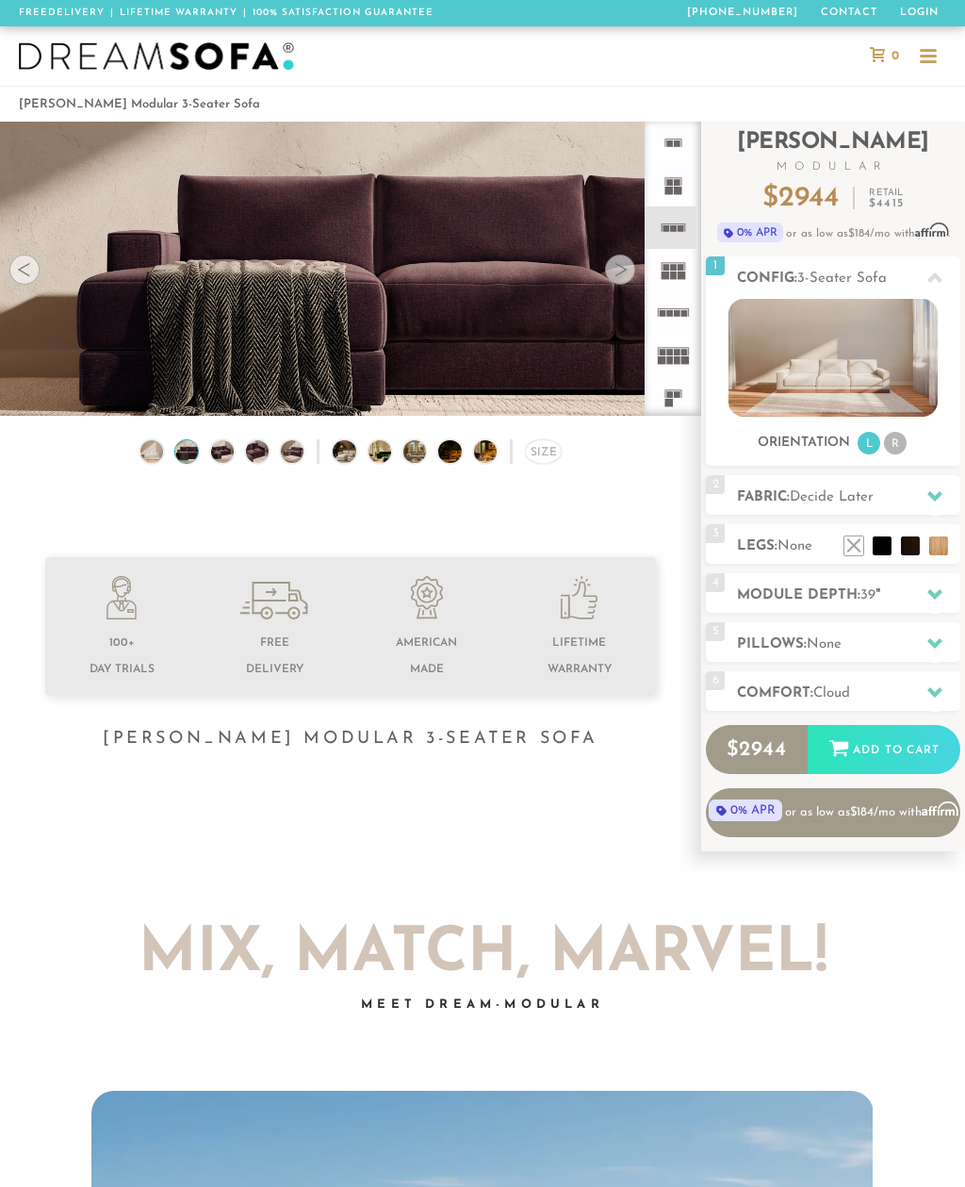
click at [153, 456] on img at bounding box center [151, 450] width 27 height 23
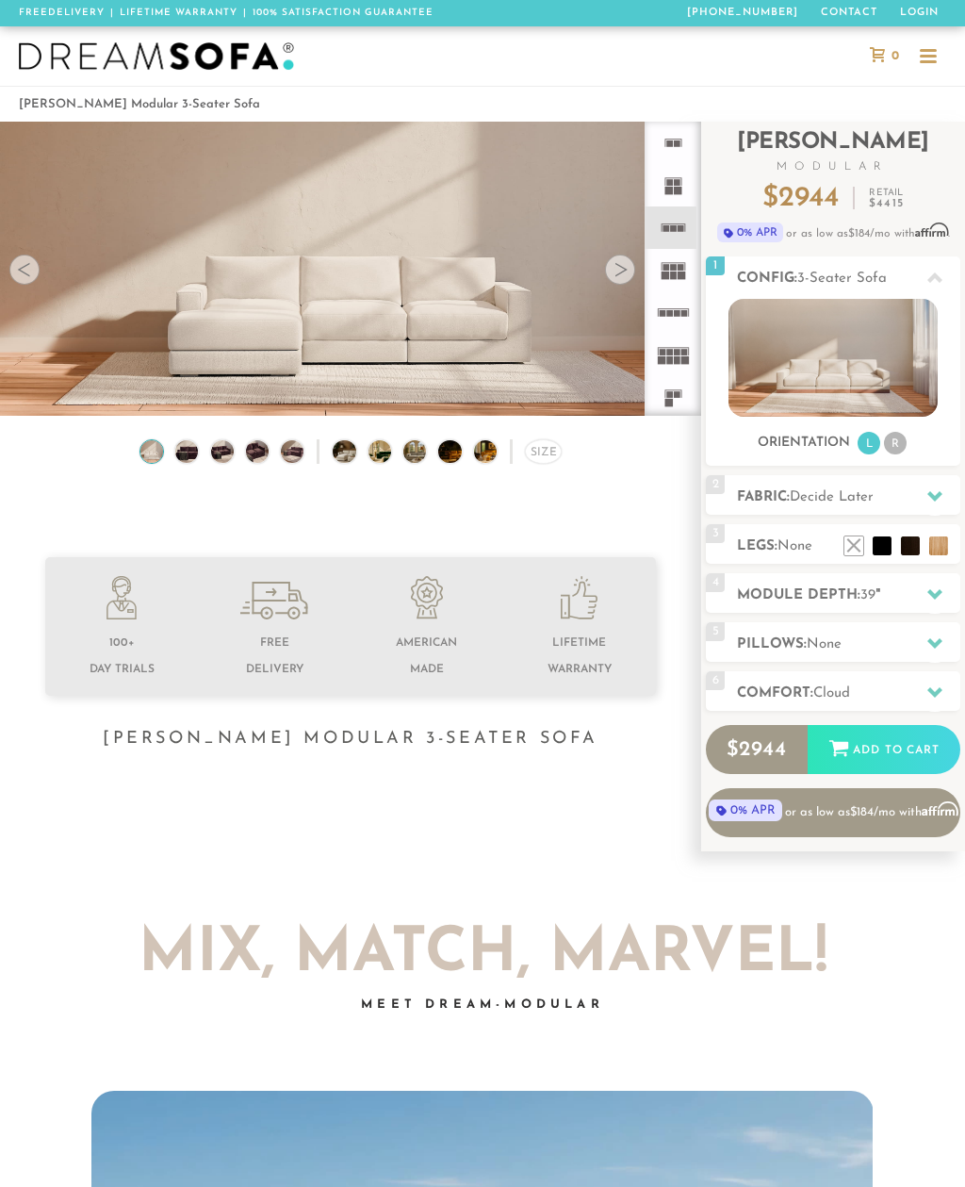
click at [550, 454] on div "Size" at bounding box center [543, 451] width 37 height 25
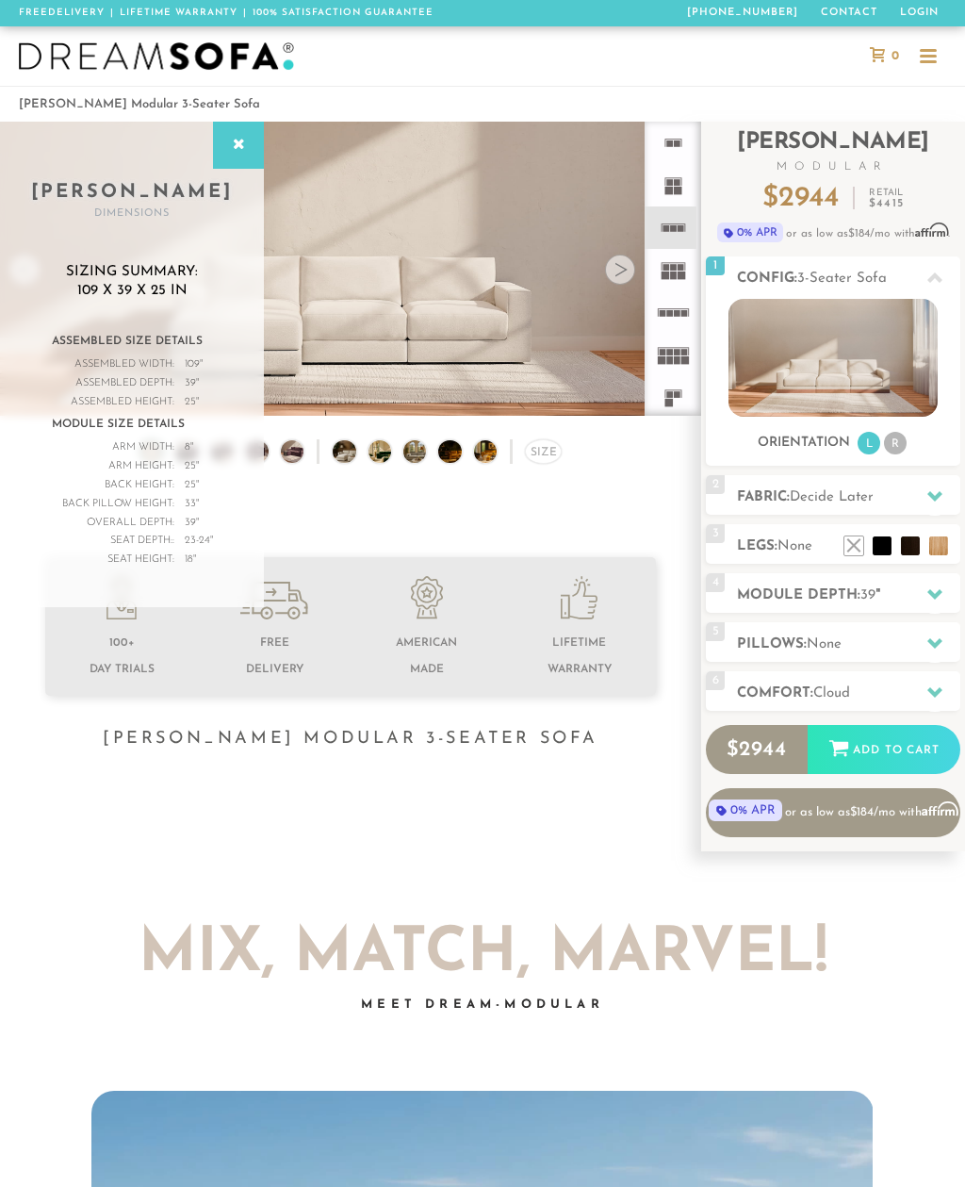
click at [134, 322] on div "Sizing Summary: 109 x 39 x 25 in Assembled Size Details Assembled Width: 109 " …" at bounding box center [132, 425] width 189 height 325
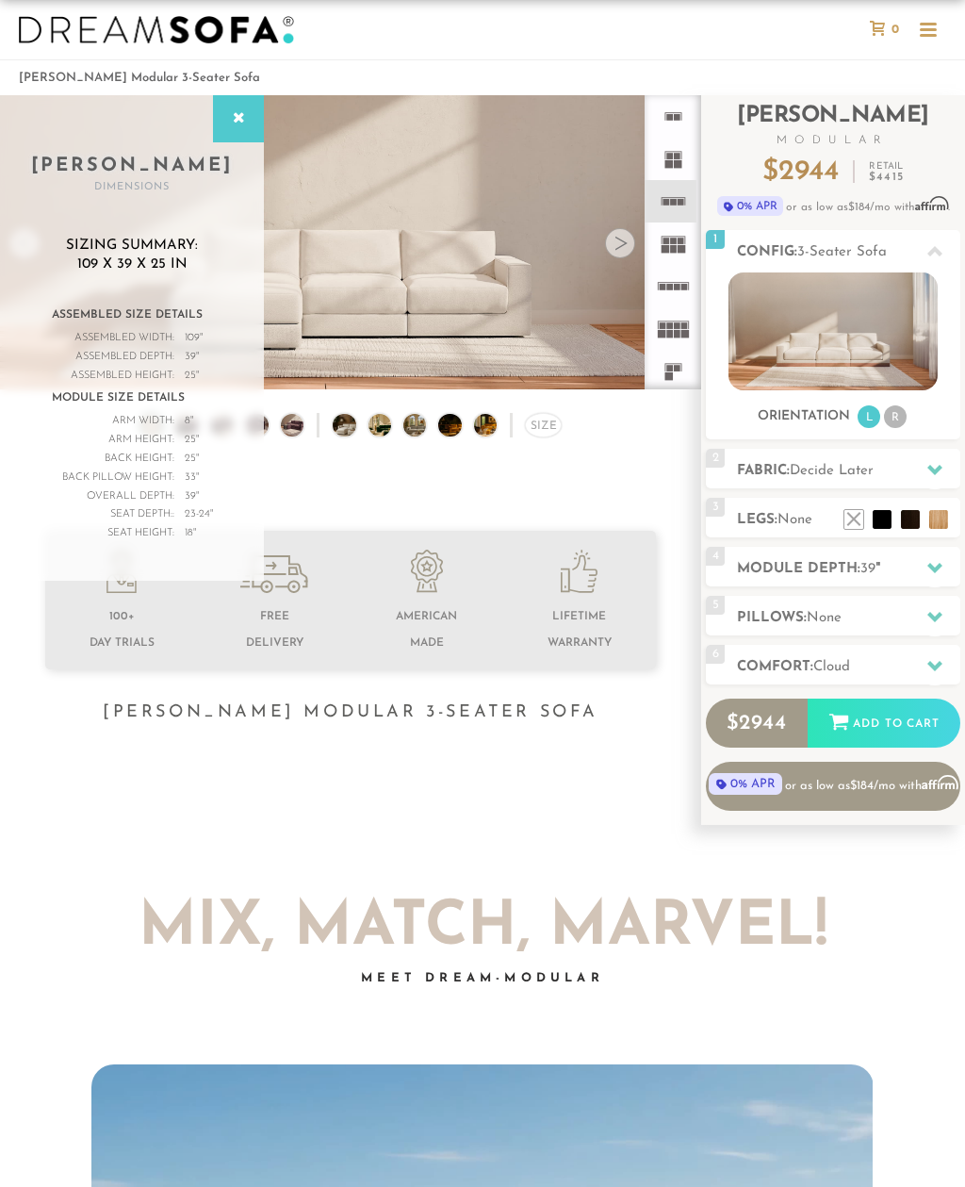
scroll to position [53, 0]
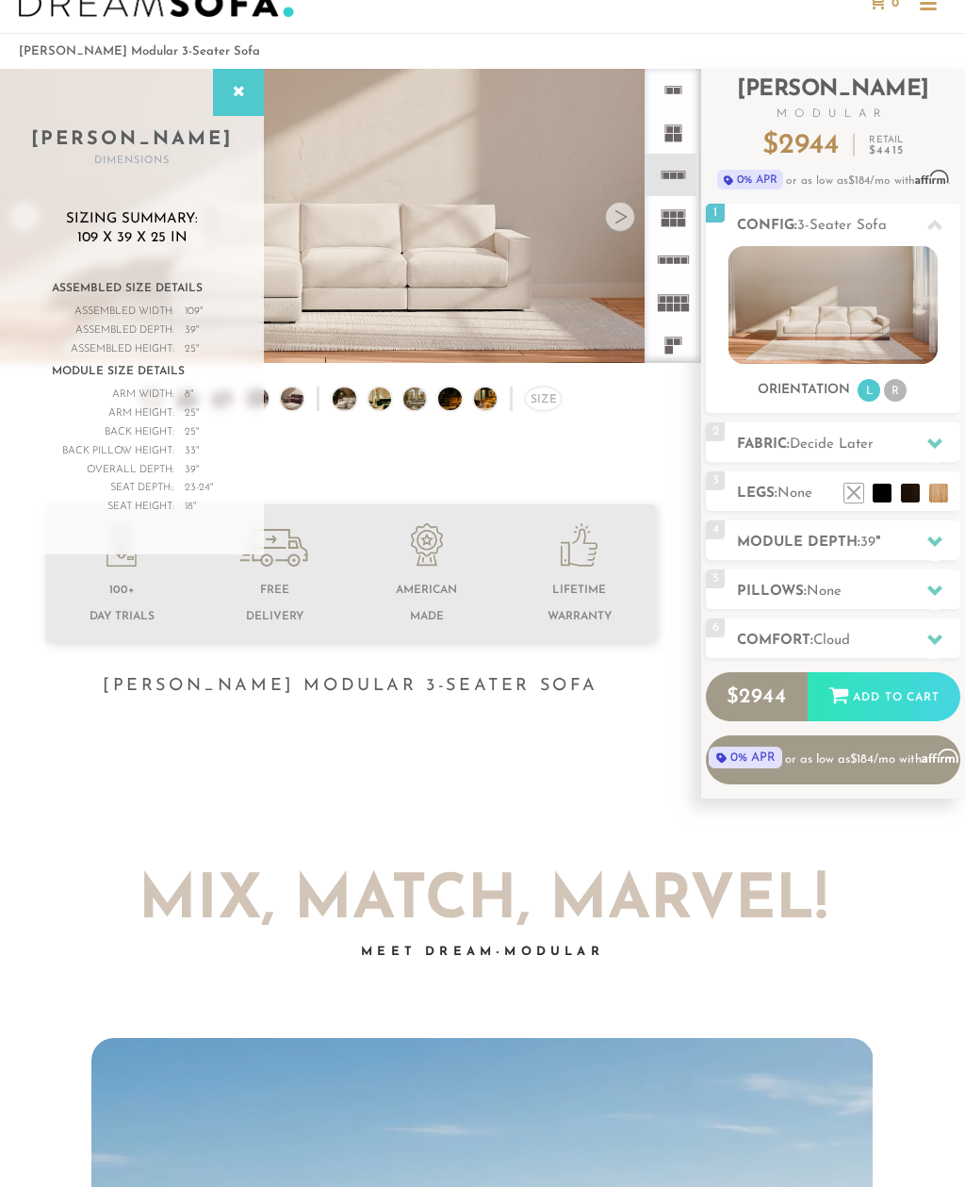
click at [629, 215] on div at bounding box center [620, 217] width 30 height 30
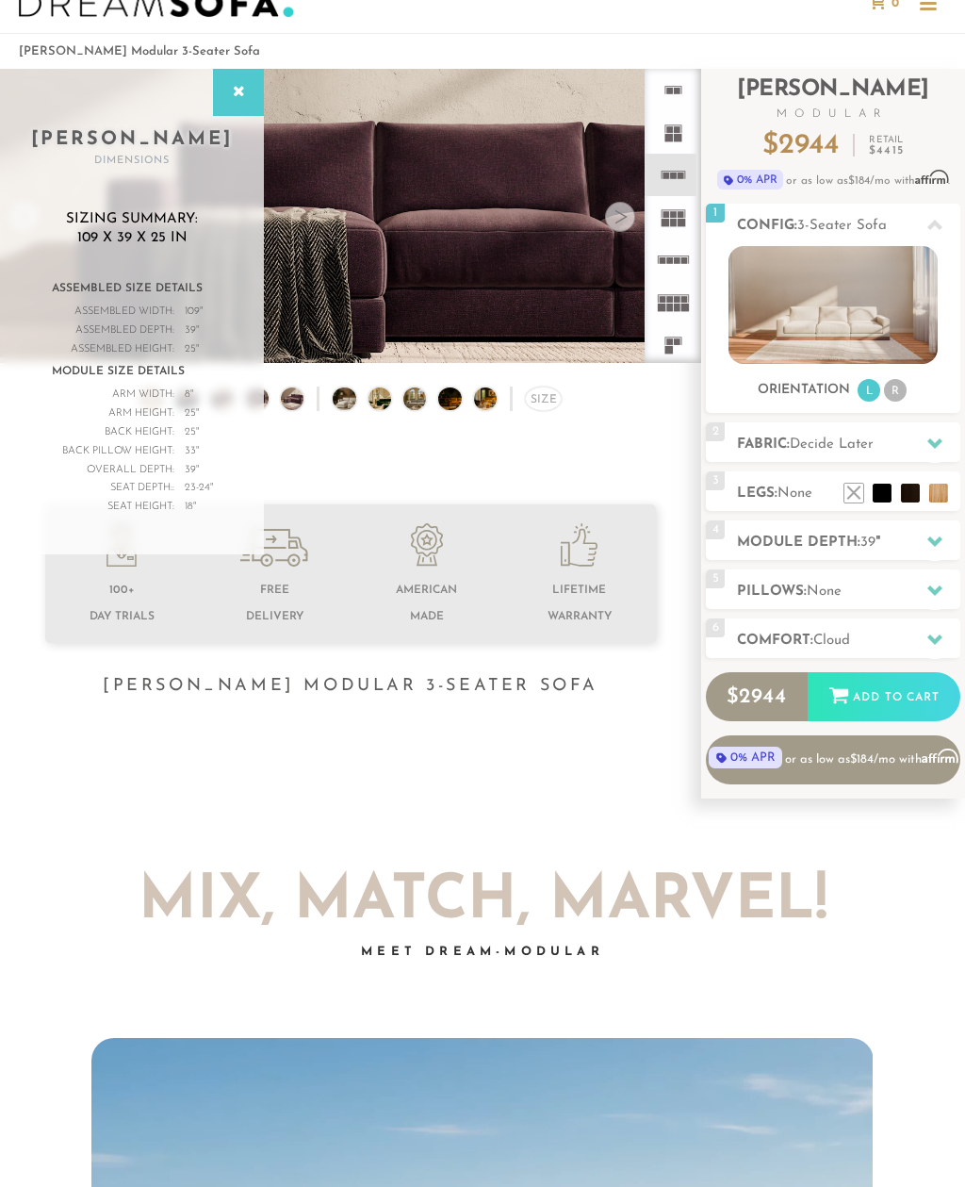
click at [623, 218] on div at bounding box center [620, 217] width 30 height 30
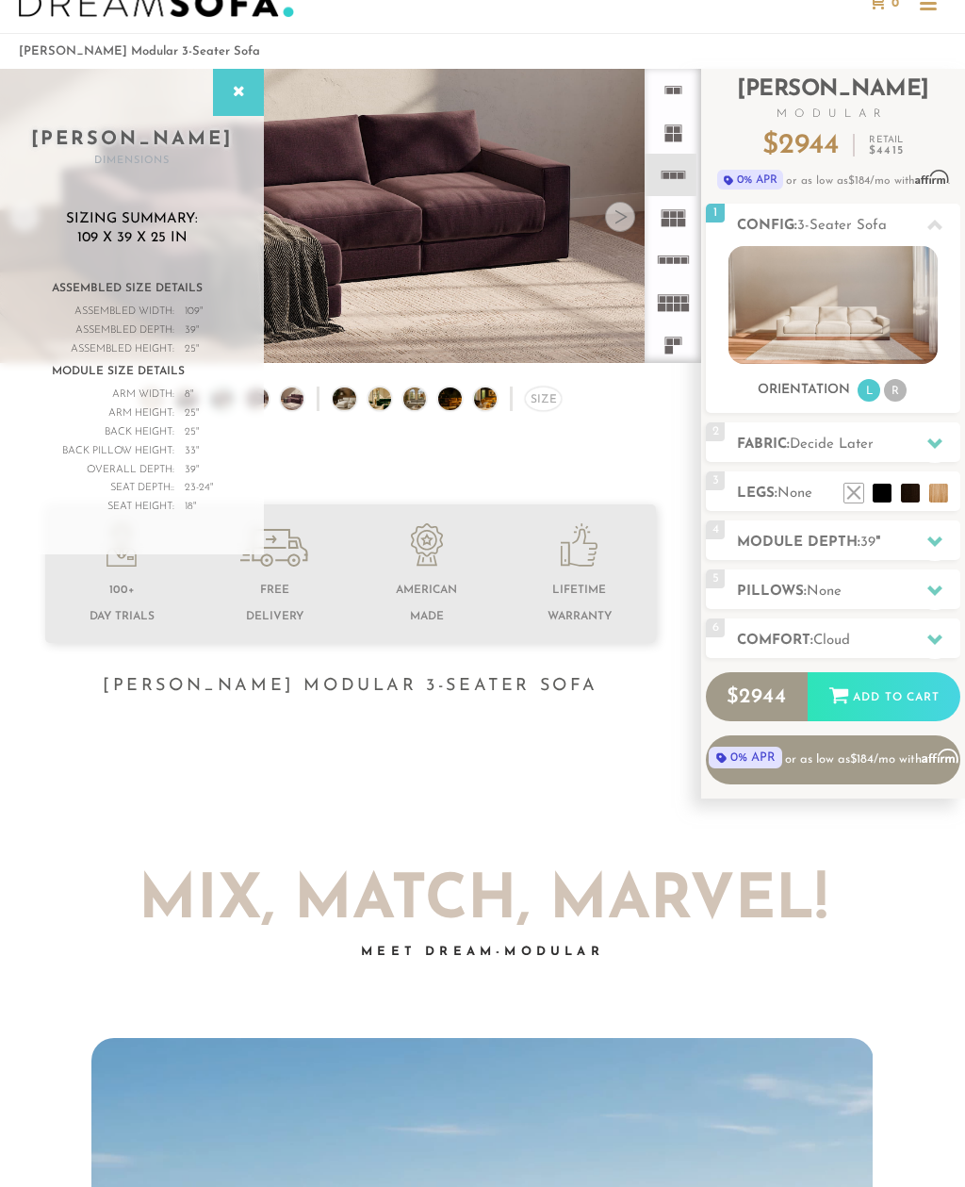
click at [621, 222] on div at bounding box center [620, 217] width 30 height 30
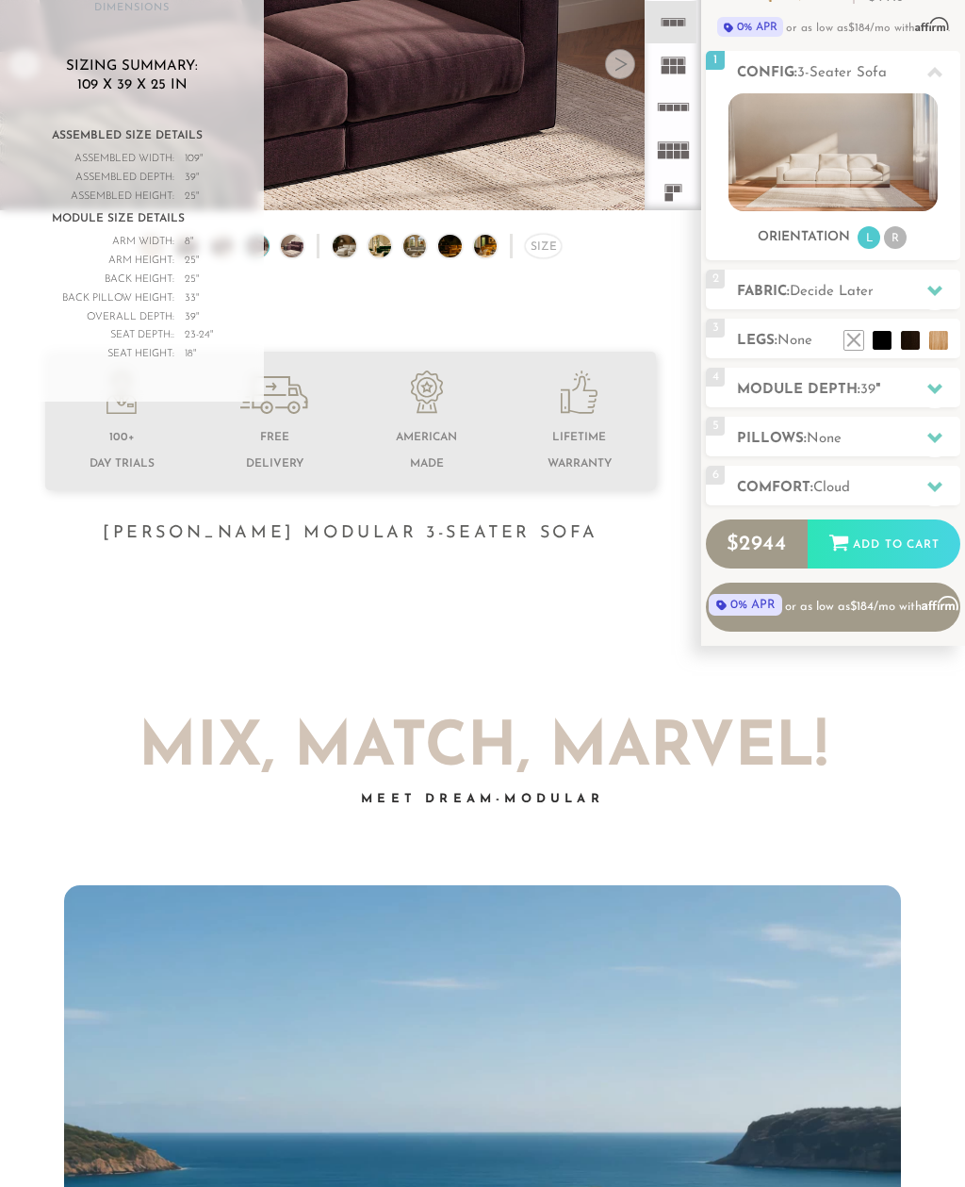
scroll to position [216, 0]
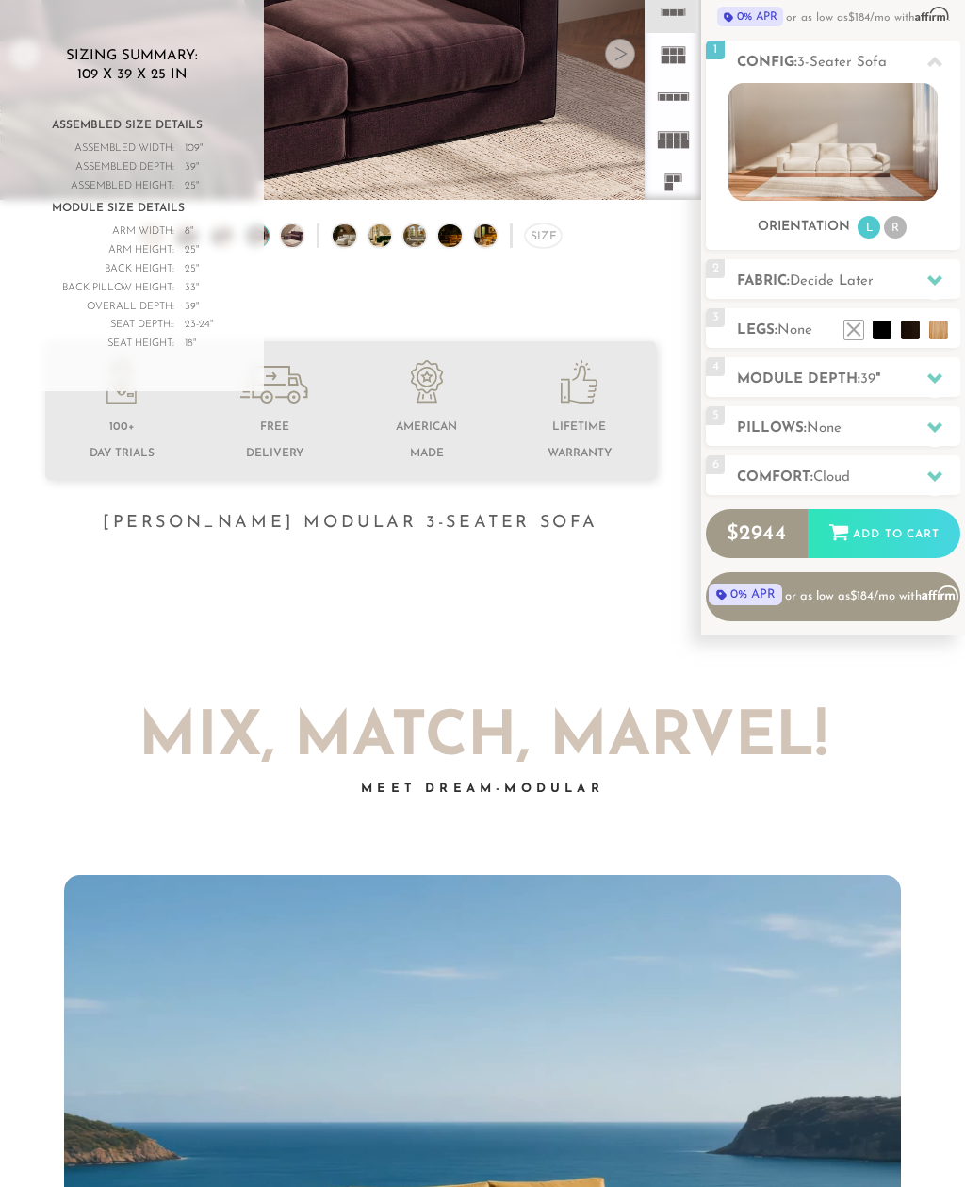
click at [934, 378] on icon at bounding box center [935, 378] width 15 height 10
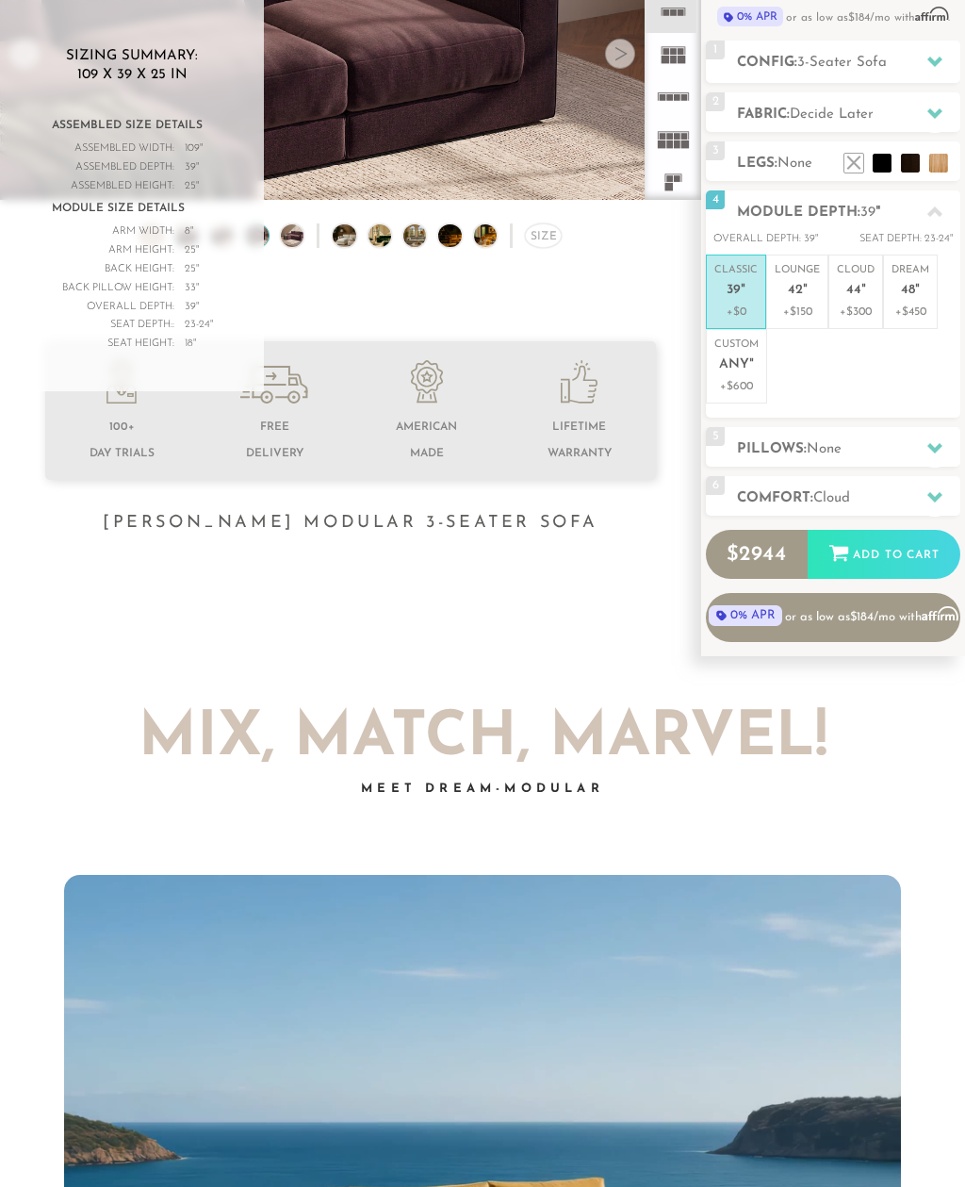
click at [744, 367] on span "Any" at bounding box center [734, 365] width 30 height 16
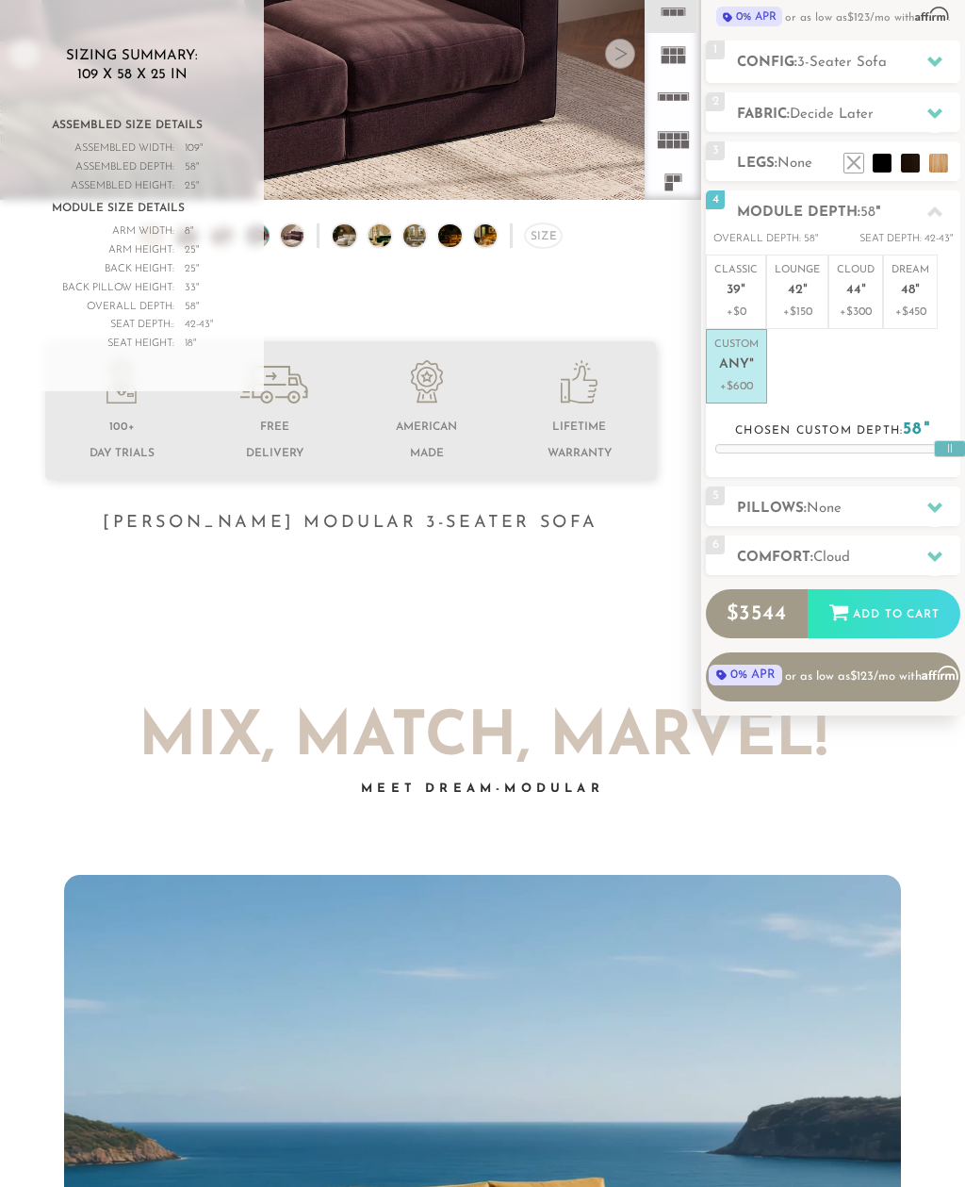
click at [939, 492] on div at bounding box center [935, 507] width 40 height 39
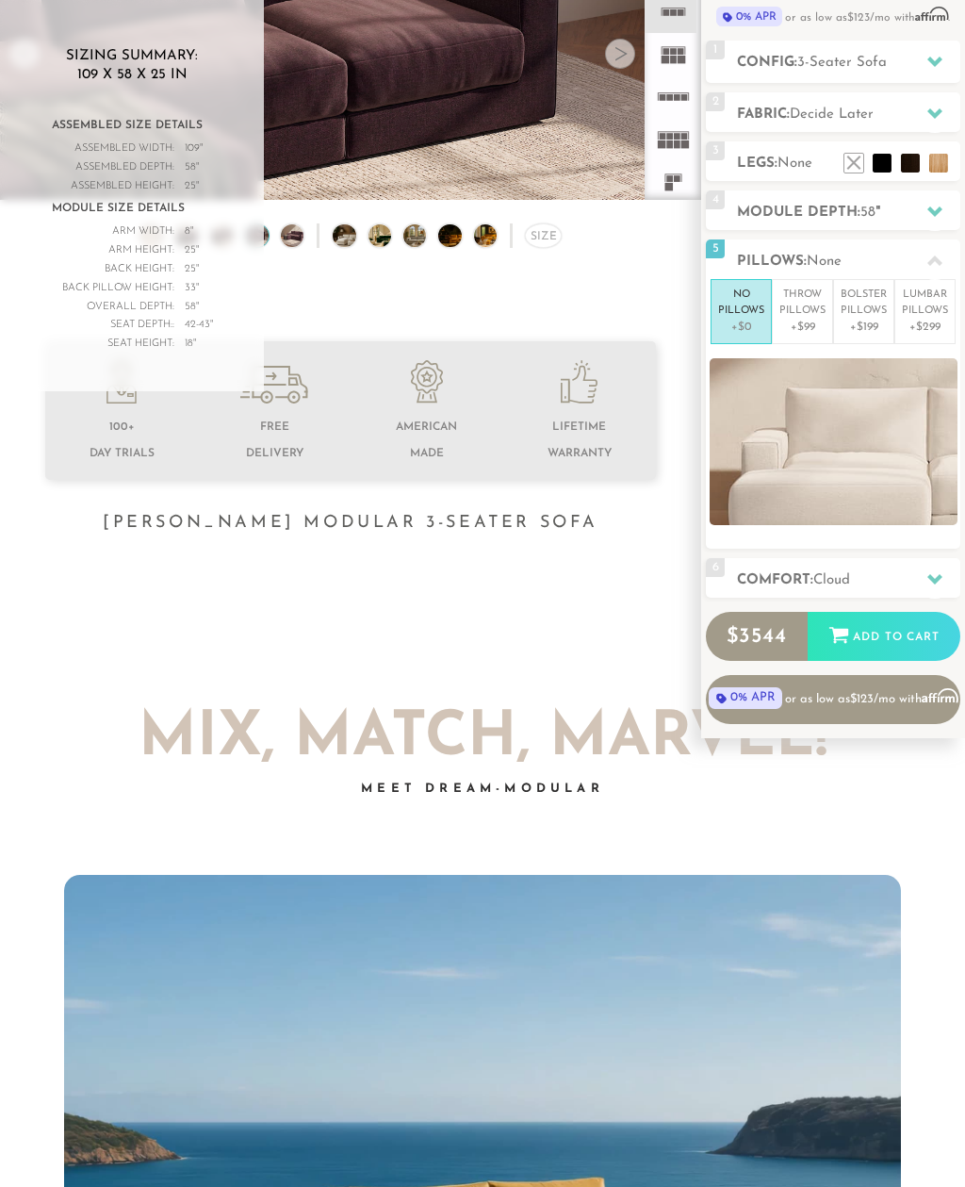
click at [810, 312] on p "Throw Pillows" at bounding box center [803, 303] width 46 height 31
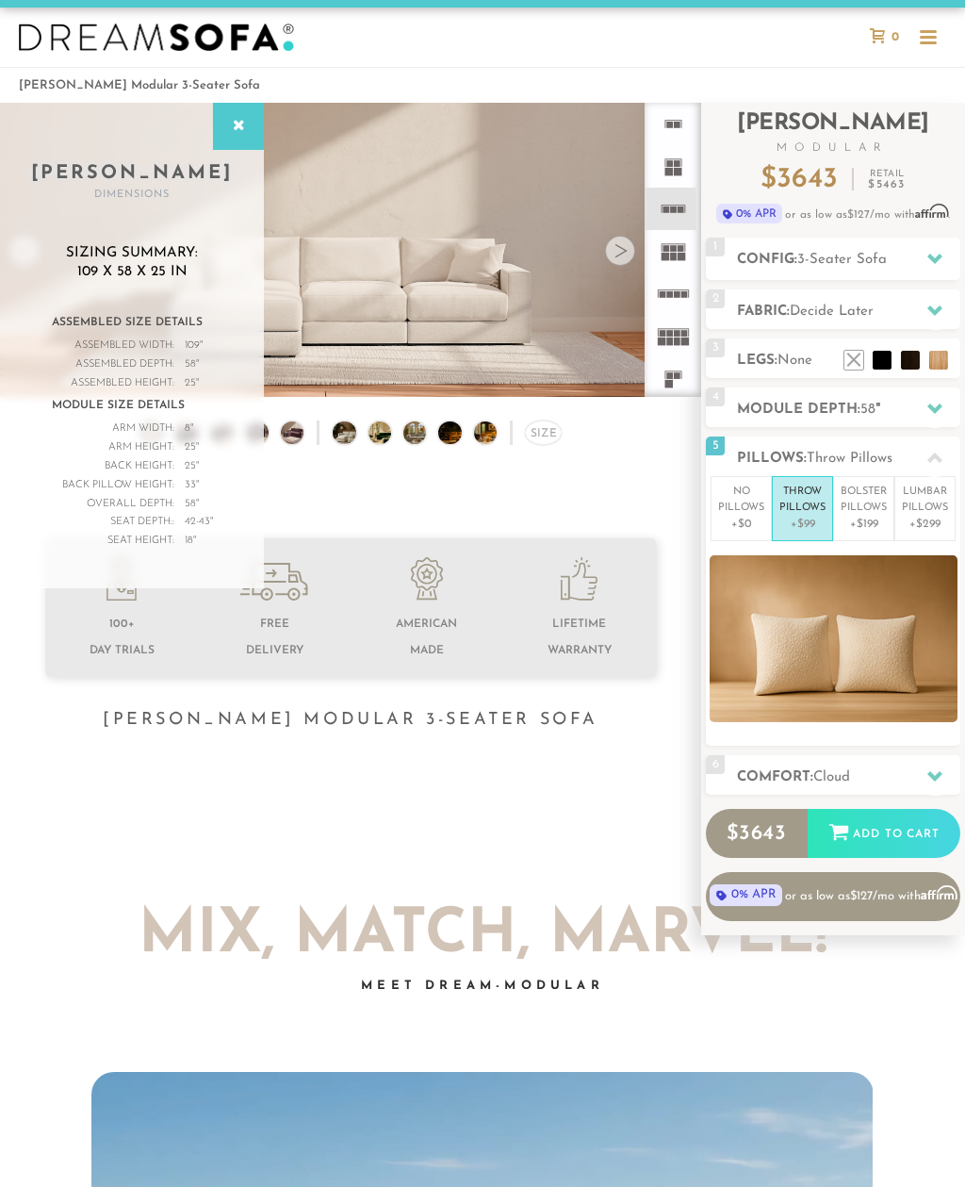
scroll to position [0, 0]
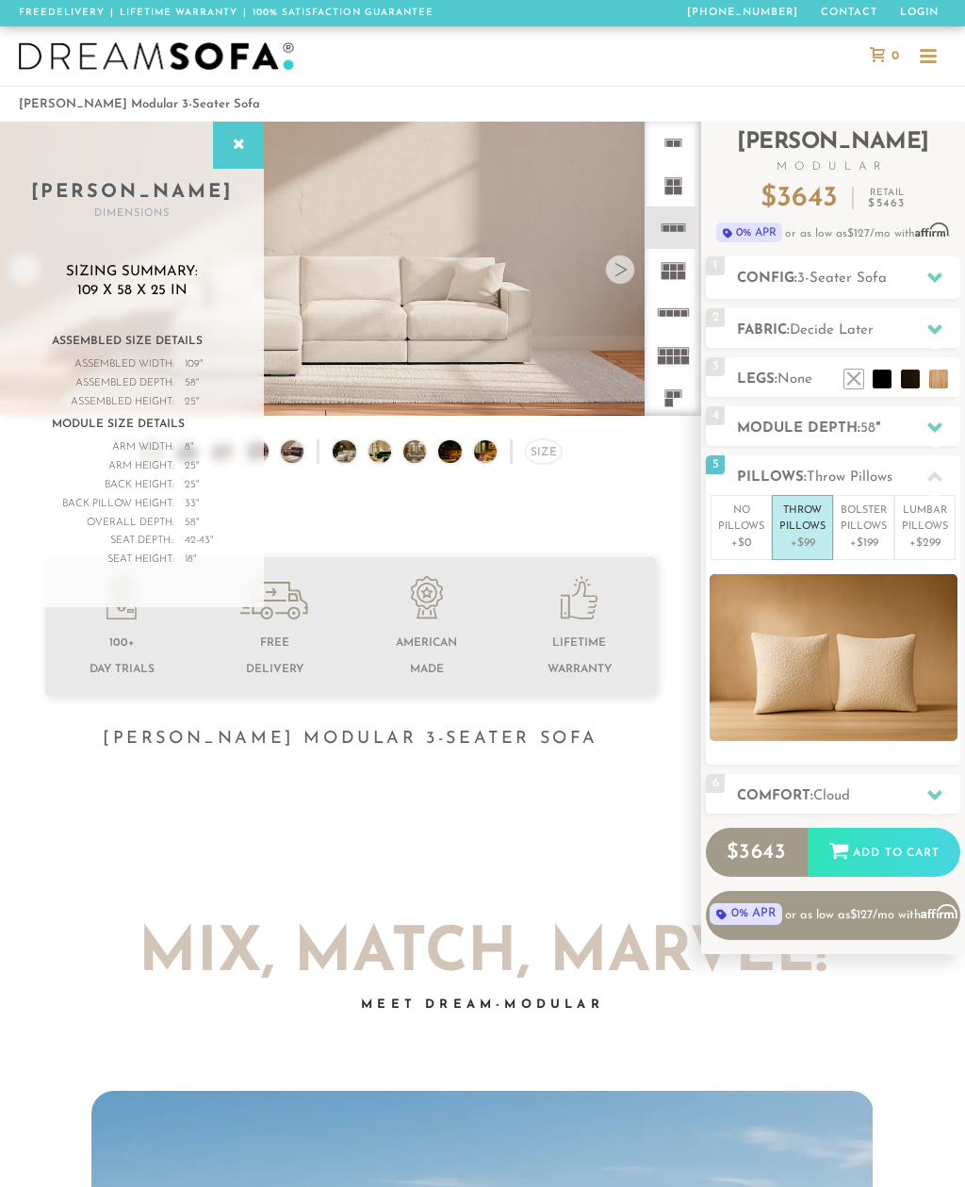
click at [932, 322] on icon at bounding box center [935, 329] width 15 height 15
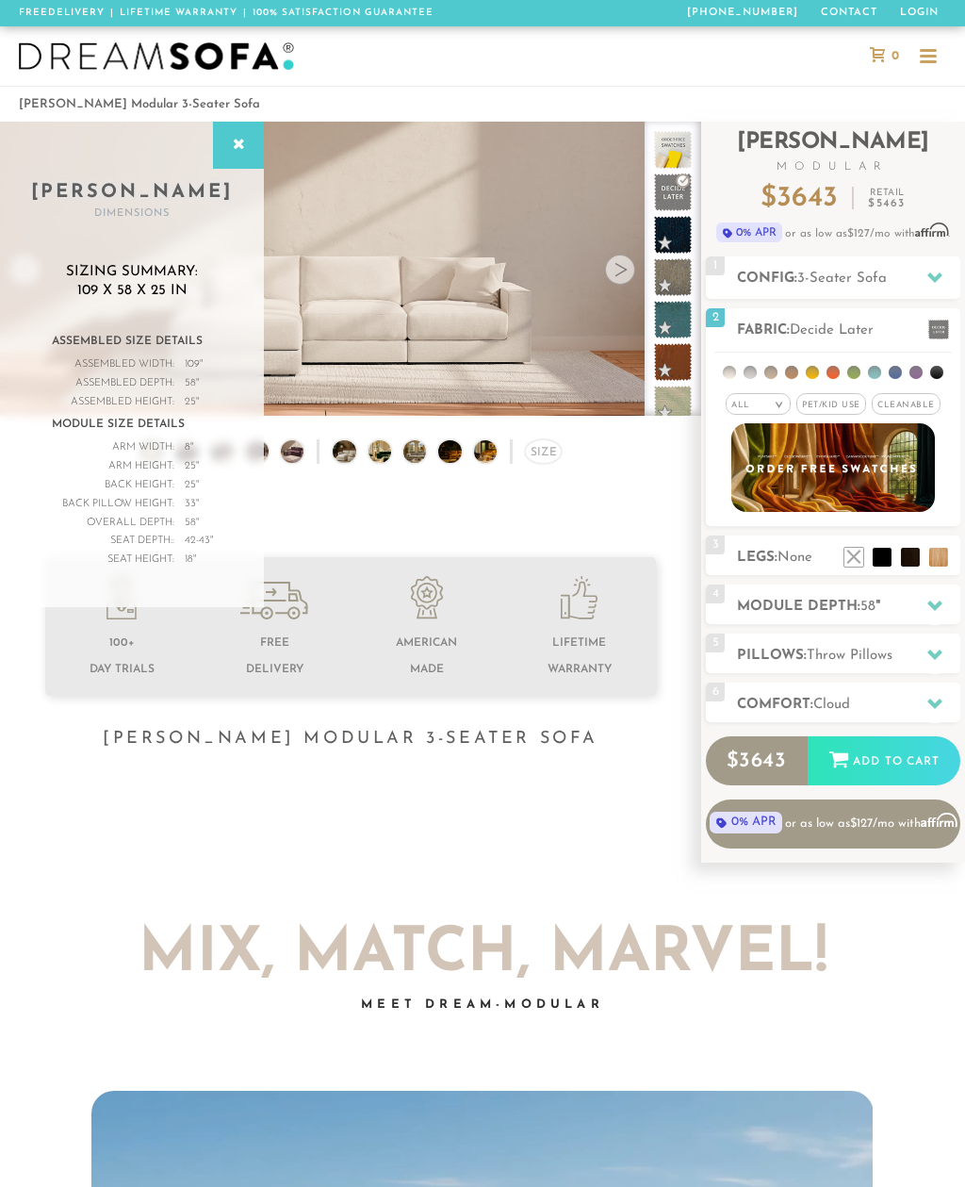
click at [755, 367] on li at bounding box center [750, 372] width 13 height 13
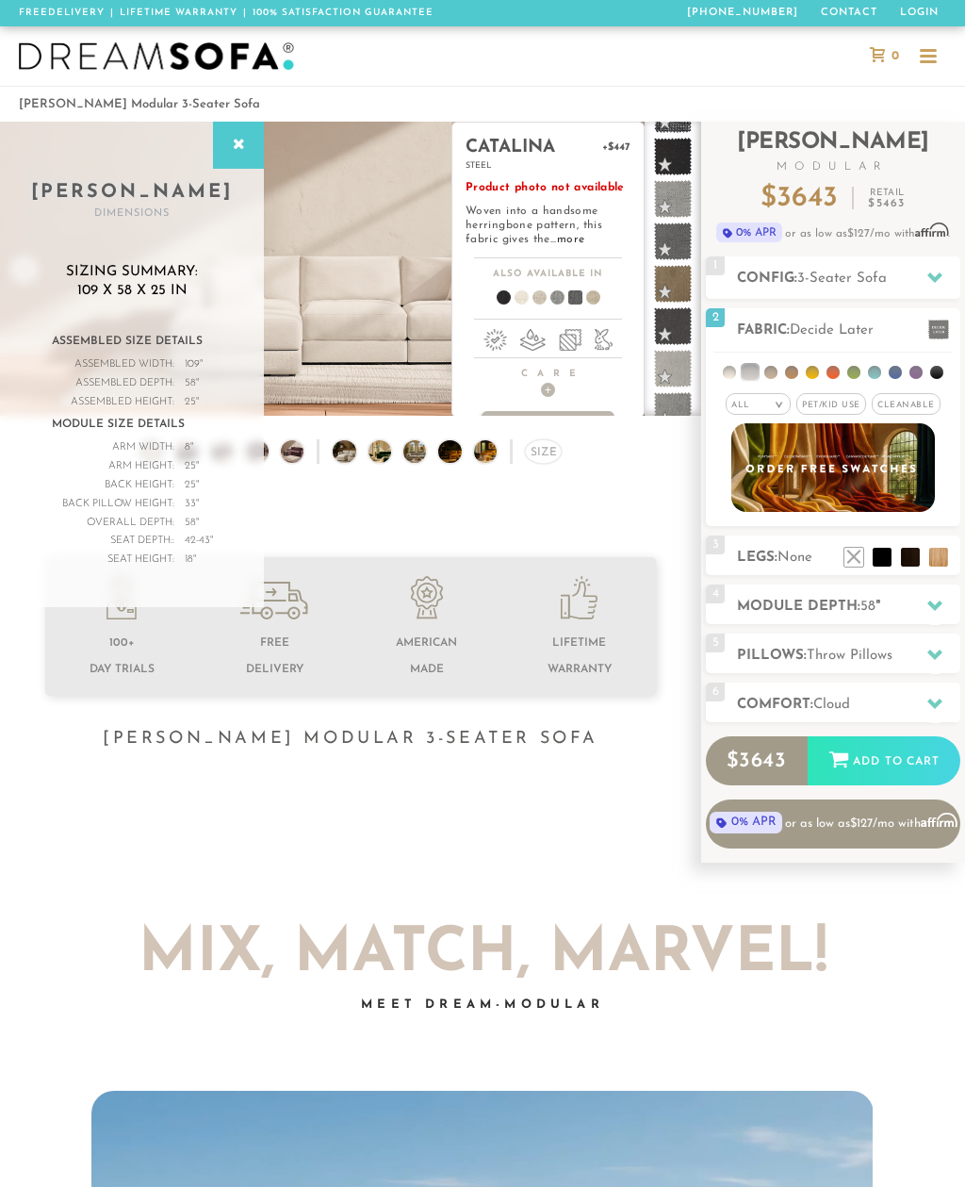
click at [675, 242] on span at bounding box center [673, 242] width 38 height 38
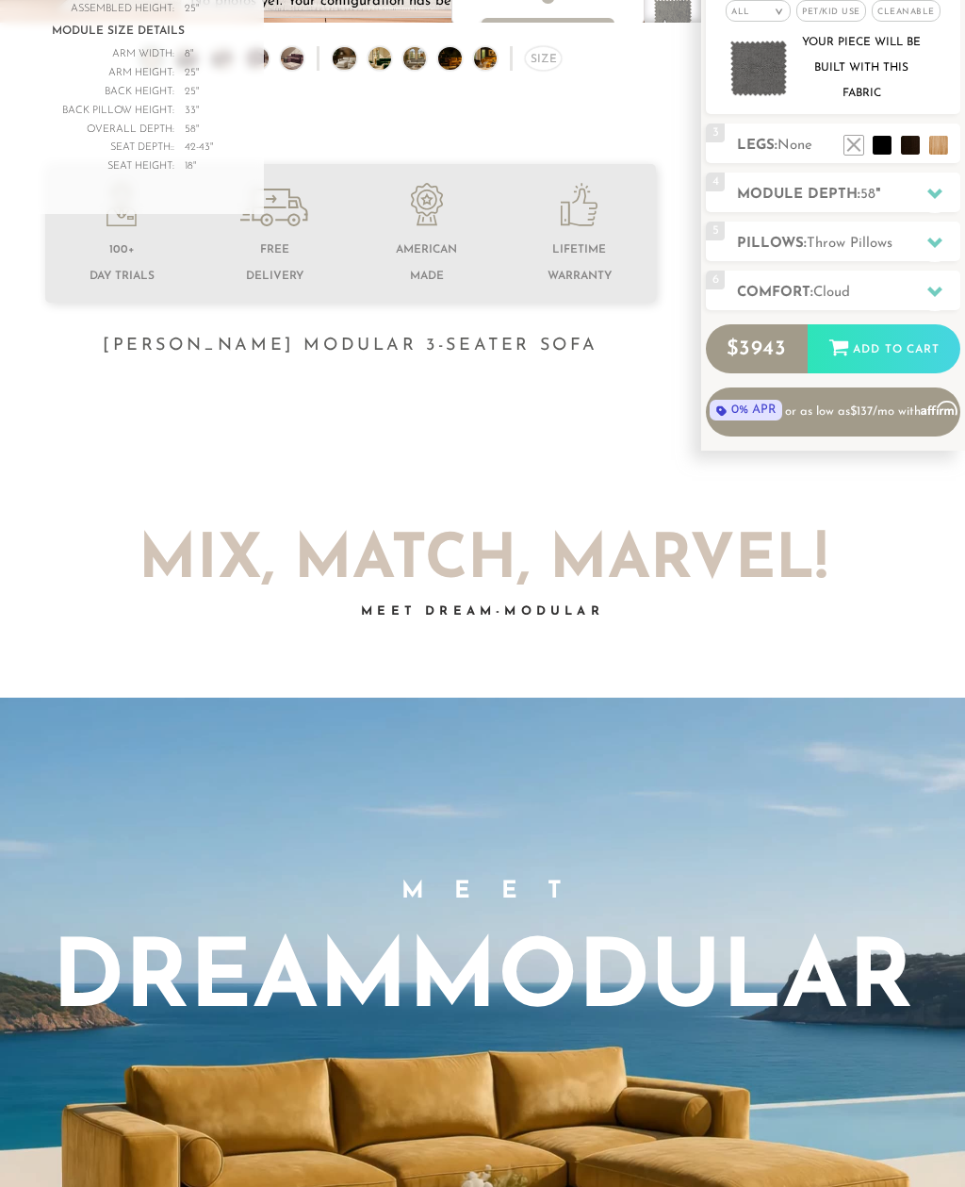
scroll to position [0, 0]
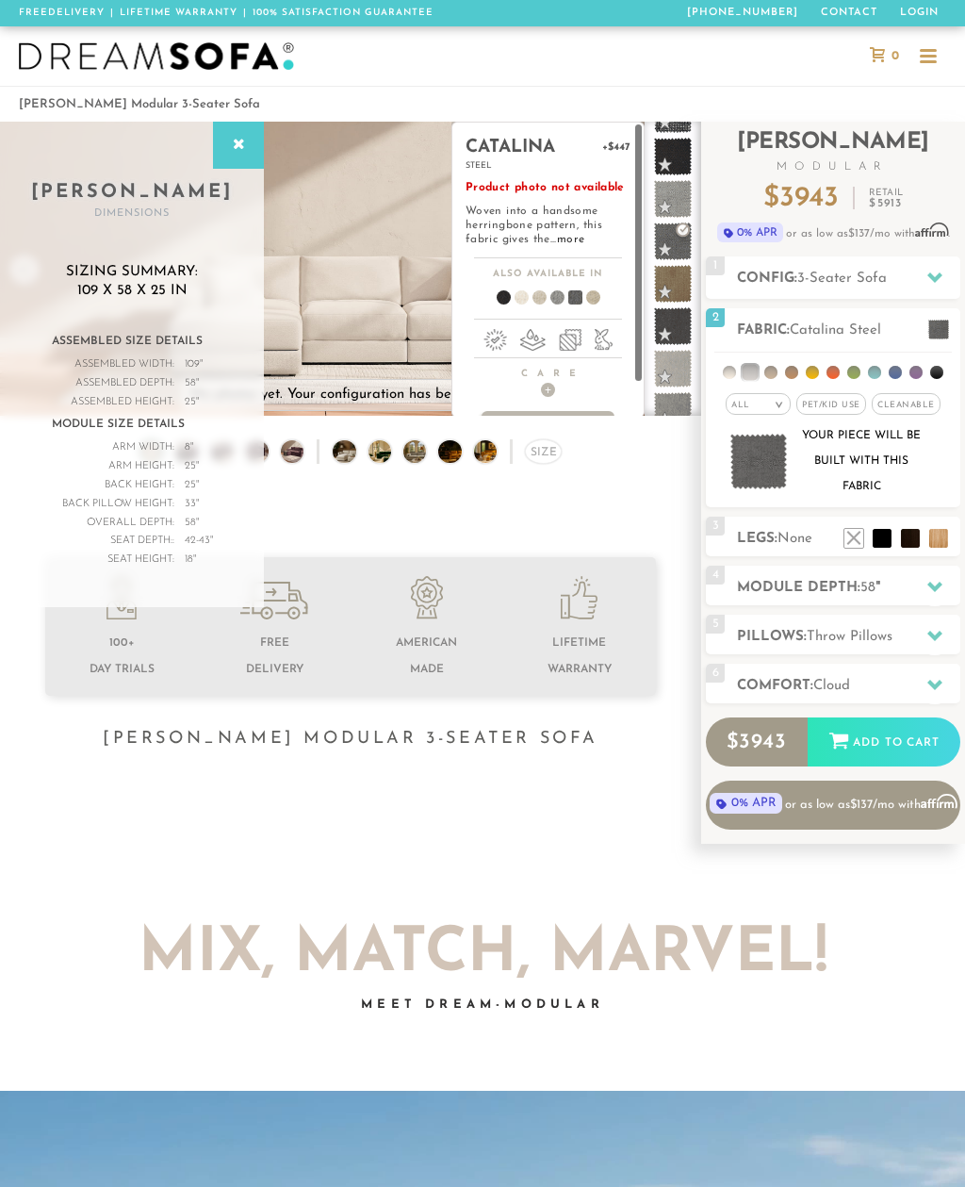
click at [577, 300] on span at bounding box center [568, 301] width 73 height 70
click at [574, 302] on span at bounding box center [568, 301] width 73 height 70
click at [560, 302] on span at bounding box center [550, 301] width 73 height 70
click at [581, 296] on span at bounding box center [568, 301] width 73 height 70
click at [65, 58] on img at bounding box center [156, 56] width 275 height 28
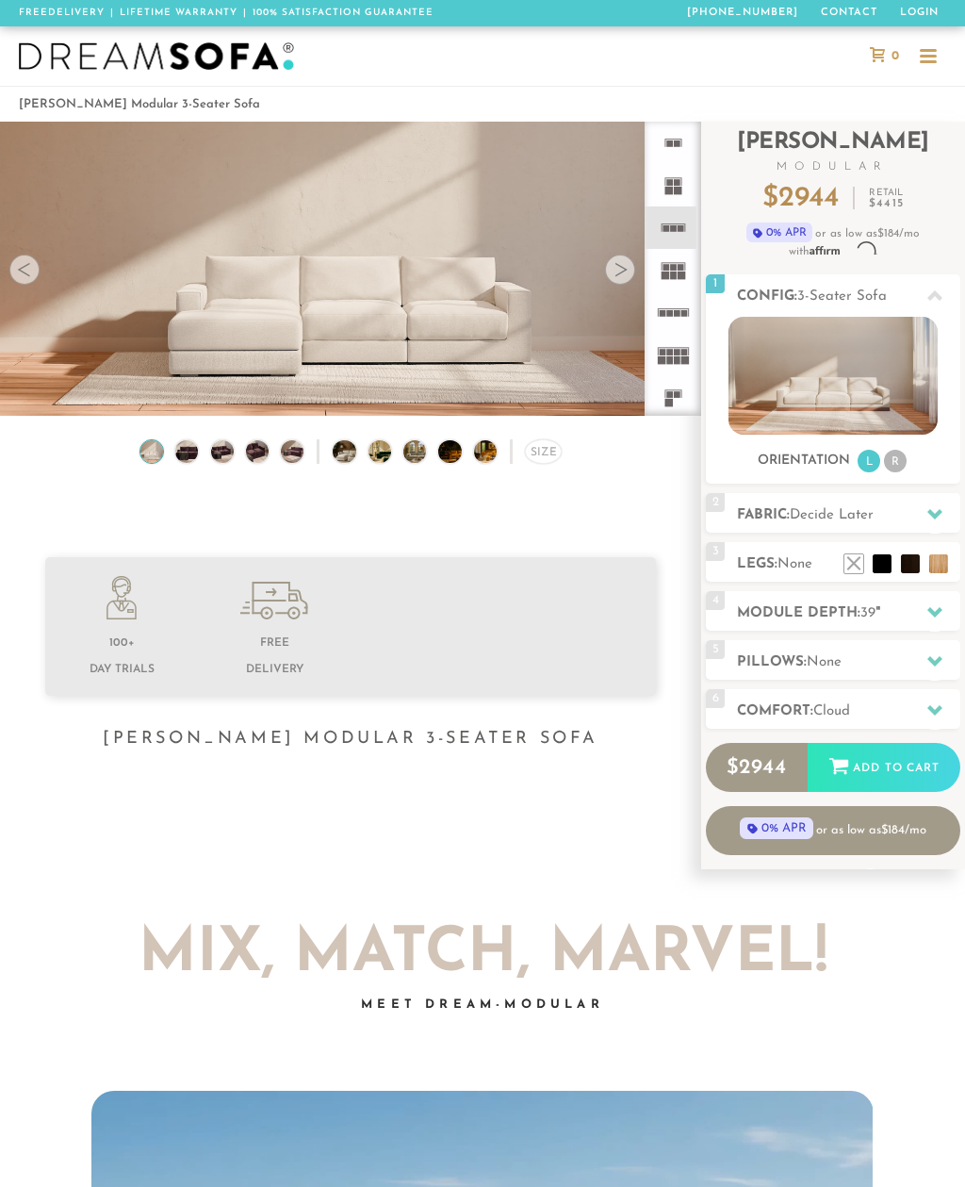
scroll to position [18168, 965]
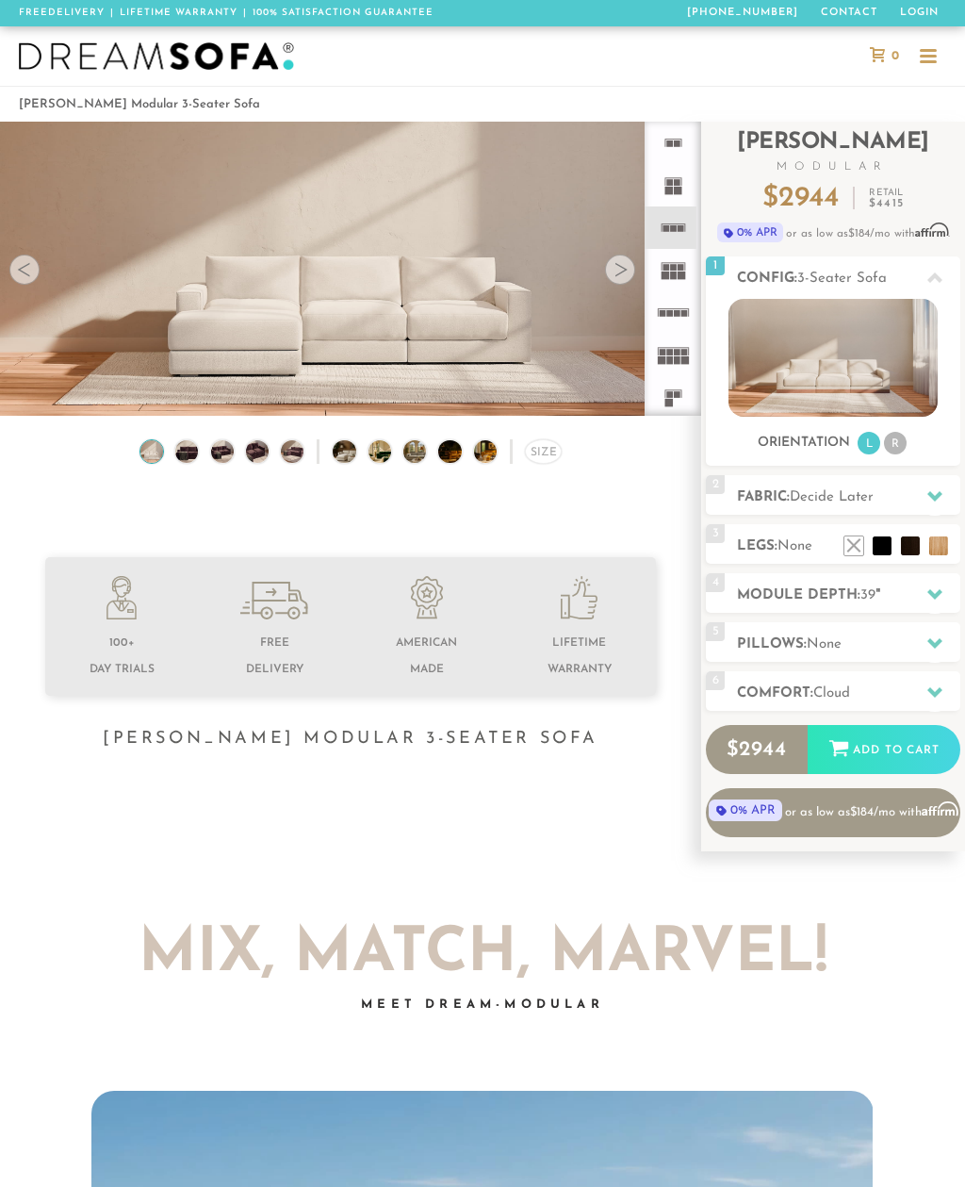
click at [900, 447] on li "R" at bounding box center [895, 443] width 23 height 23
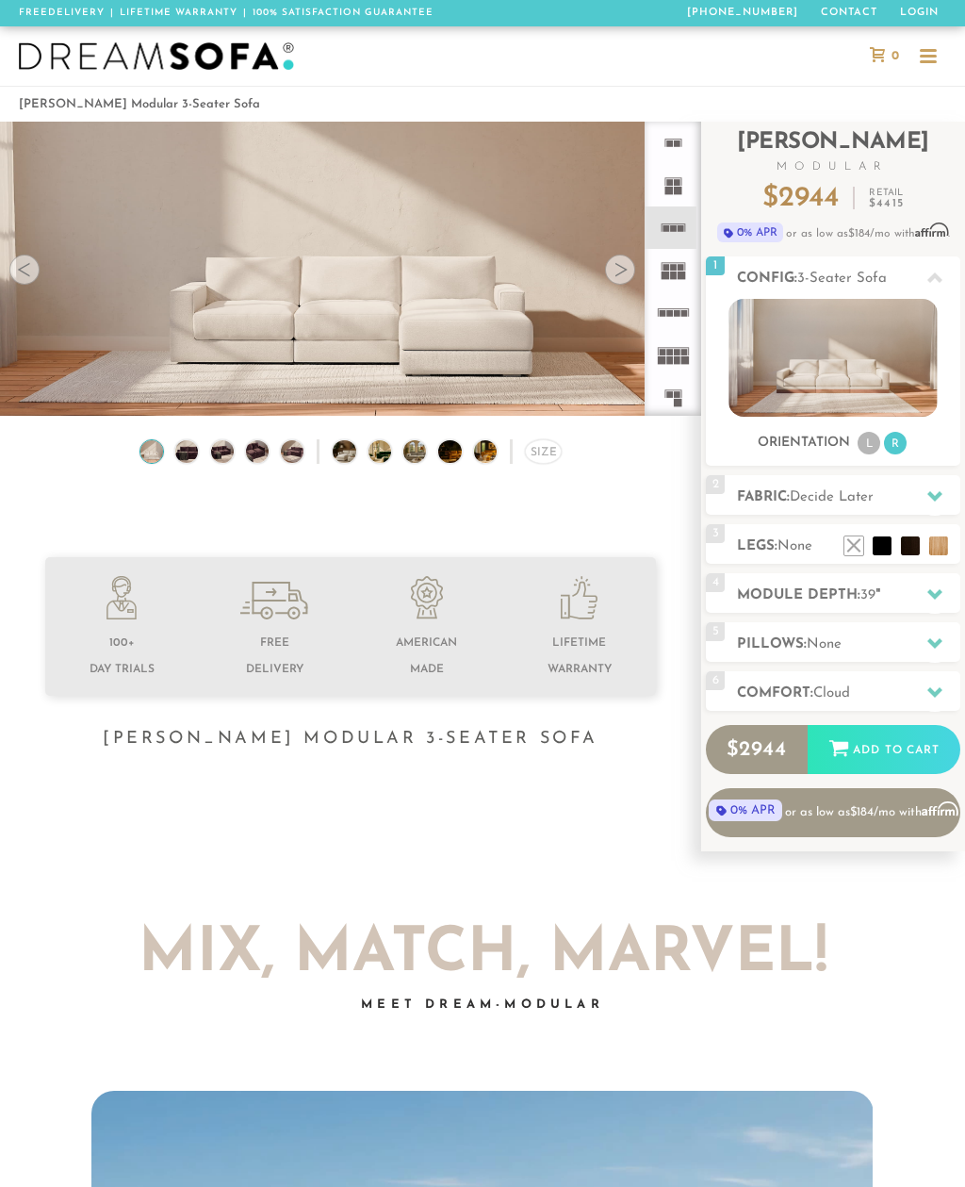
click at [871, 449] on li "L" at bounding box center [869, 443] width 23 height 23
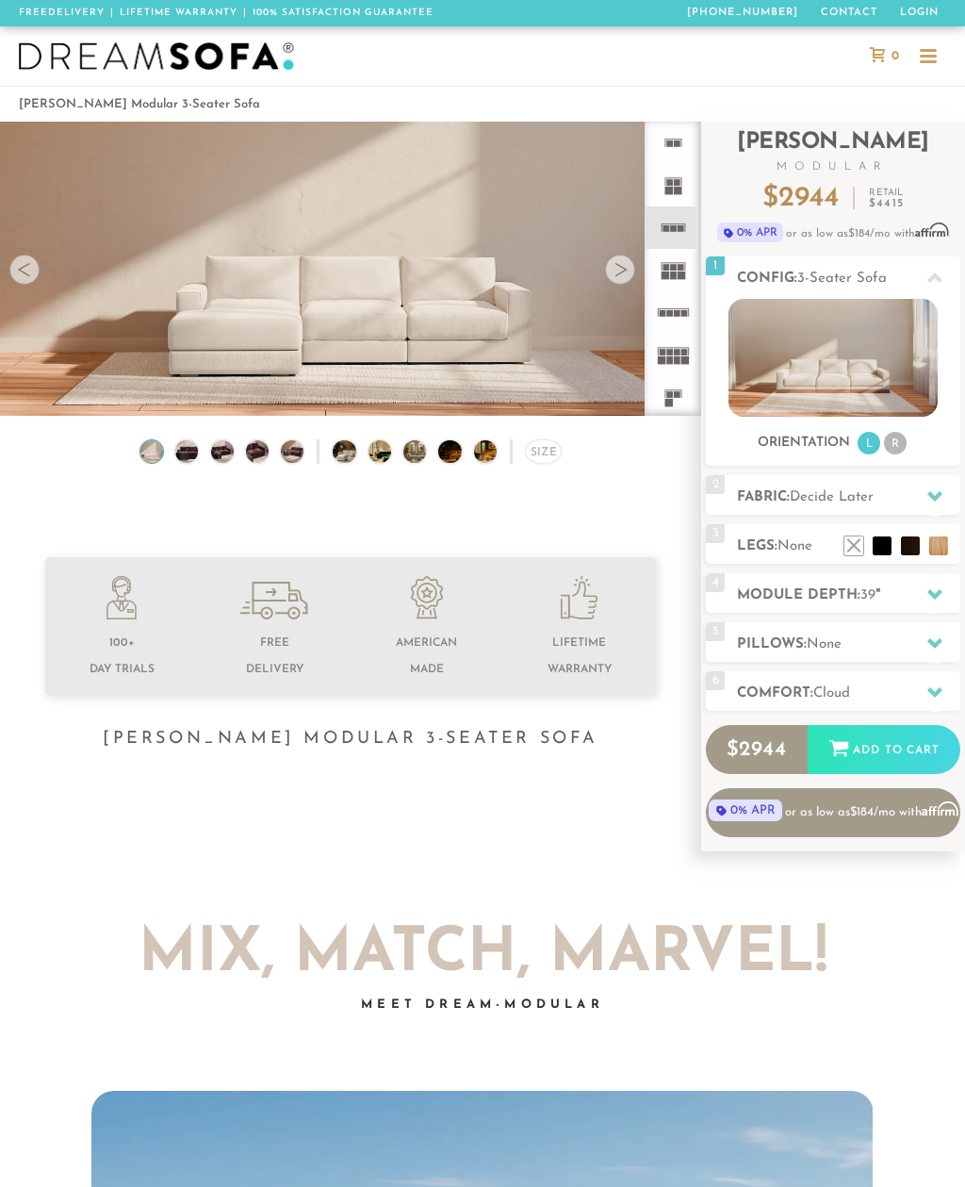
click at [542, 457] on div "Size" at bounding box center [543, 451] width 37 height 25
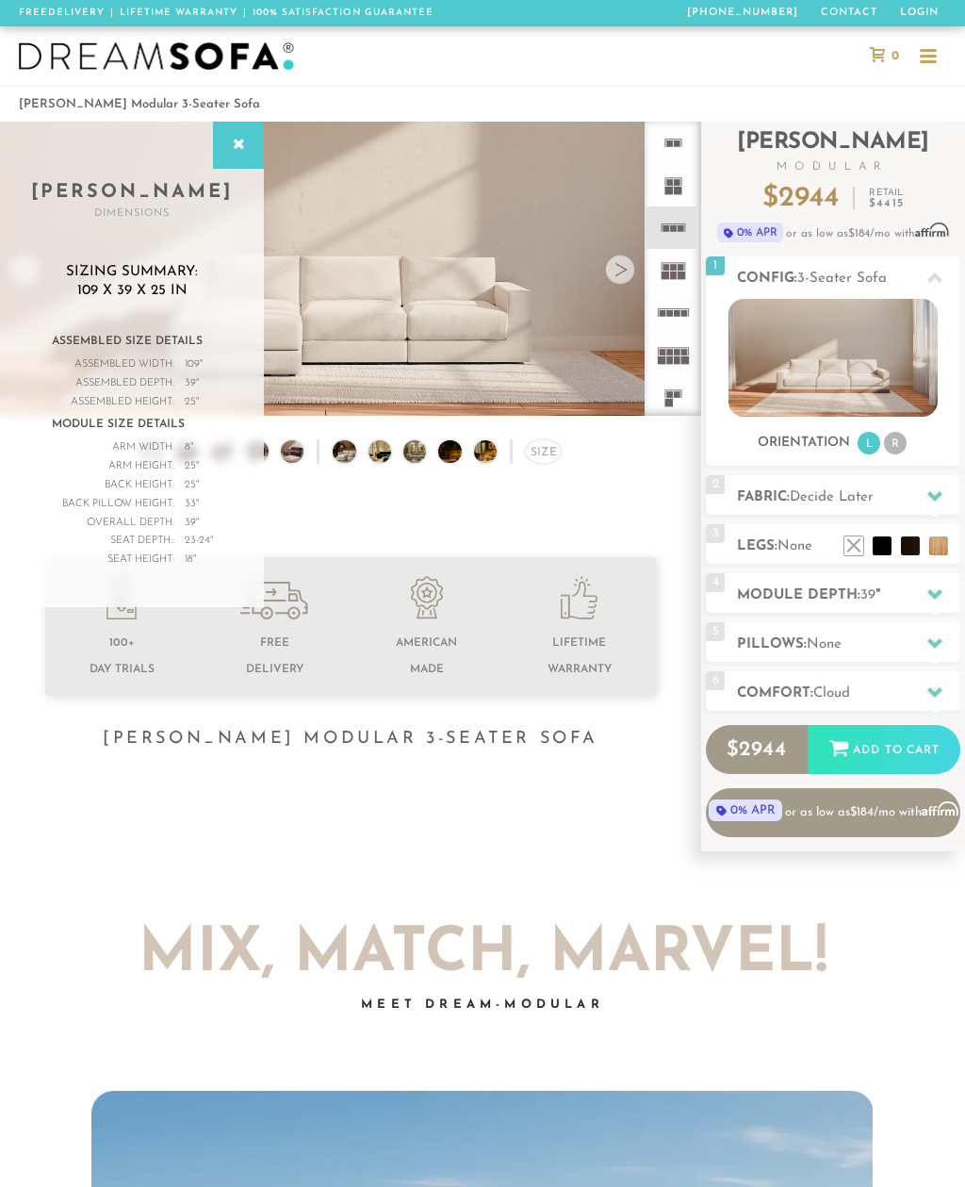
click at [237, 154] on div at bounding box center [238, 145] width 51 height 47
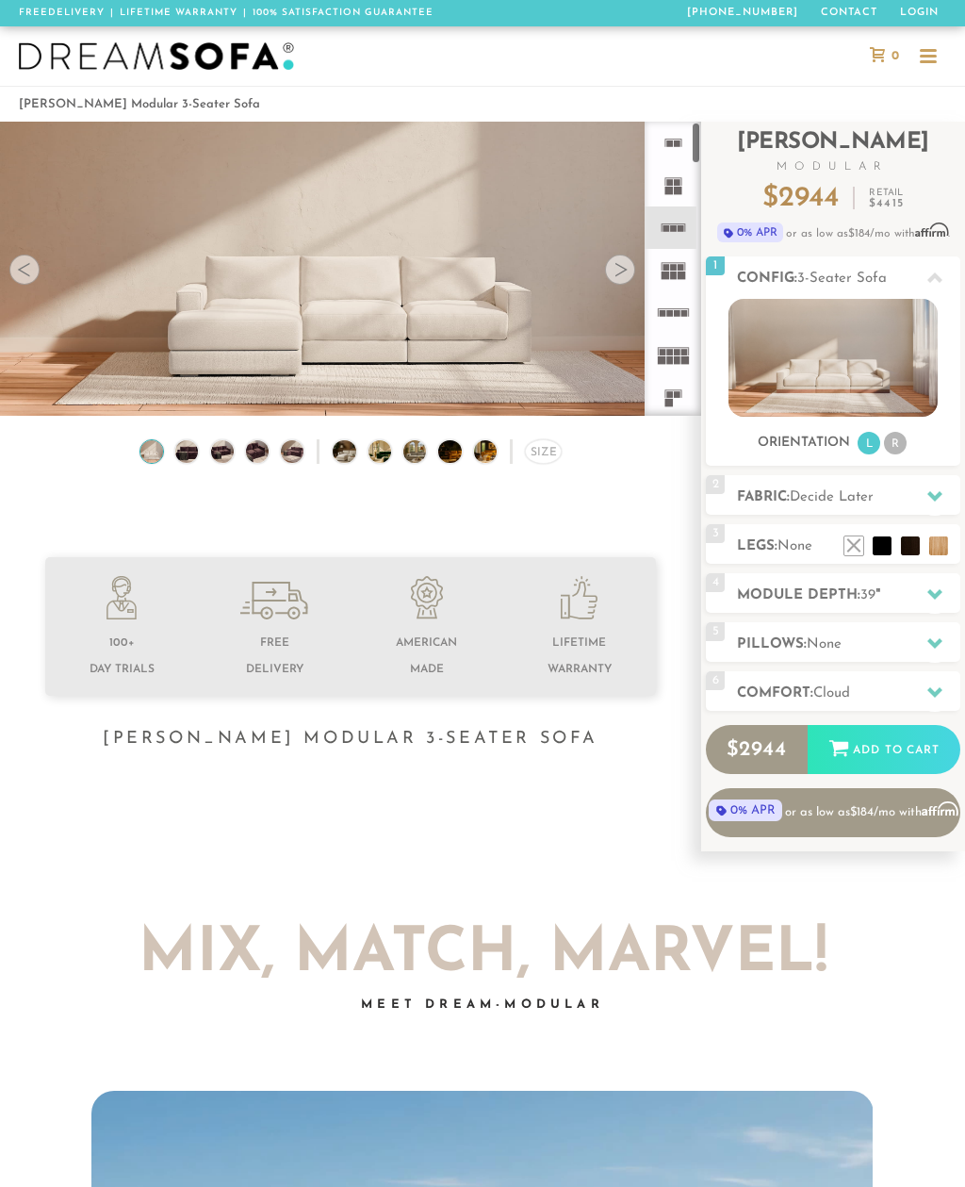
click at [673, 235] on icon at bounding box center [673, 227] width 42 height 42
click at [929, 583] on div at bounding box center [935, 594] width 40 height 39
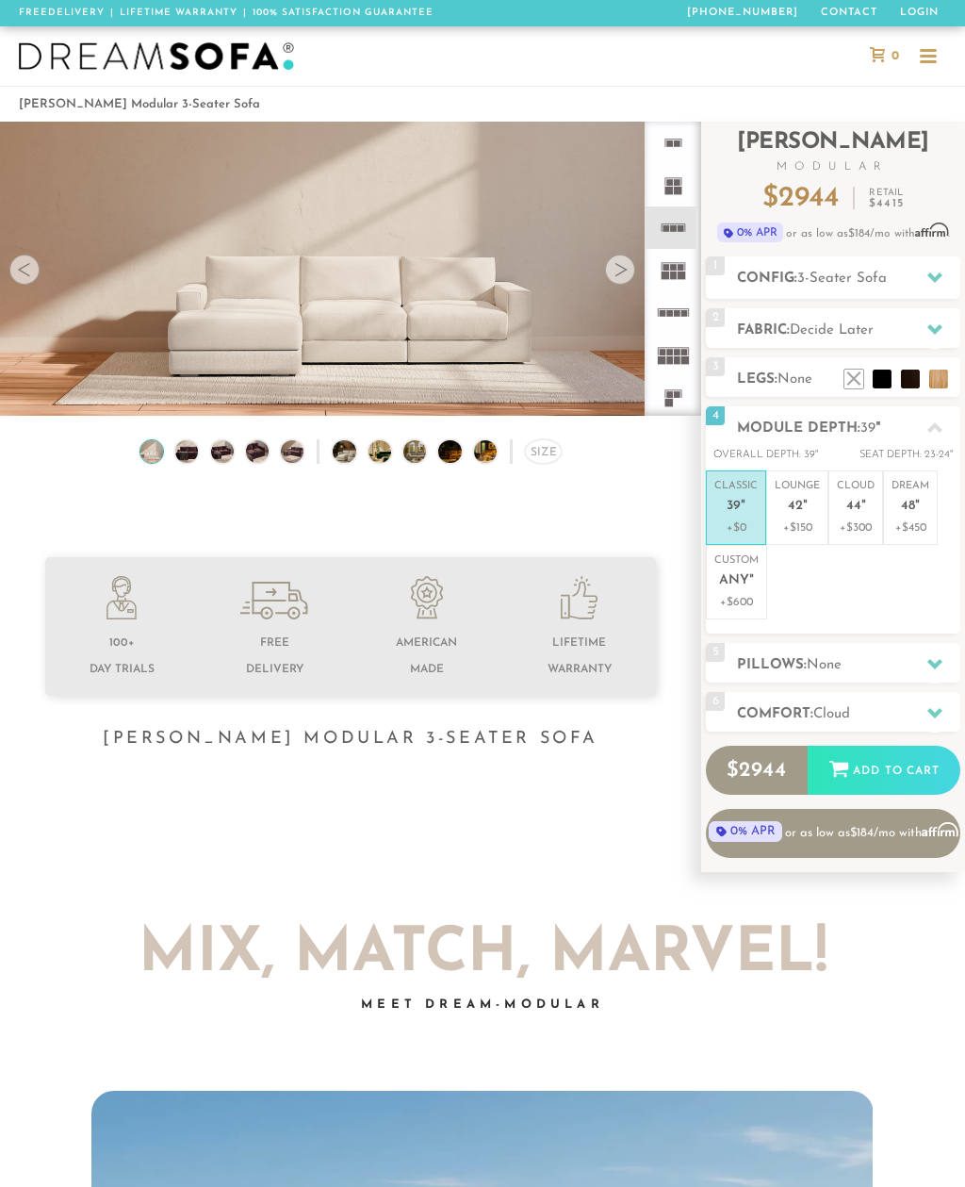
click at [920, 511] on em """ at bounding box center [917, 507] width 5 height 16
